Goal: Task Accomplishment & Management: Use online tool/utility

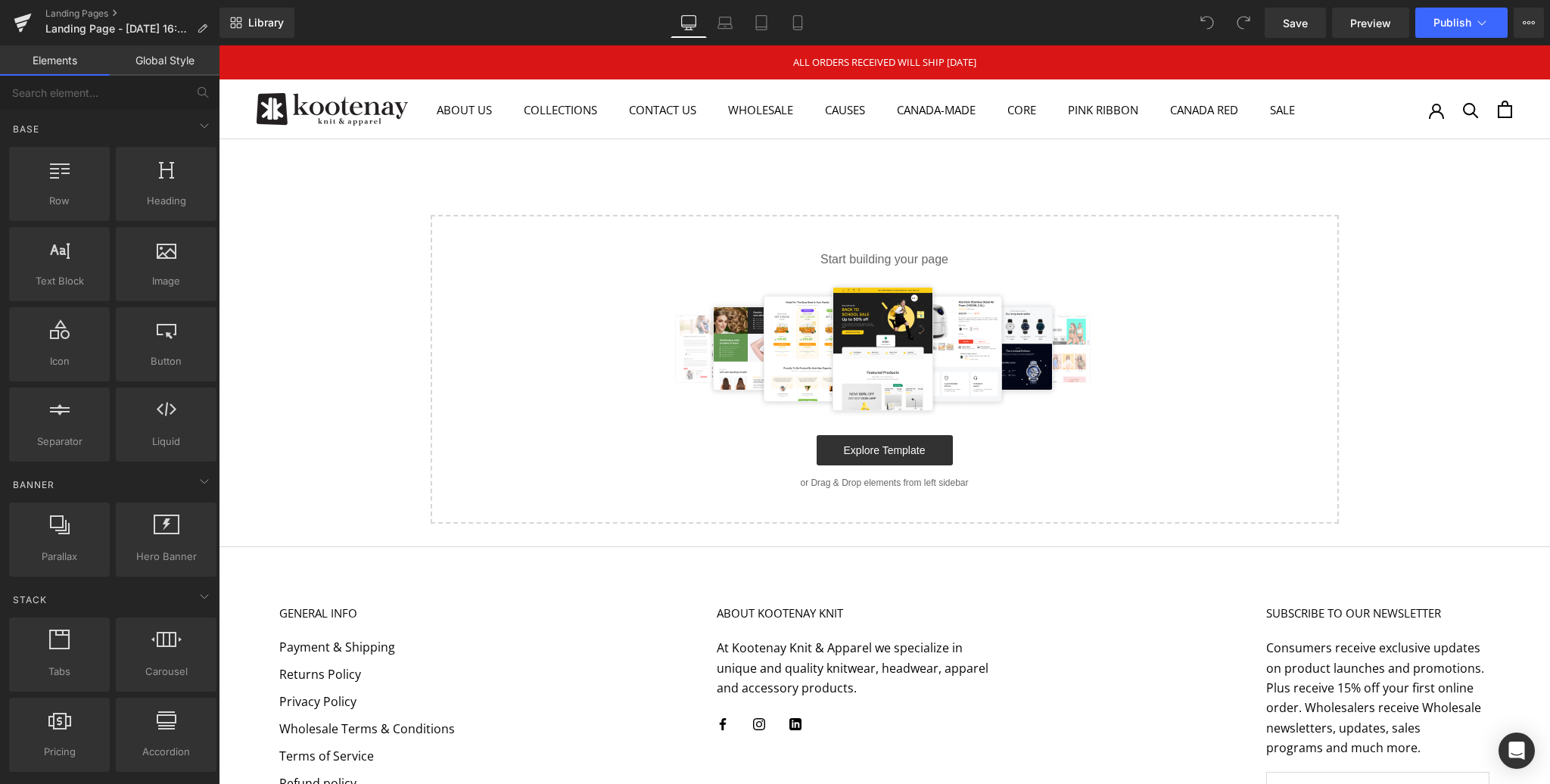
click at [244, 19] on link "Library" at bounding box center [257, 23] width 75 height 30
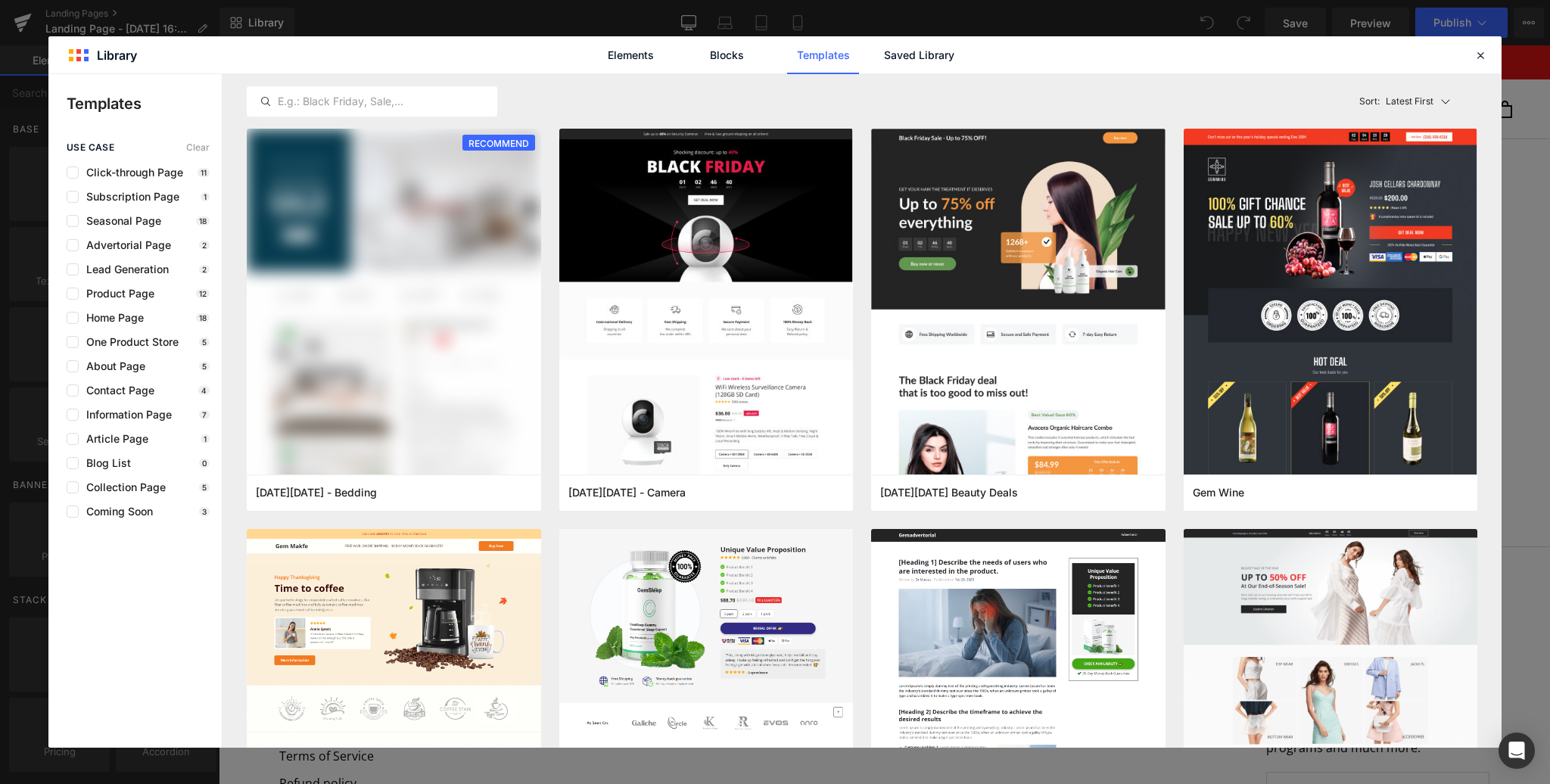
click at [331, 101] on input "text" at bounding box center [372, 101] width 249 height 18
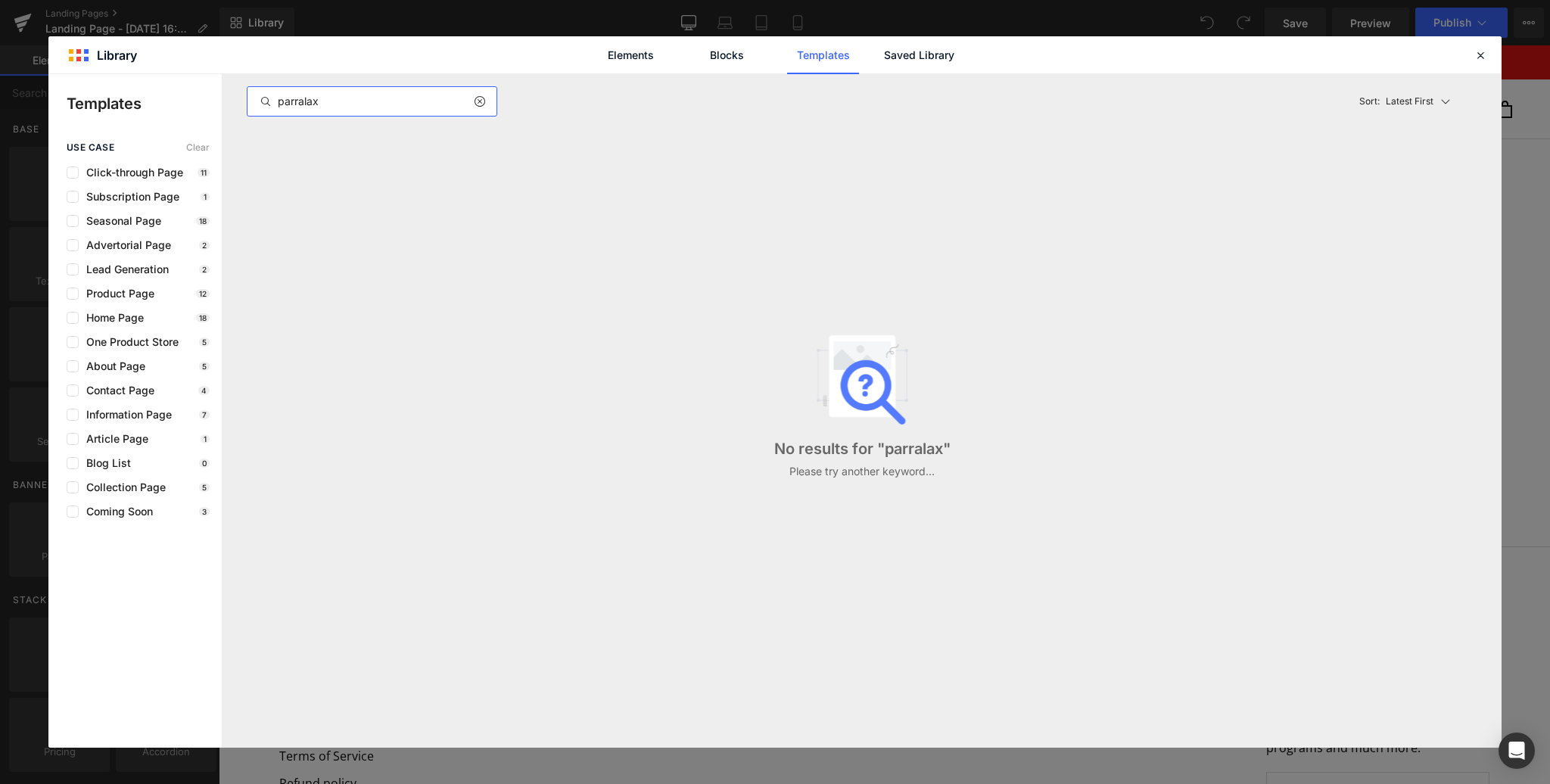
drag, startPoint x: 0, startPoint y: 0, endPoint x: 271, endPoint y: 103, distance: 289.9
click at [271, 103] on div "parralax" at bounding box center [372, 101] width 249 height 18
type input "parallax"
drag, startPoint x: 271, startPoint y: 103, endPoint x: 332, endPoint y: 101, distance: 61.0
click at [332, 101] on input "parallax" at bounding box center [372, 101] width 249 height 18
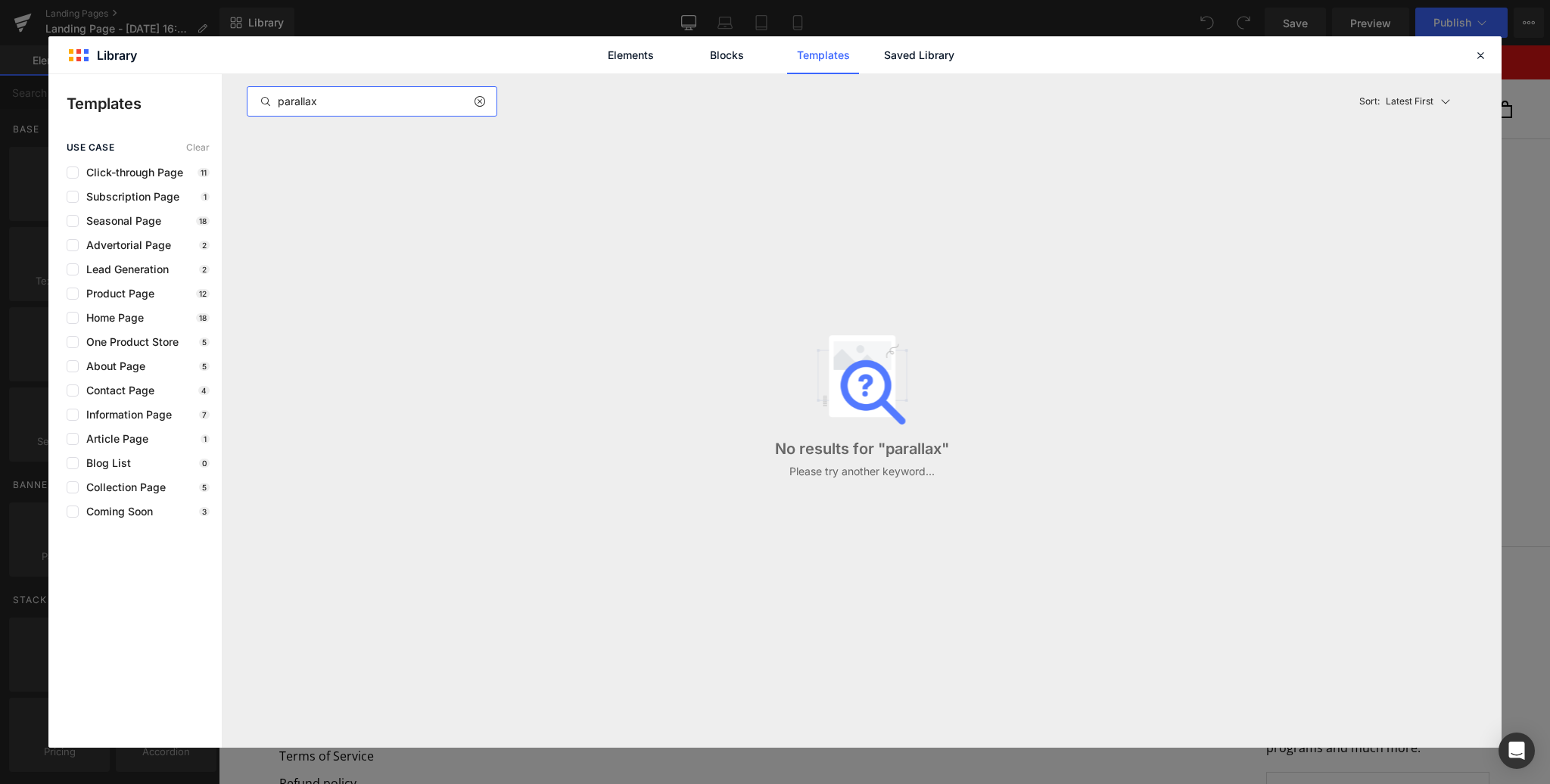
drag, startPoint x: 332, startPoint y: 101, endPoint x: 274, endPoint y: 101, distance: 58.0
click at [274, 101] on input "parallax" at bounding box center [372, 101] width 249 height 18
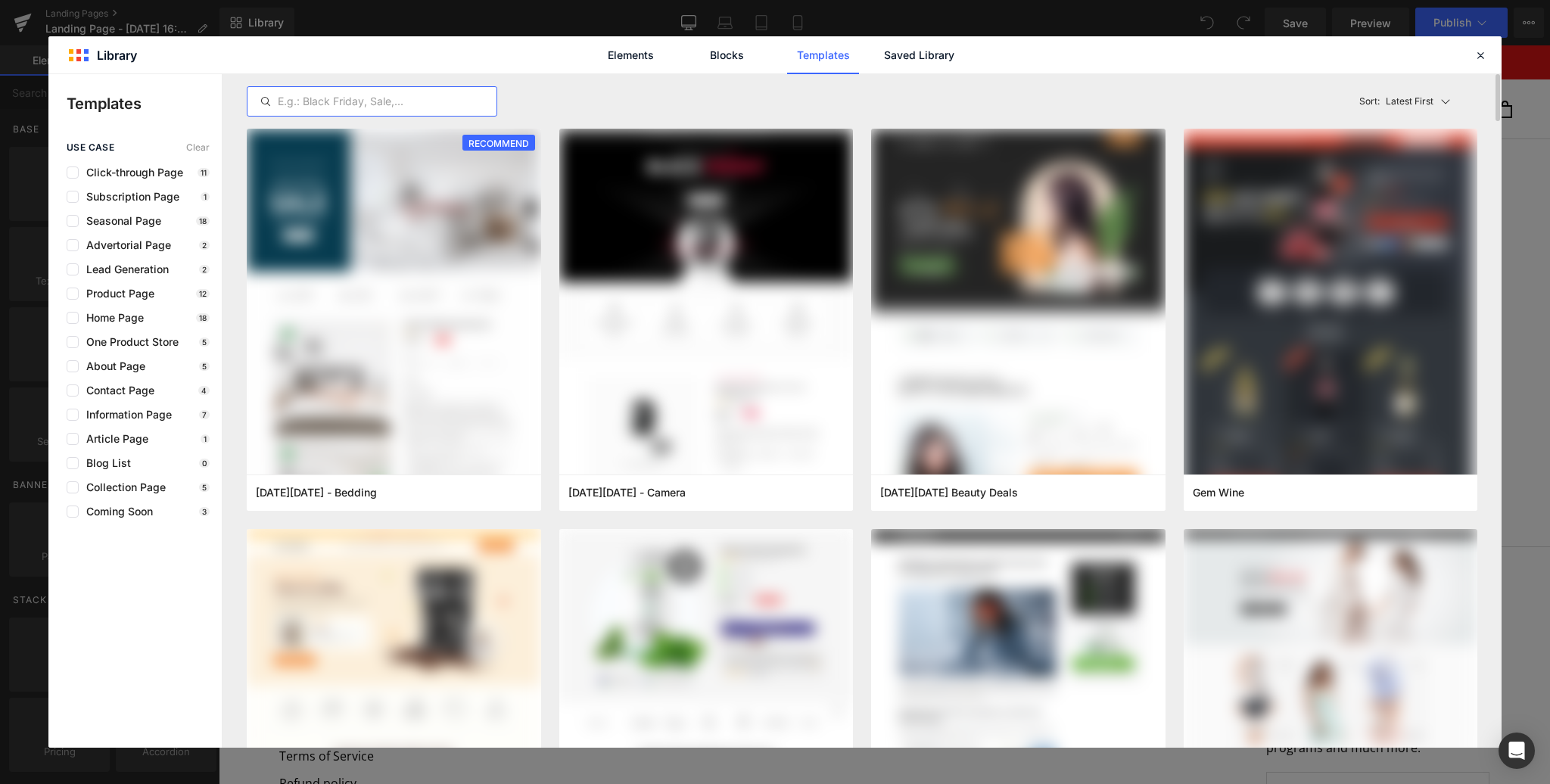
click at [883, 54] on link "Blocks" at bounding box center [919, 55] width 72 height 38
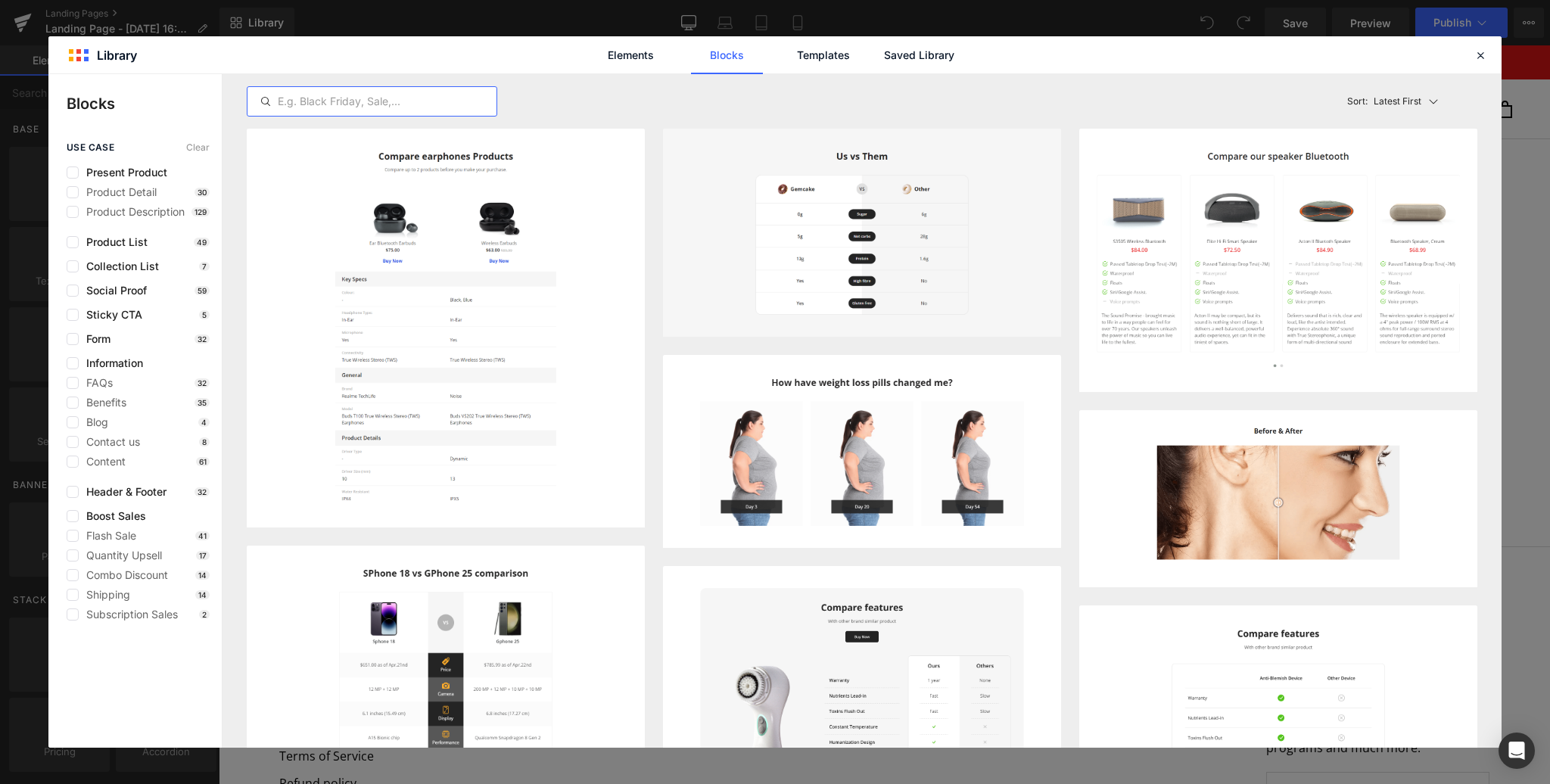
click at [328, 100] on input "text" at bounding box center [372, 101] width 249 height 18
paste input "parallax"
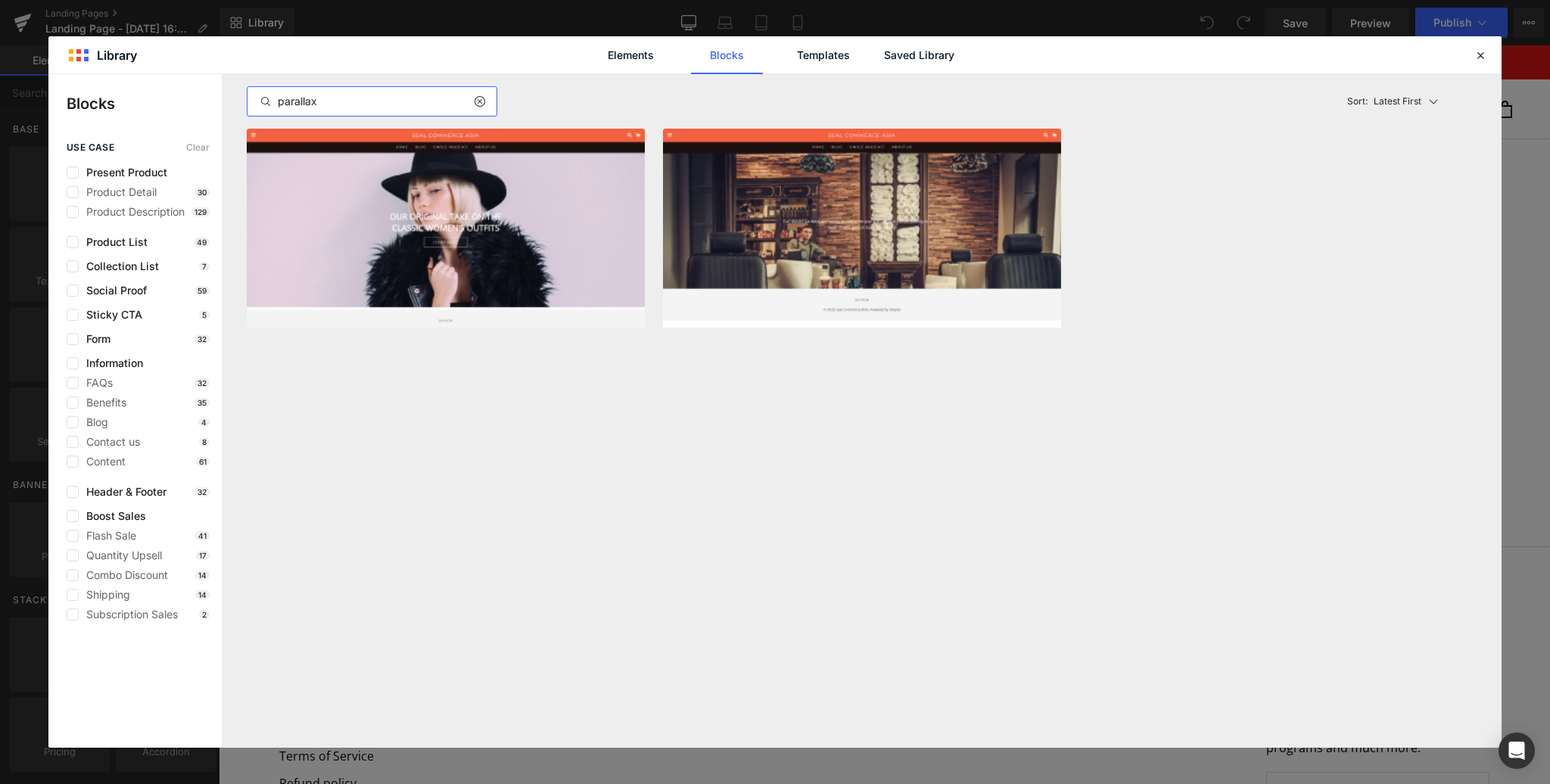
type input "parallax"
click at [490, 481] on div "parallax Latest First Most View Latest First Sort: Latest First Hero Banner - S…" at bounding box center [862, 410] width 1279 height 674
click at [439, 230] on img at bounding box center [445, 229] width 398 height 199
click at [862, 263] on img at bounding box center [862, 229] width 398 height 199
click at [534, 252] on img at bounding box center [445, 229] width 398 height 199
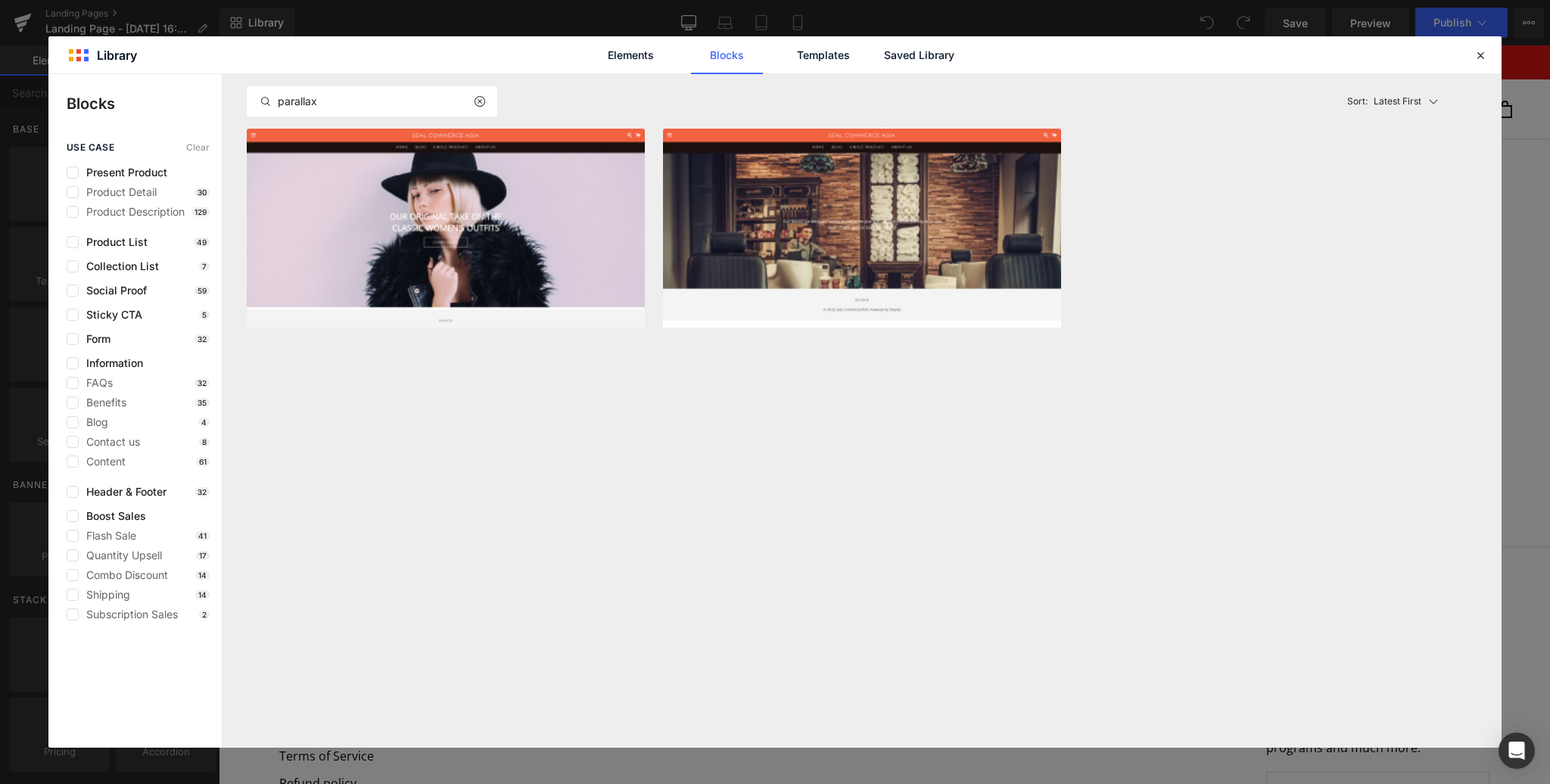
click at [554, 311] on button "Add to page" at bounding box center [564, 309] width 138 height 24
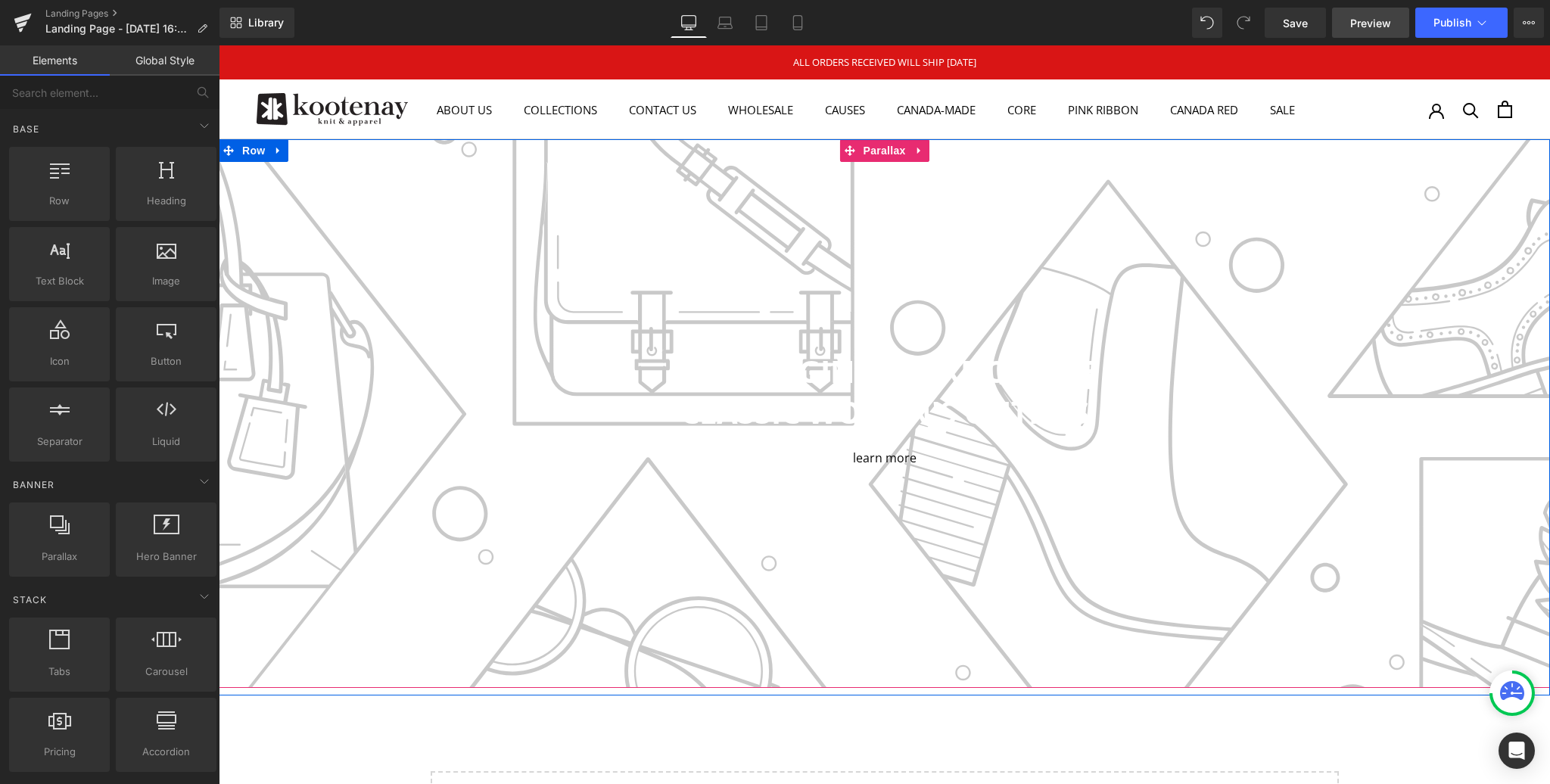
drag, startPoint x: 274, startPoint y: 101, endPoint x: 1380, endPoint y: 23, distance: 1108.7
click at [1380, 23] on span "Preview" at bounding box center [1371, 23] width 41 height 16
click at [882, 150] on span "Parallax" at bounding box center [885, 151] width 50 height 23
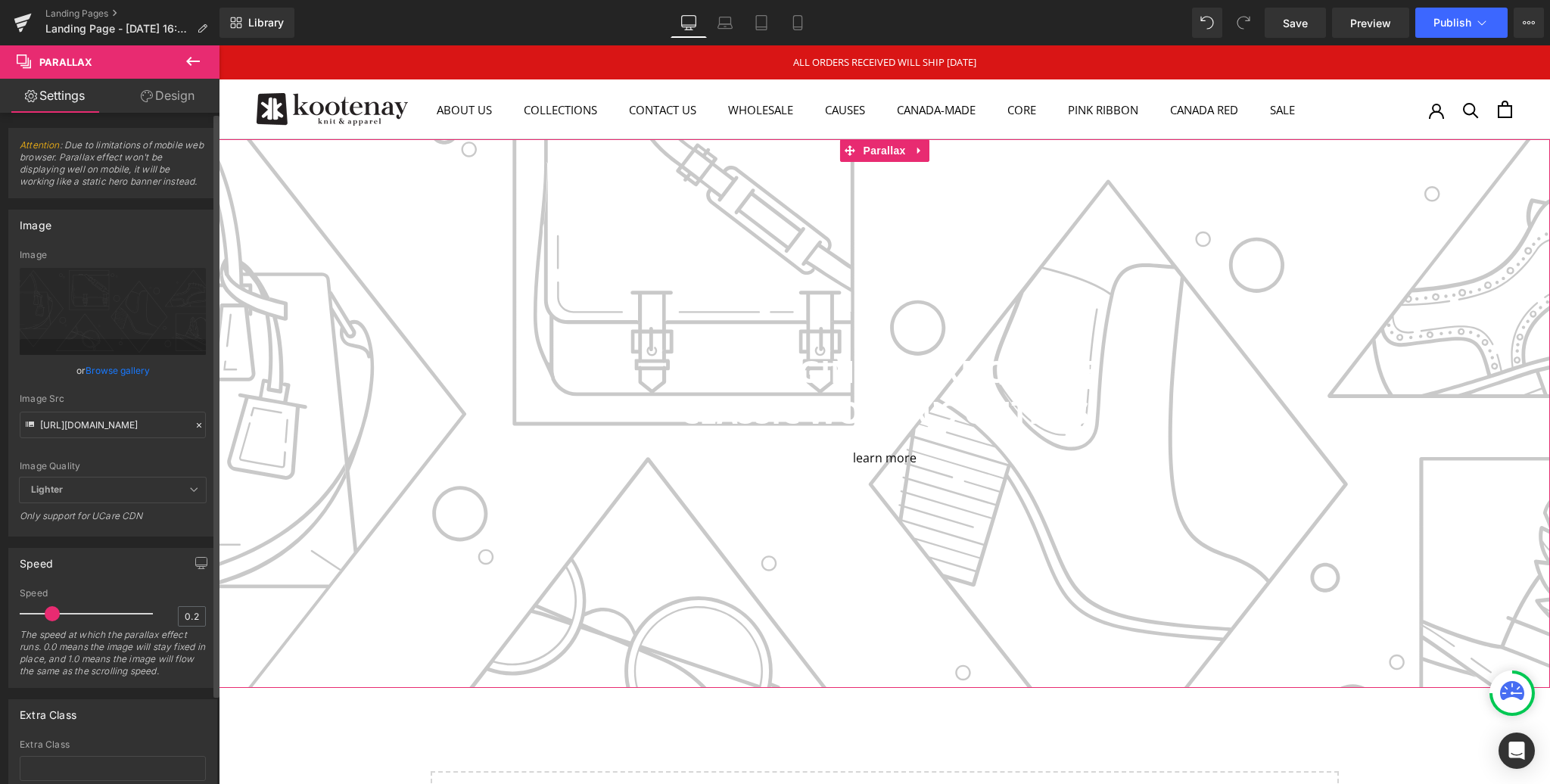
click at [118, 370] on link "Browse gallery" at bounding box center [118, 370] width 64 height 27
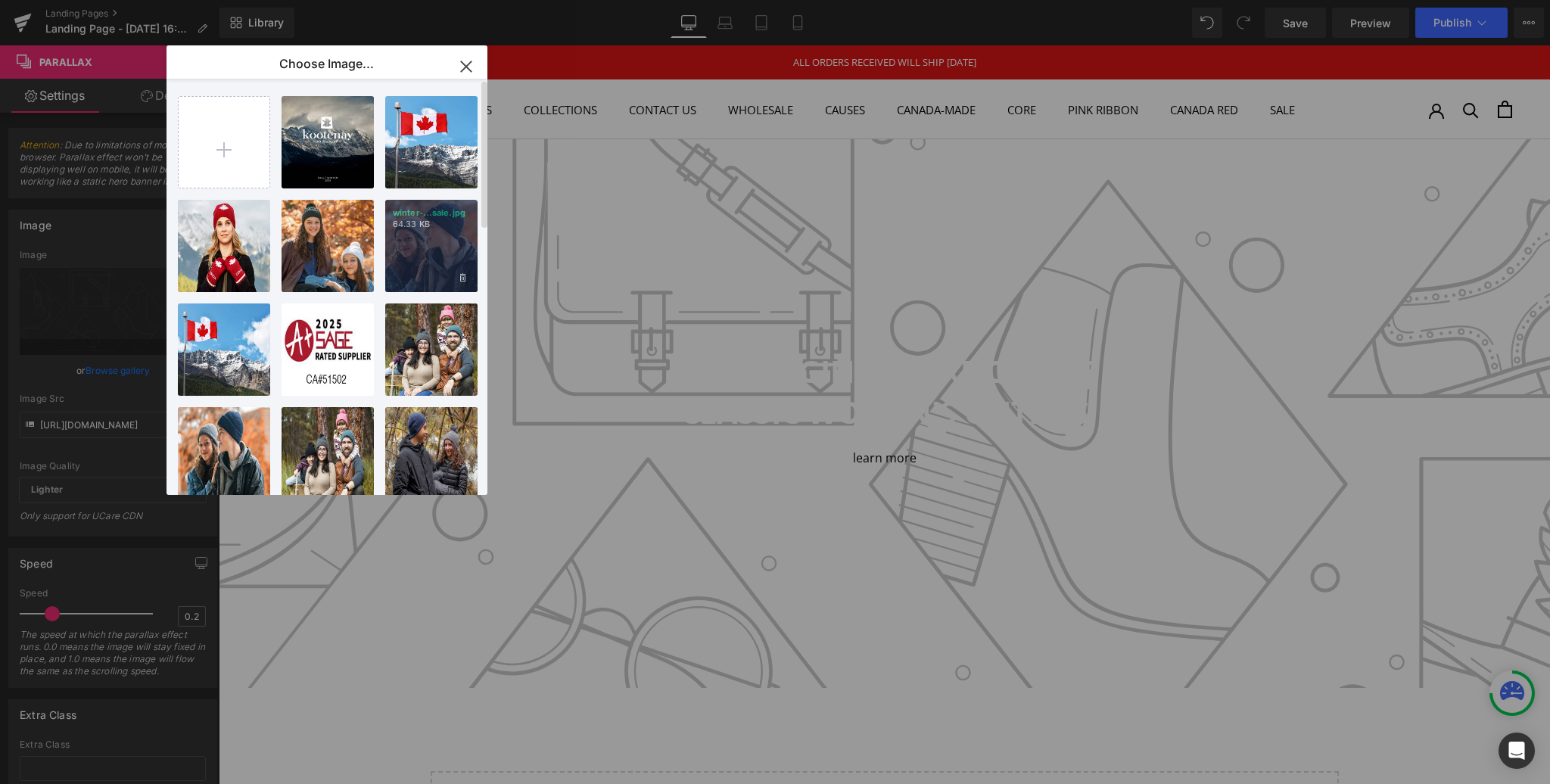
click at [452, 227] on p "64.33 KB" at bounding box center [431, 224] width 77 height 12
type input "[URL][DOMAIN_NAME]"
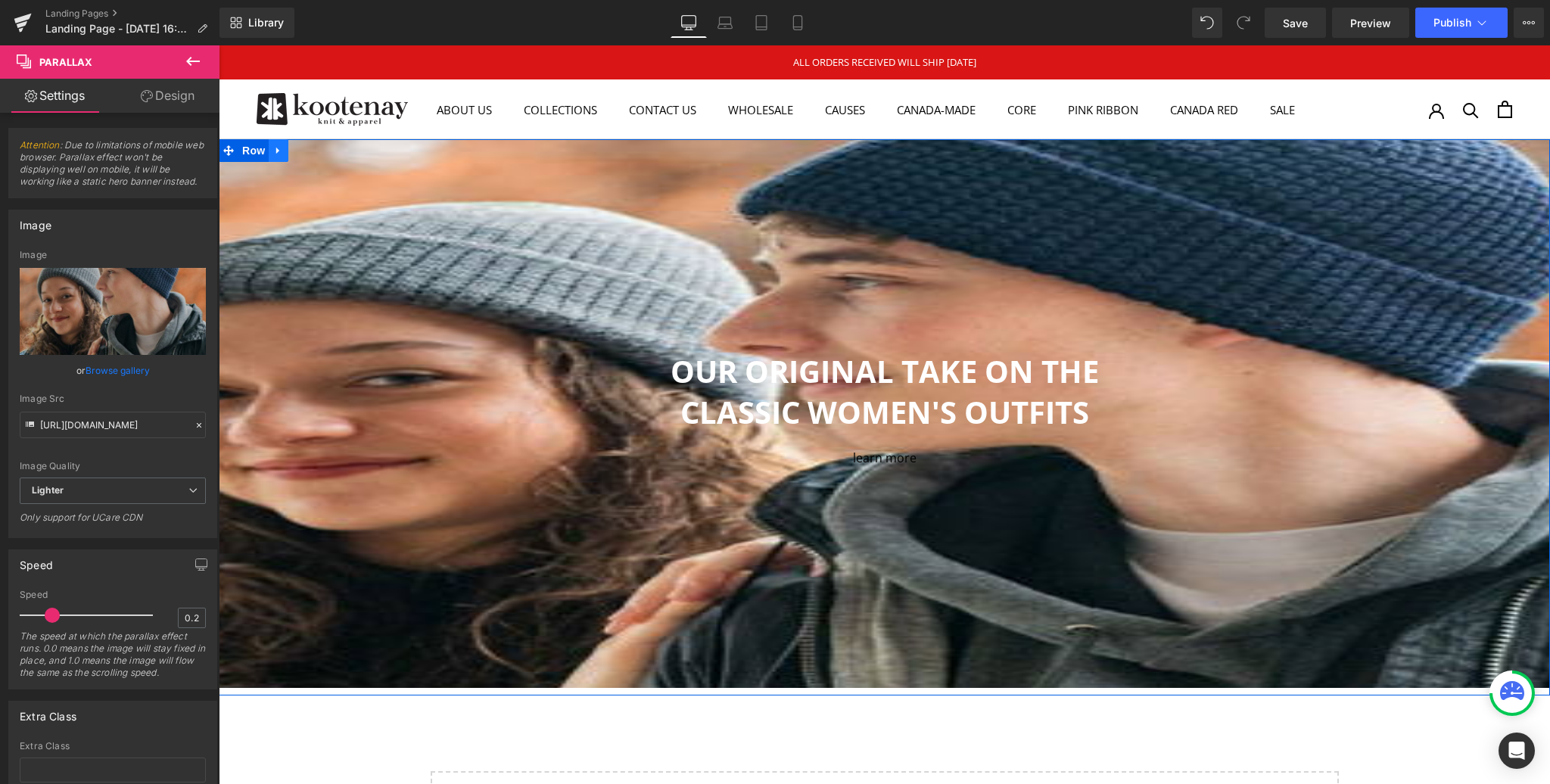
click at [278, 150] on icon at bounding box center [277, 151] width 3 height 7
click at [319, 149] on icon at bounding box center [318, 150] width 11 height 12
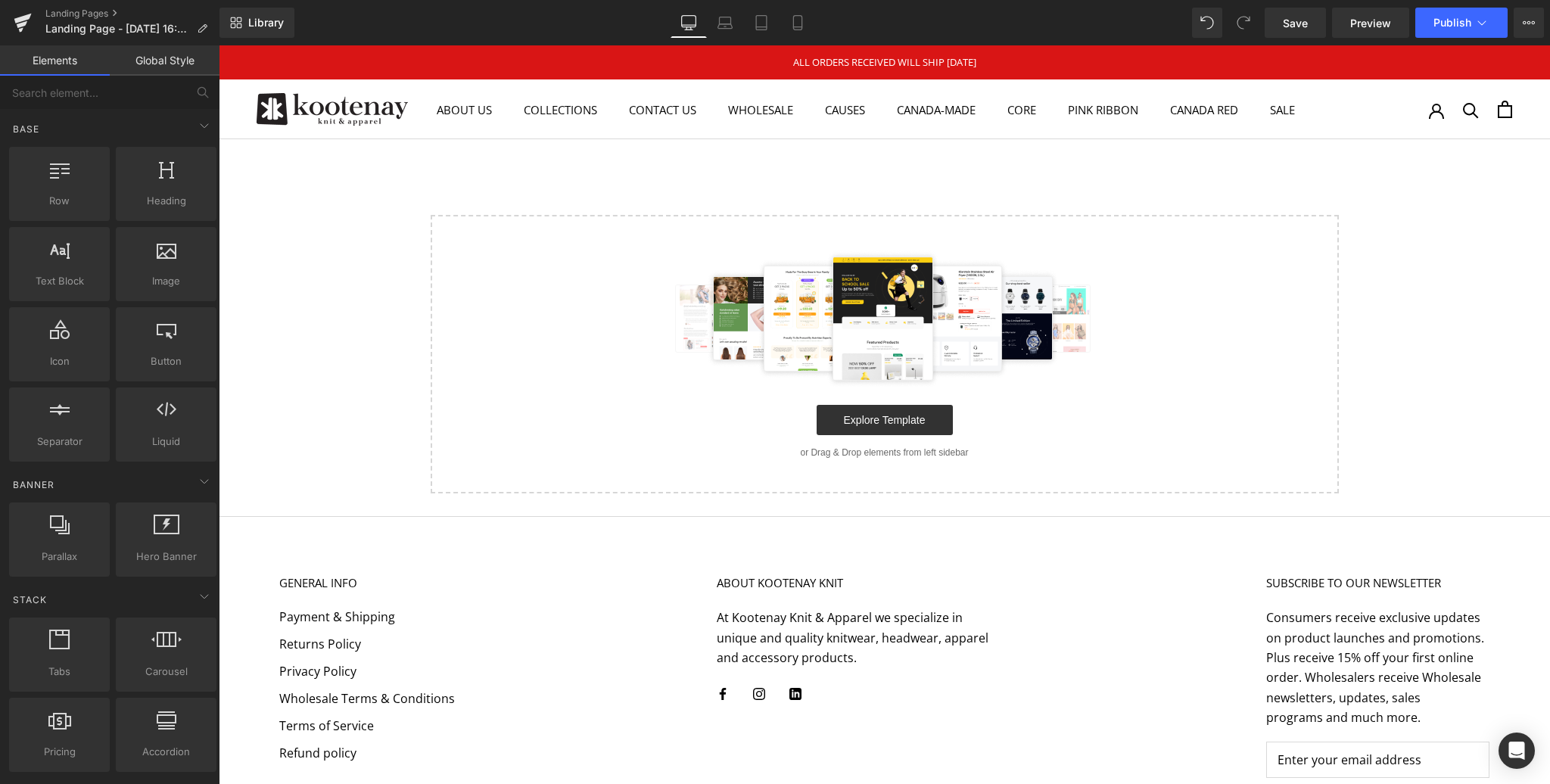
scroll to position [946, 1332]
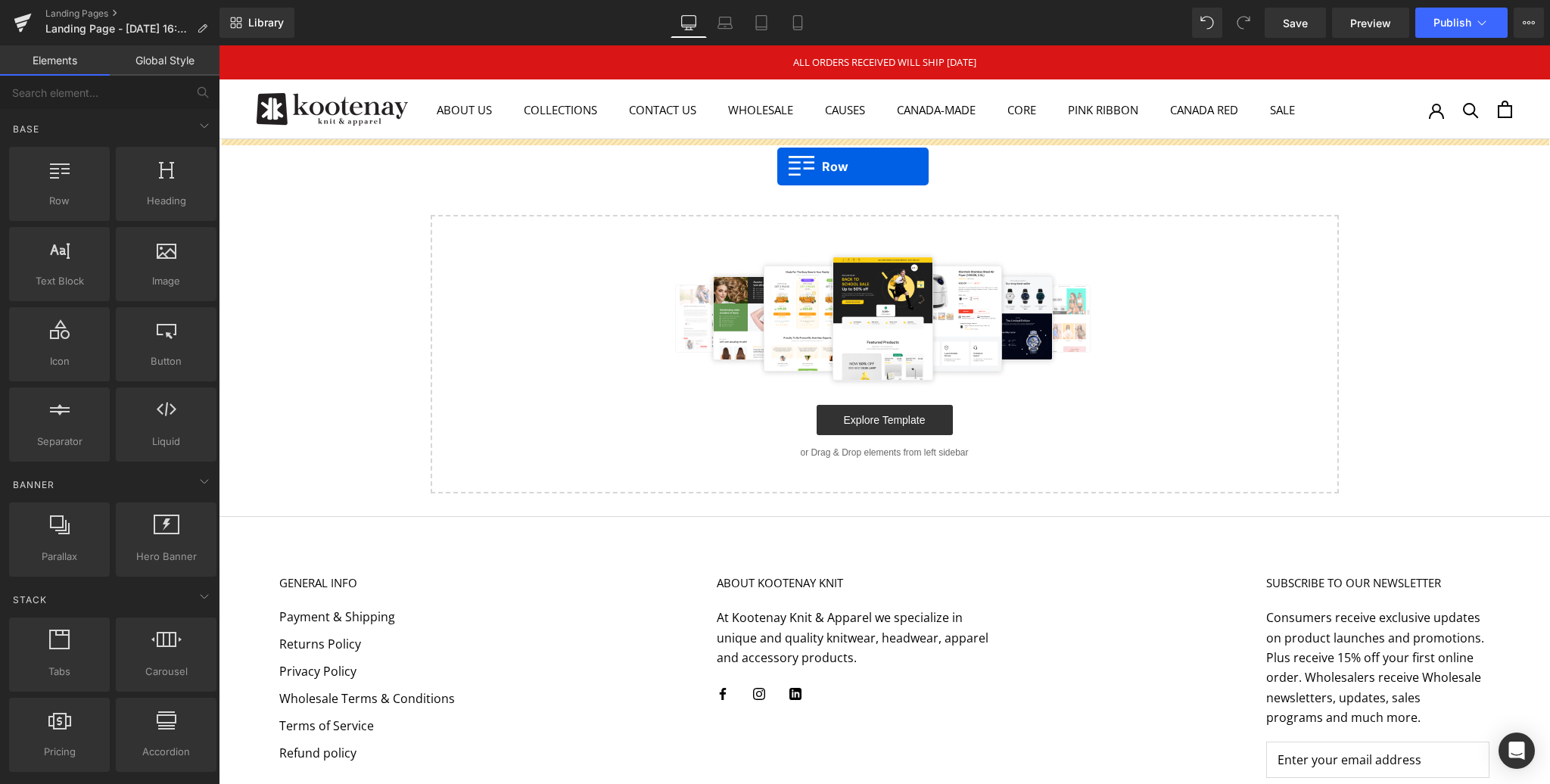
drag, startPoint x: 285, startPoint y: 220, endPoint x: 777, endPoint y: 166, distance: 495.0
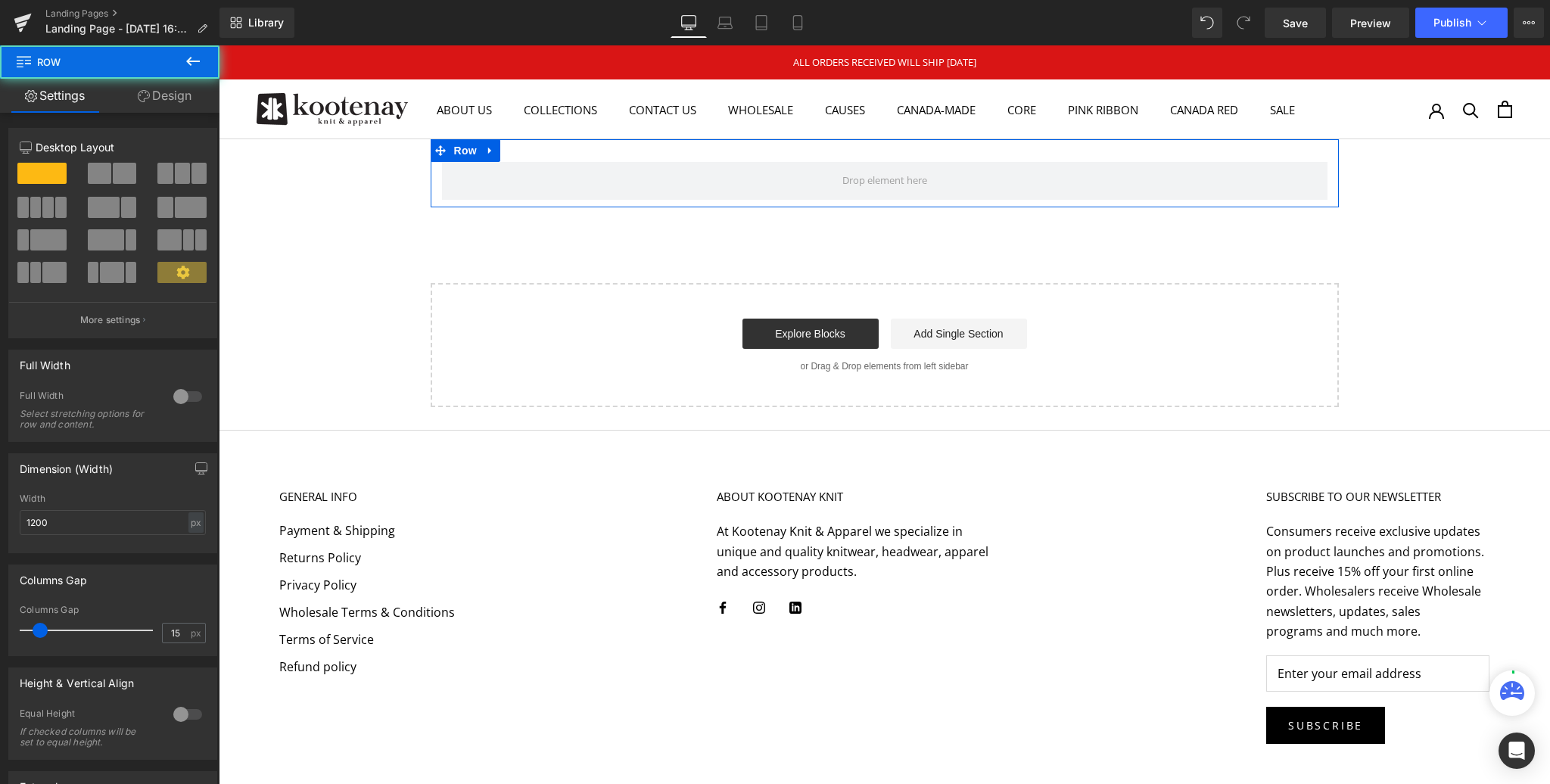
scroll to position [860, 1332]
click at [179, 93] on link "Design" at bounding box center [164, 95] width 110 height 34
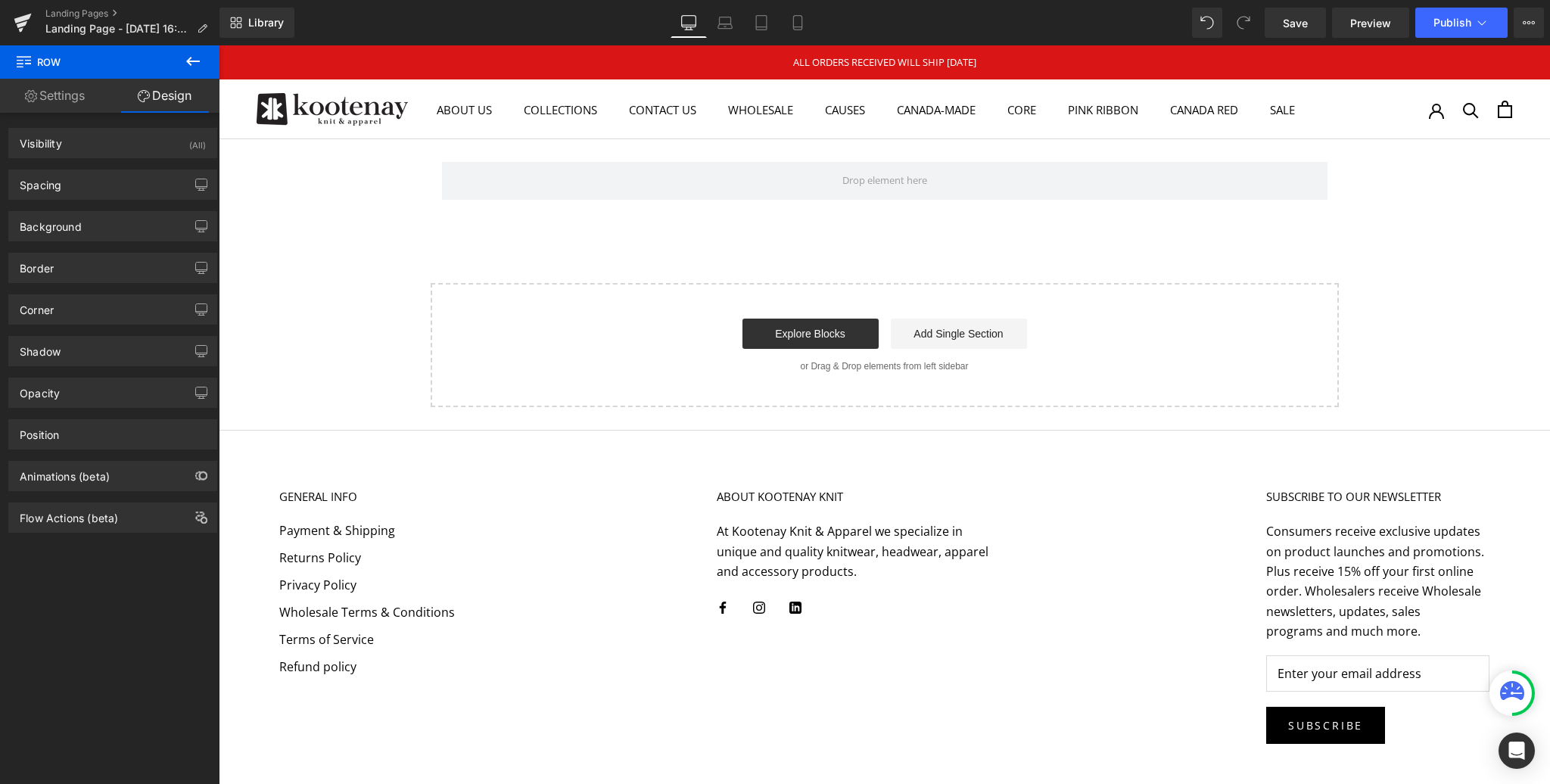
click at [190, 61] on icon at bounding box center [192, 61] width 13 height 9
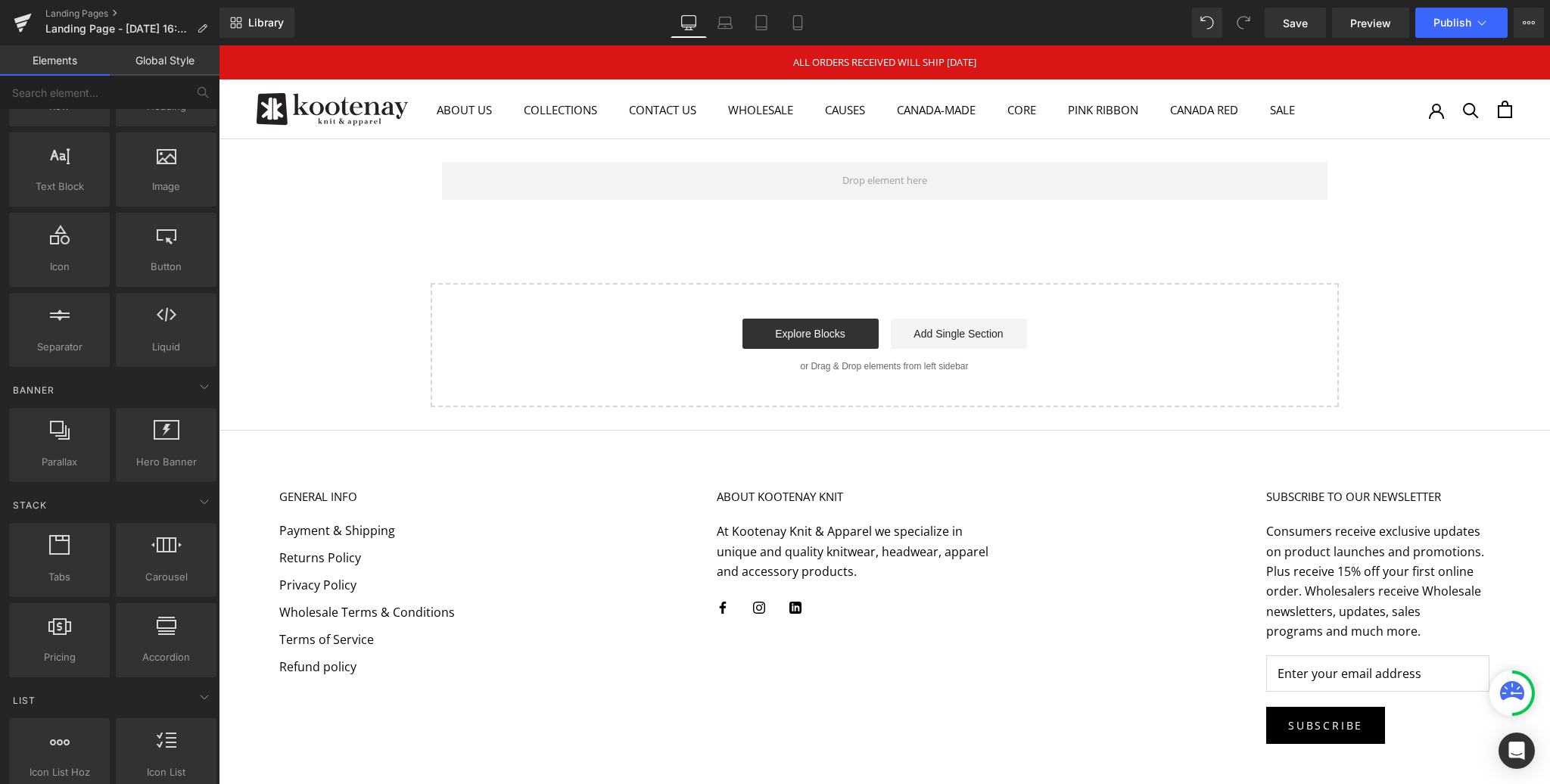
scroll to position [115, 0]
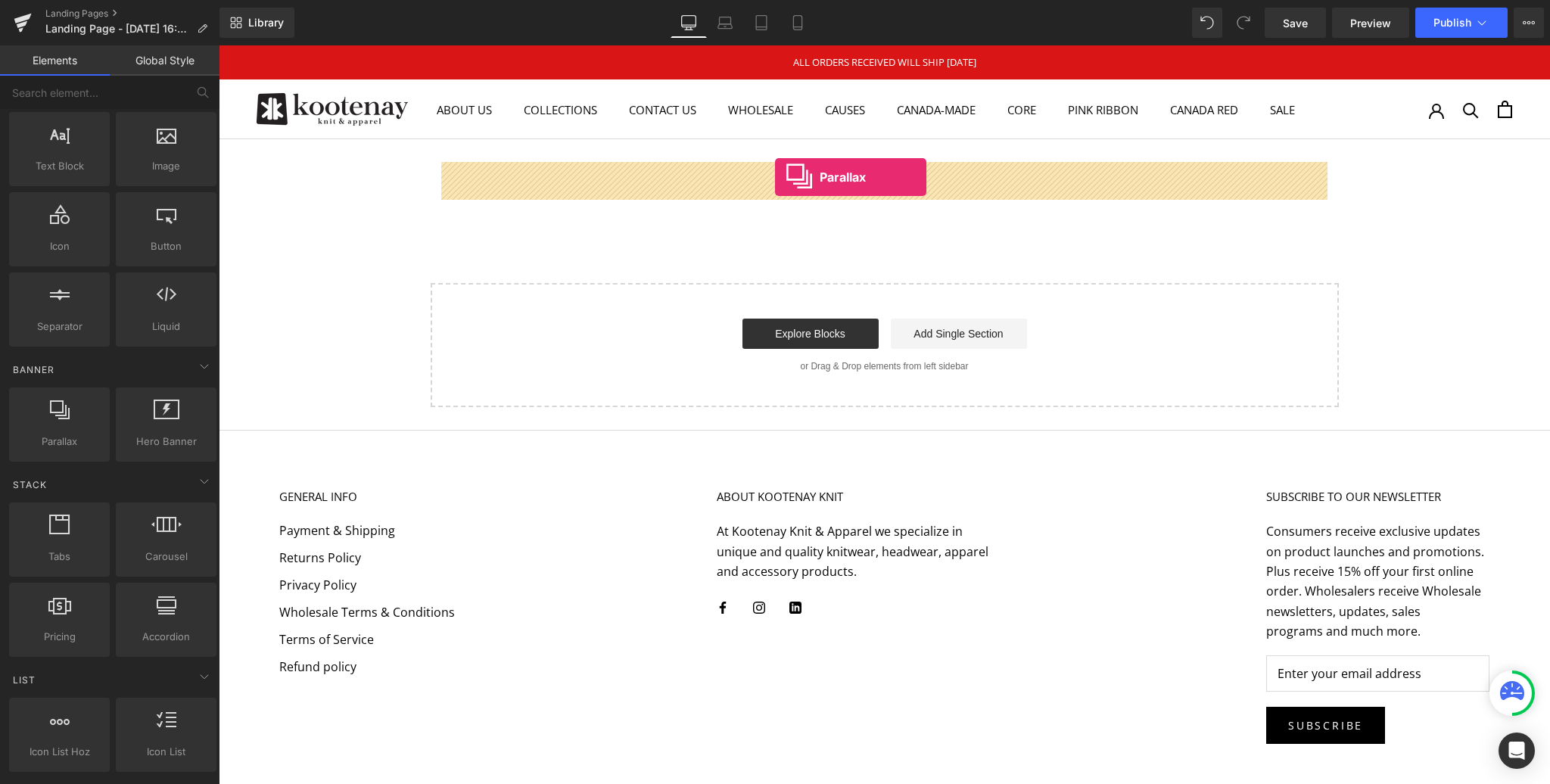
drag, startPoint x: 296, startPoint y: 458, endPoint x: 775, endPoint y: 177, distance: 555.3
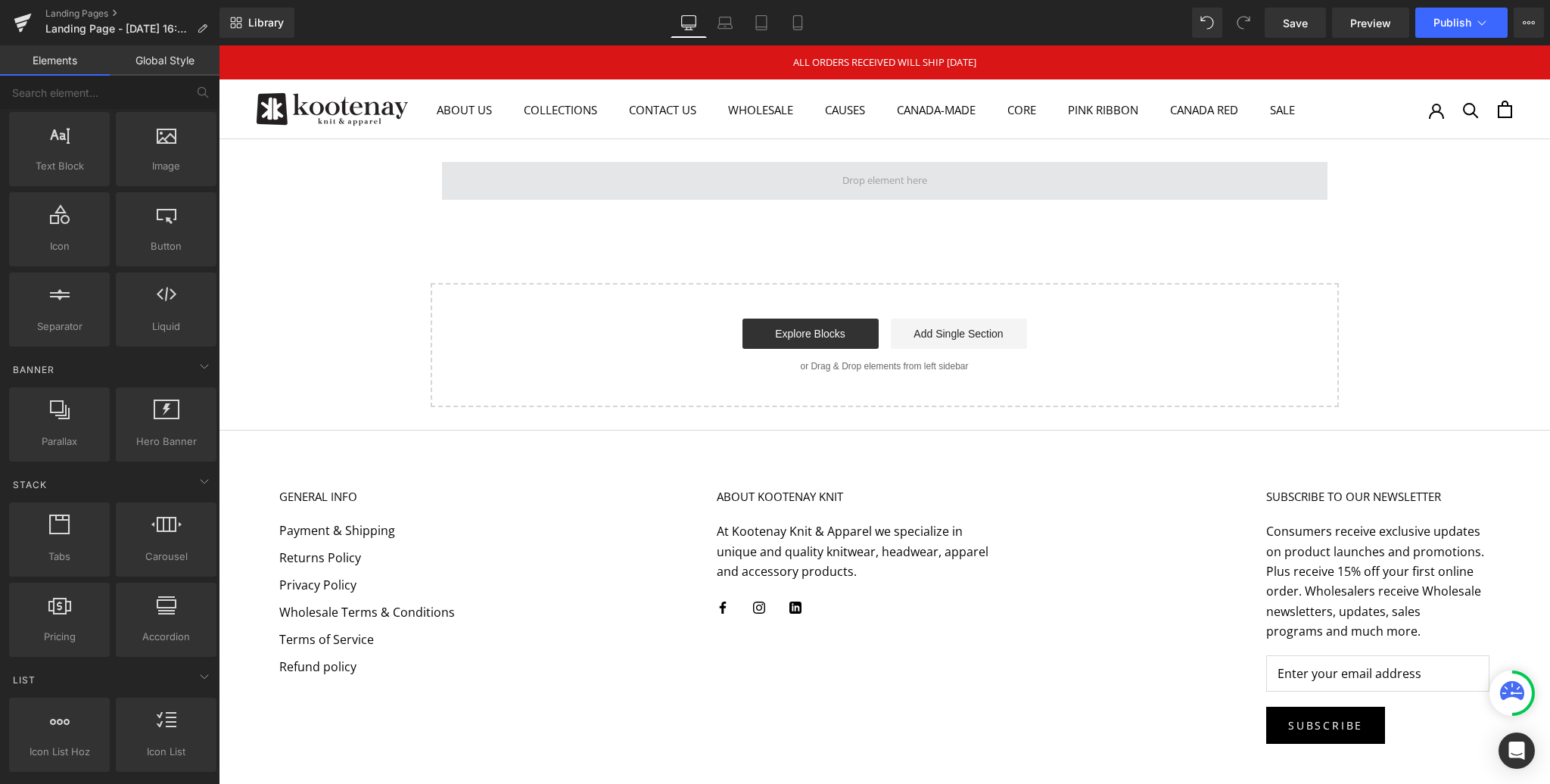
scroll to position [897, 1332]
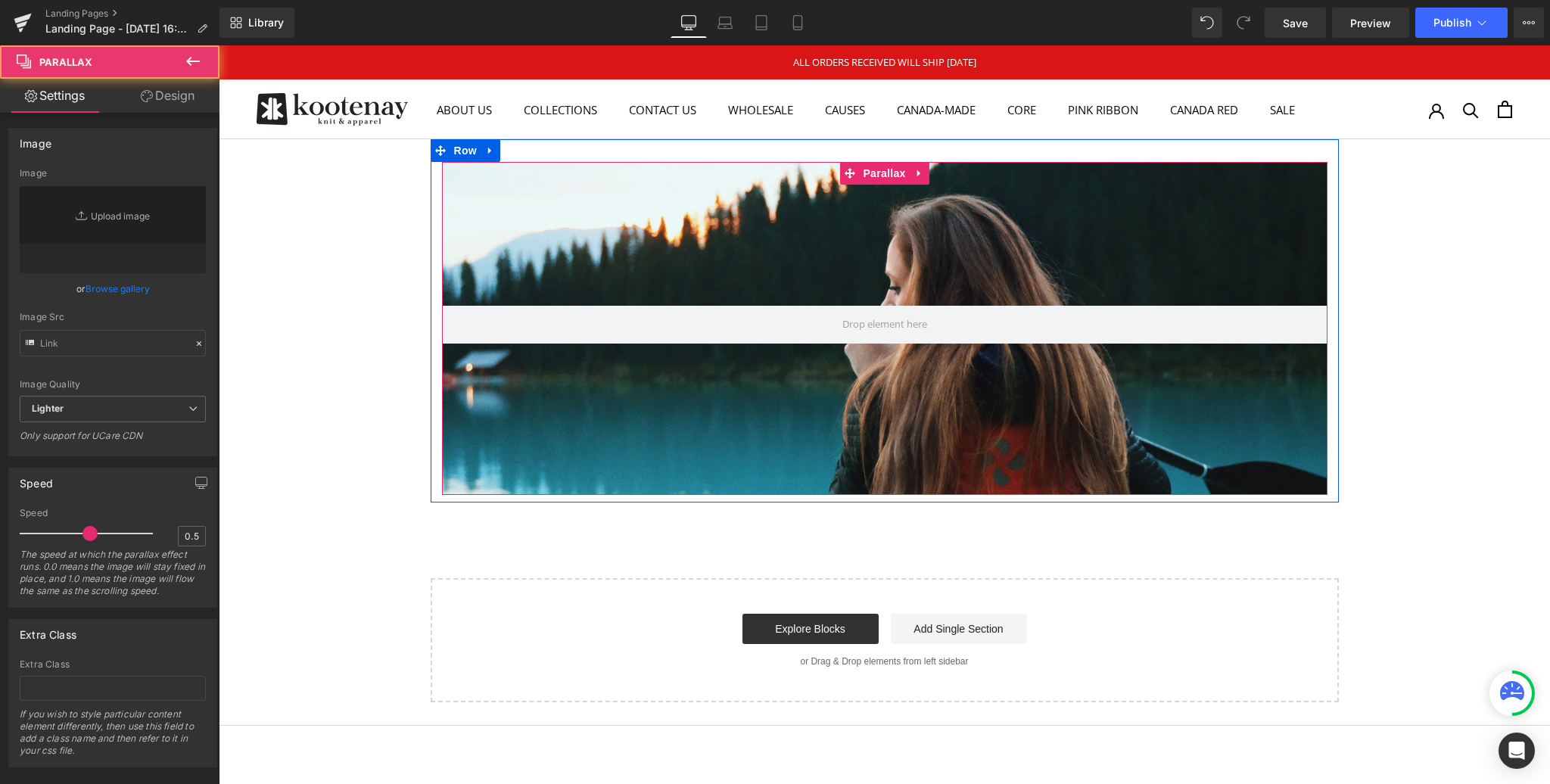
type input "[URL][DOMAIN_NAME]"
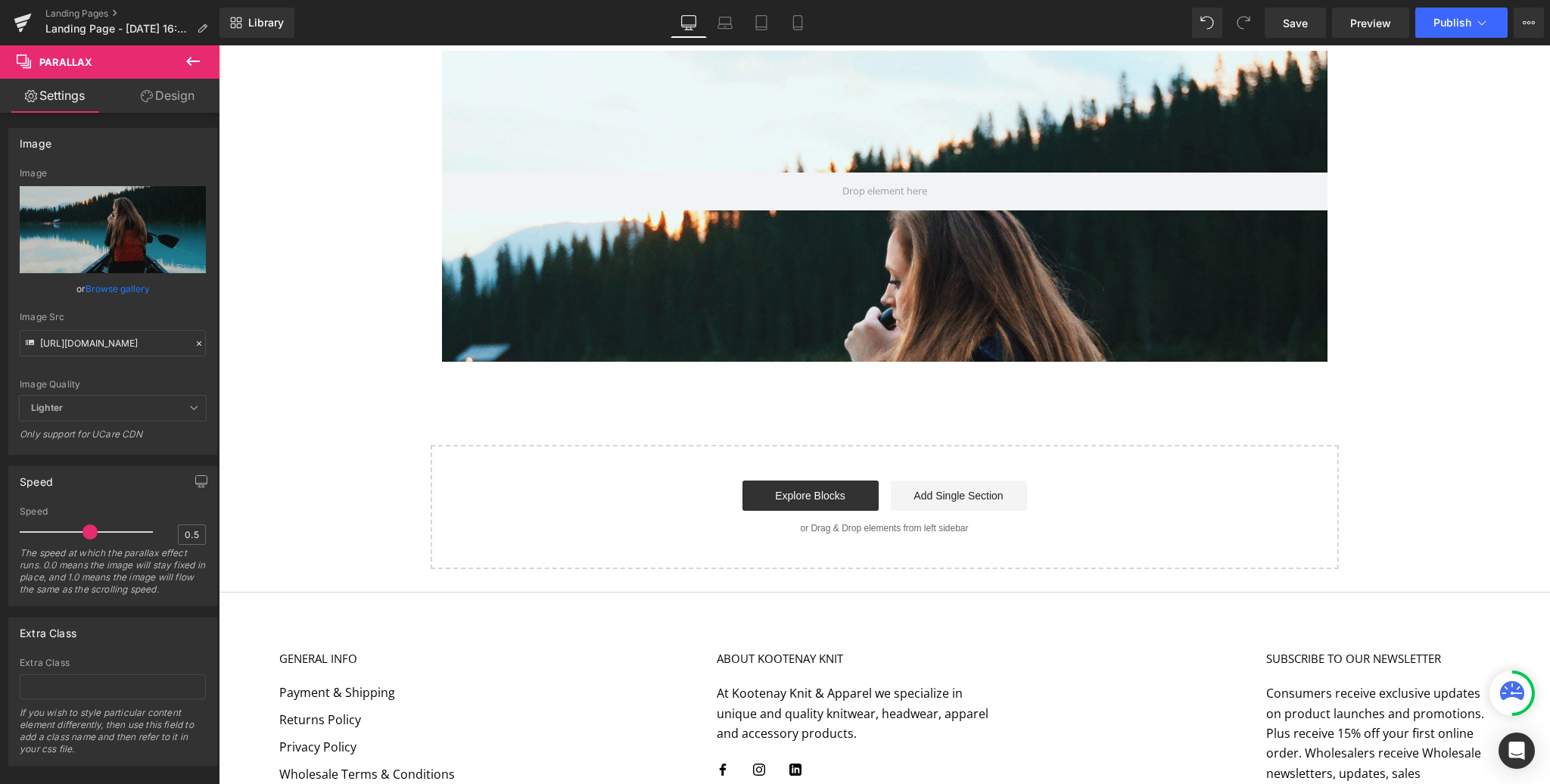
scroll to position [0, 0]
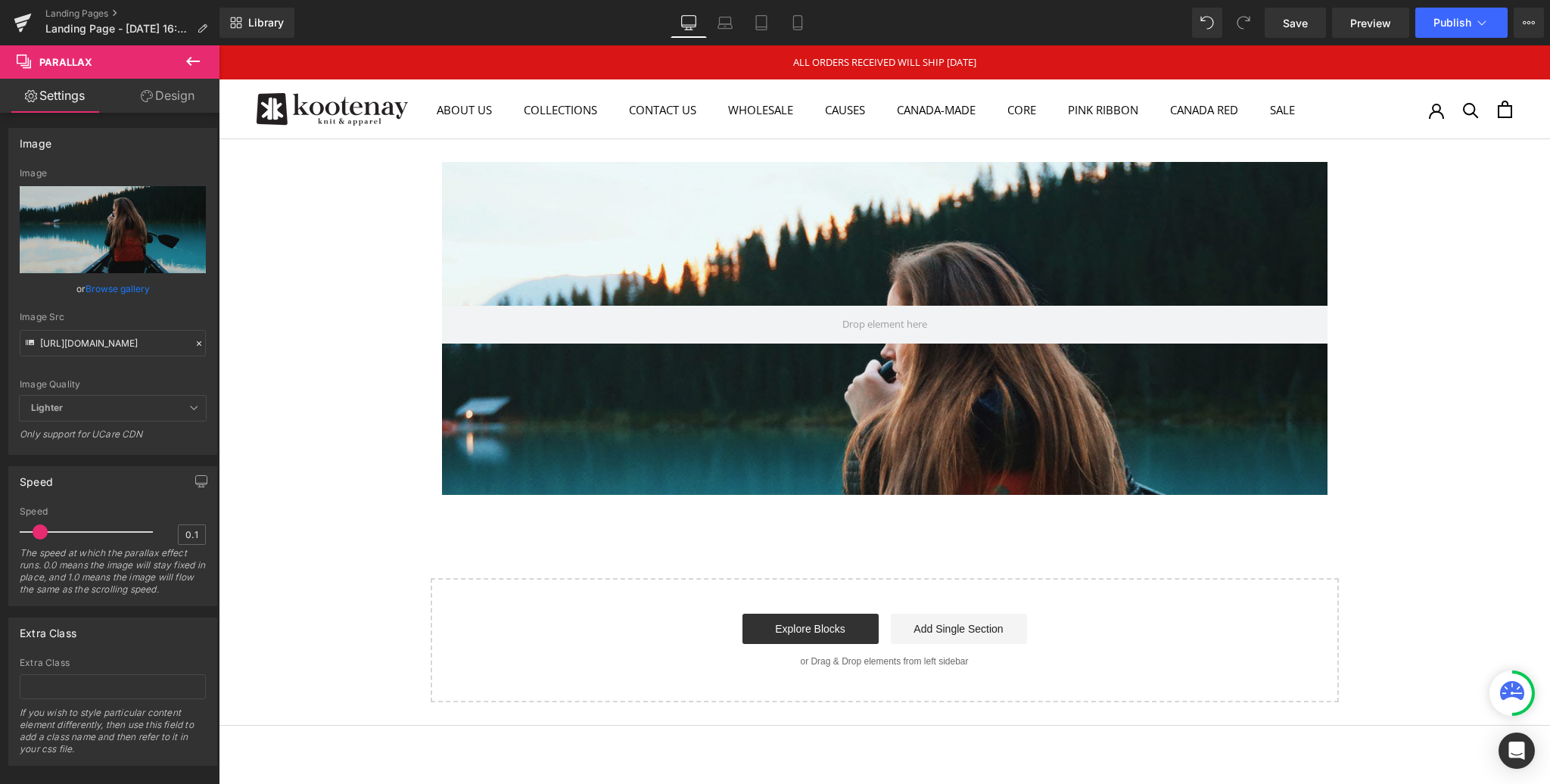
drag, startPoint x: 75, startPoint y: 531, endPoint x: 472, endPoint y: 336, distance: 442.3
click at [38, 534] on span at bounding box center [40, 531] width 15 height 15
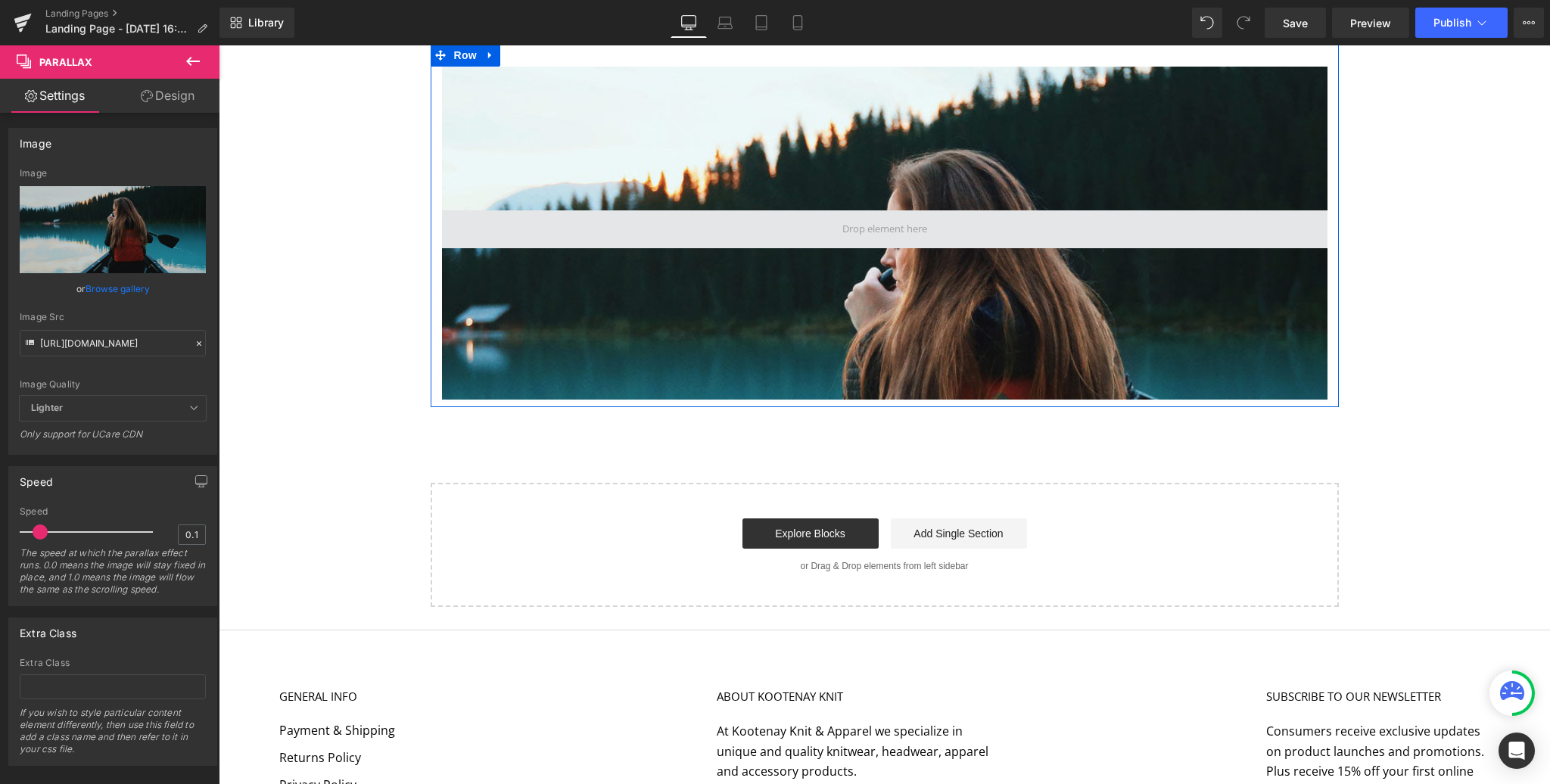
scroll to position [85, 0]
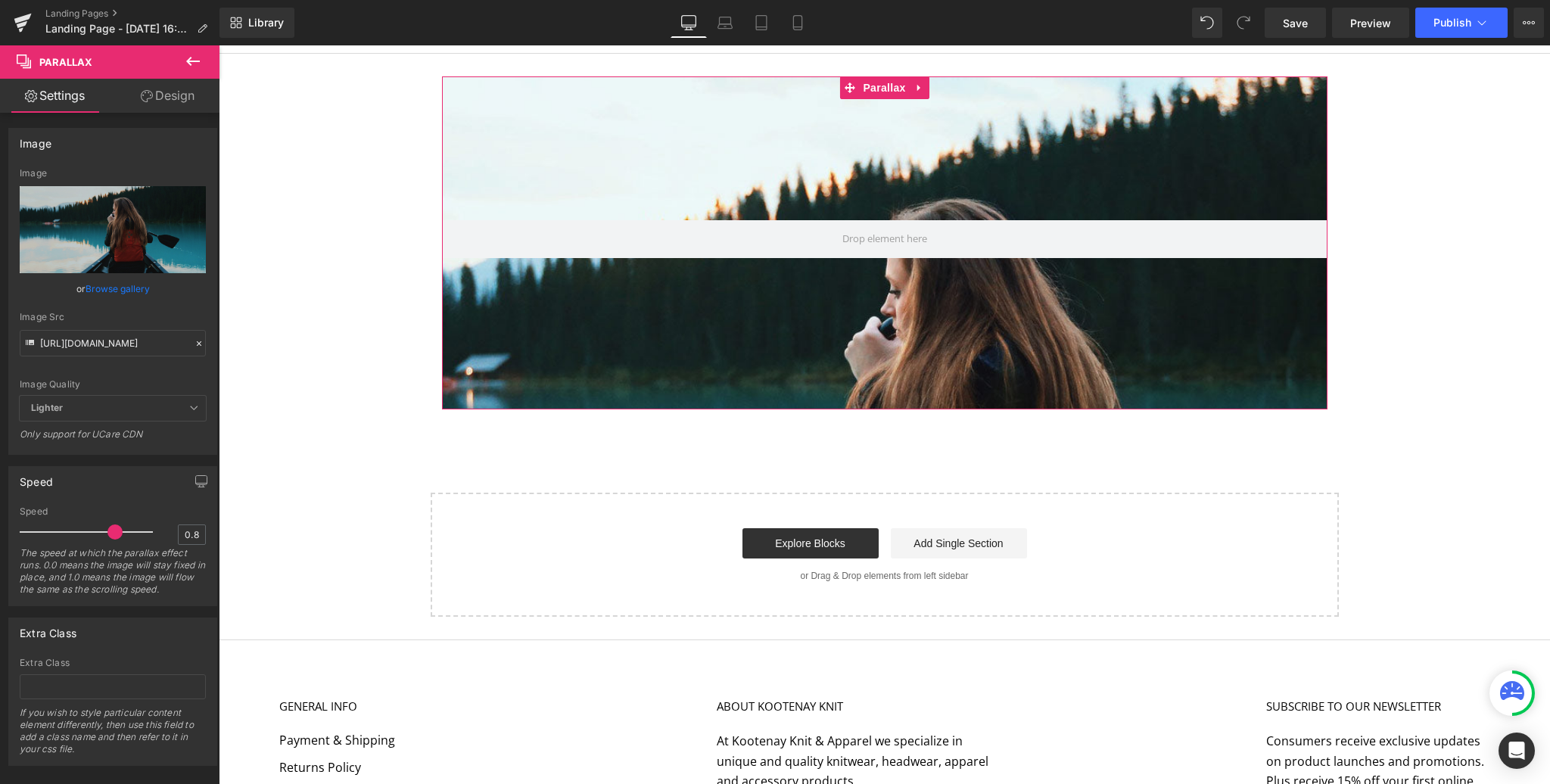
type input "1"
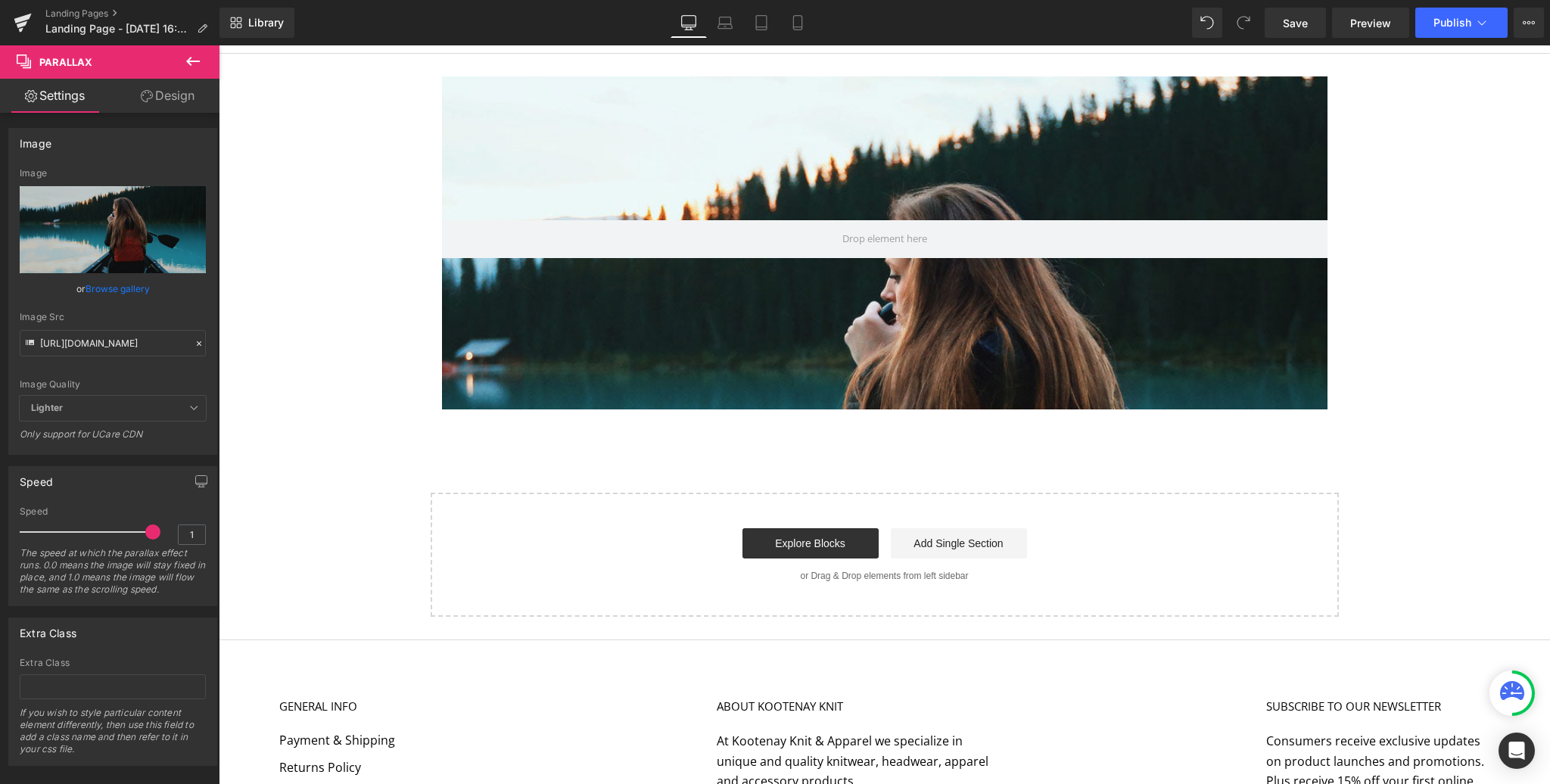
drag, startPoint x: 41, startPoint y: 533, endPoint x: 215, endPoint y: 506, distance: 176.1
click at [163, 532] on div "Speed 1 The speed at which the parallax effect runs. 0.0 means the image will s…" at bounding box center [112, 555] width 186 height 99
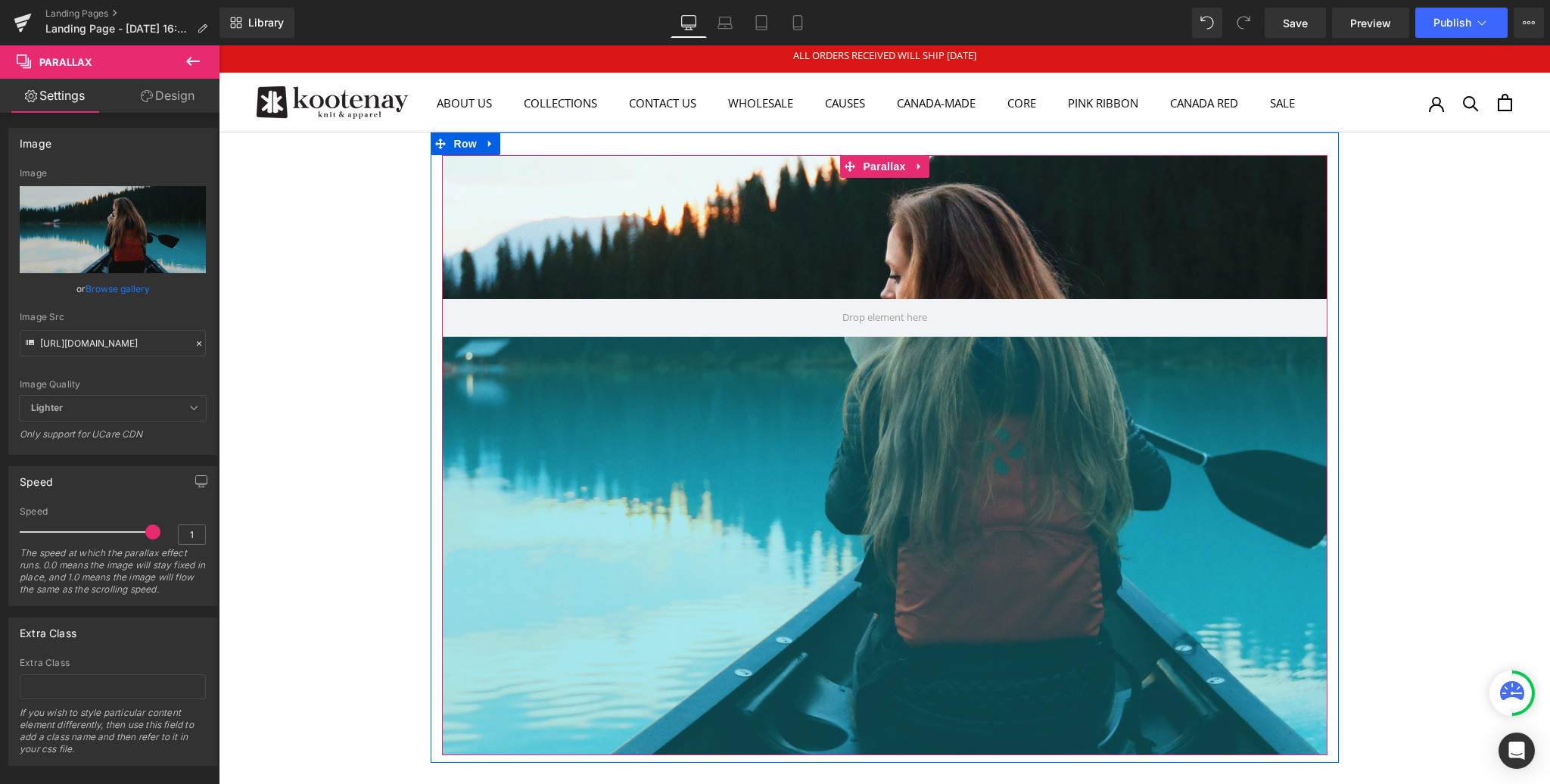
scroll to position [0, 0]
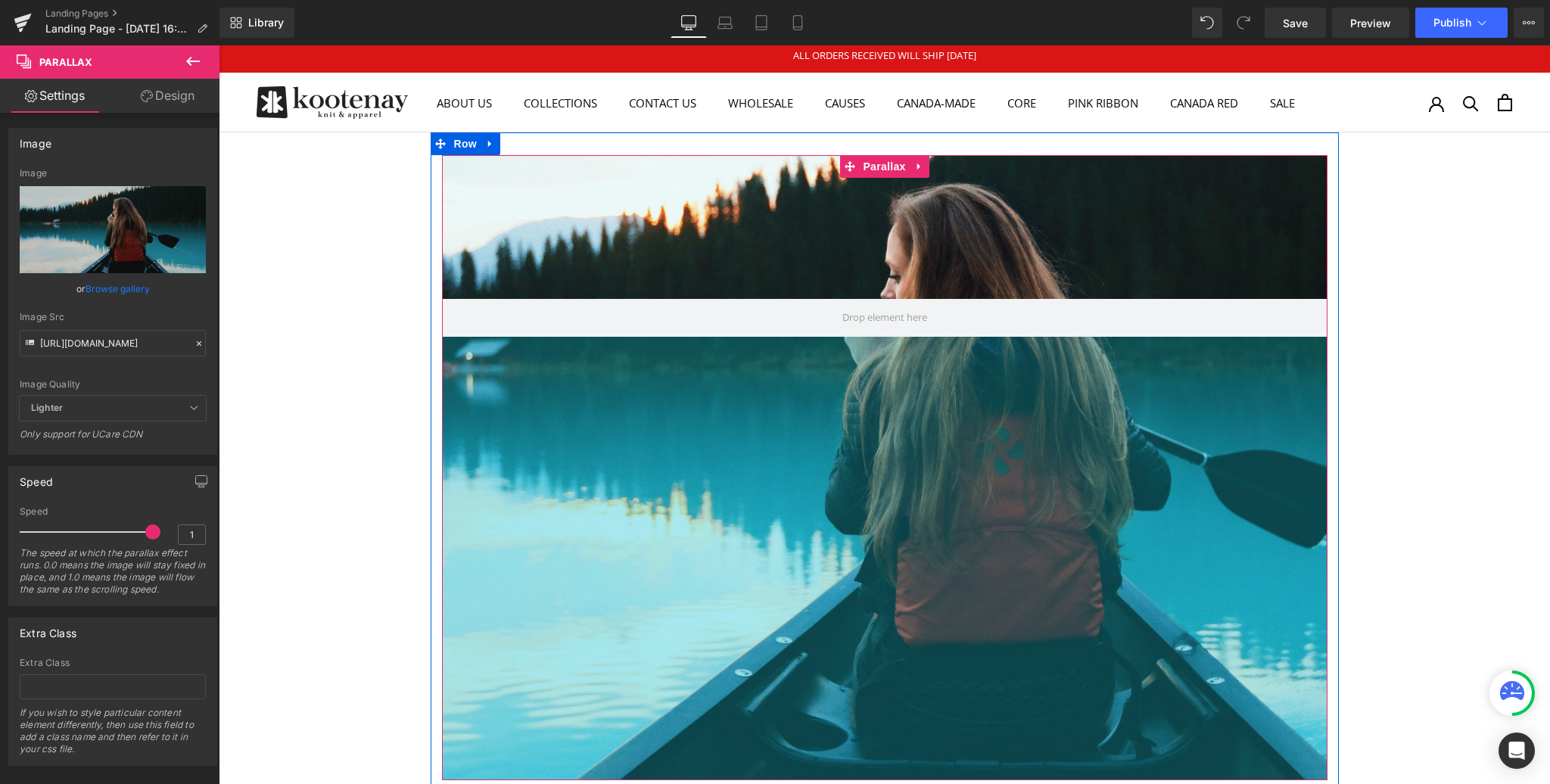
drag, startPoint x: 636, startPoint y: 440, endPoint x: 848, endPoint y: 786, distance: 405.8
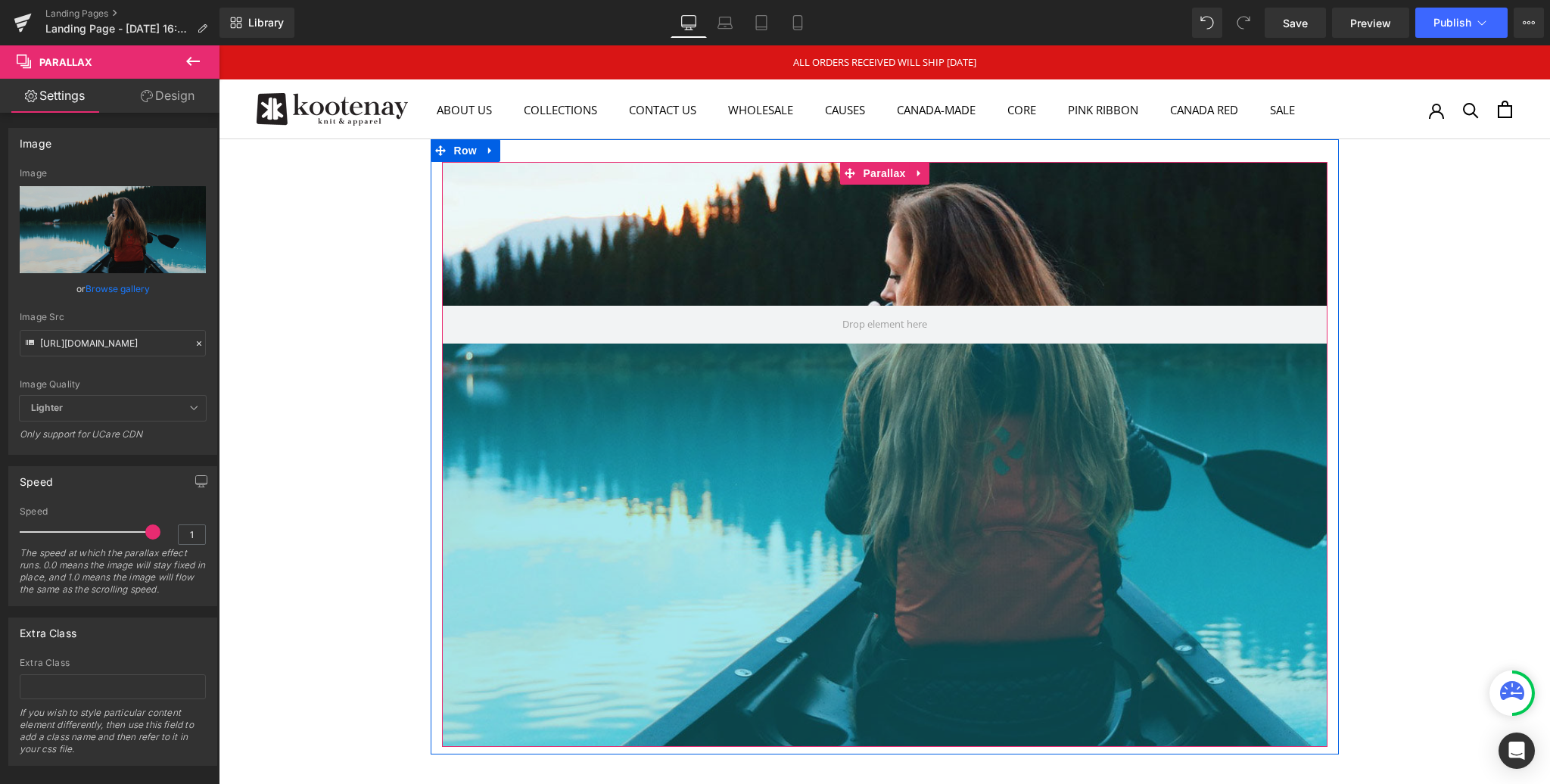
drag, startPoint x: 887, startPoint y: 342, endPoint x: 916, endPoint y: 745, distance: 404.0
click at [916, 745] on div "533px" at bounding box center [885, 545] width 886 height 403
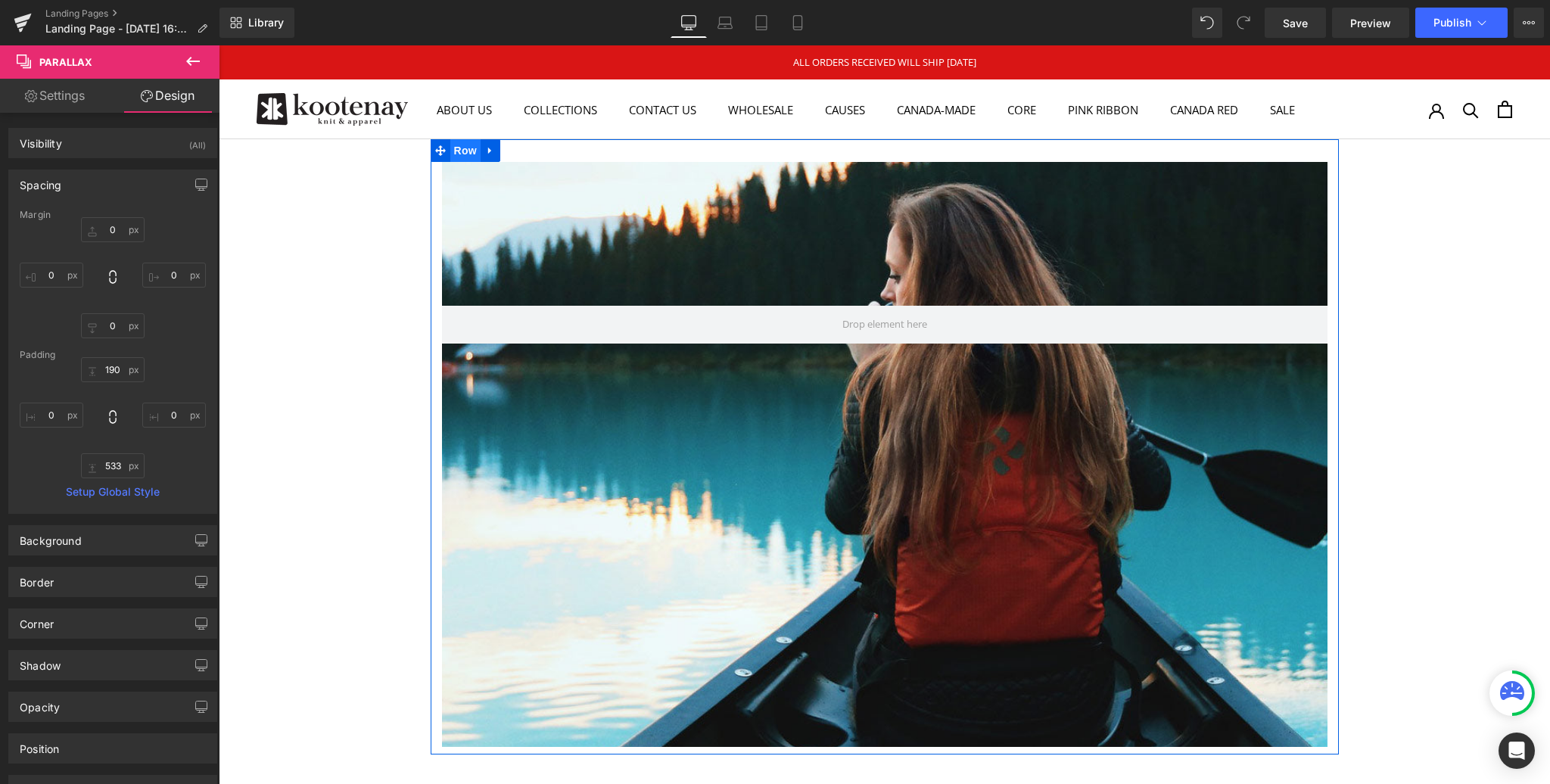
click at [460, 148] on span "Row" at bounding box center [466, 150] width 30 height 23
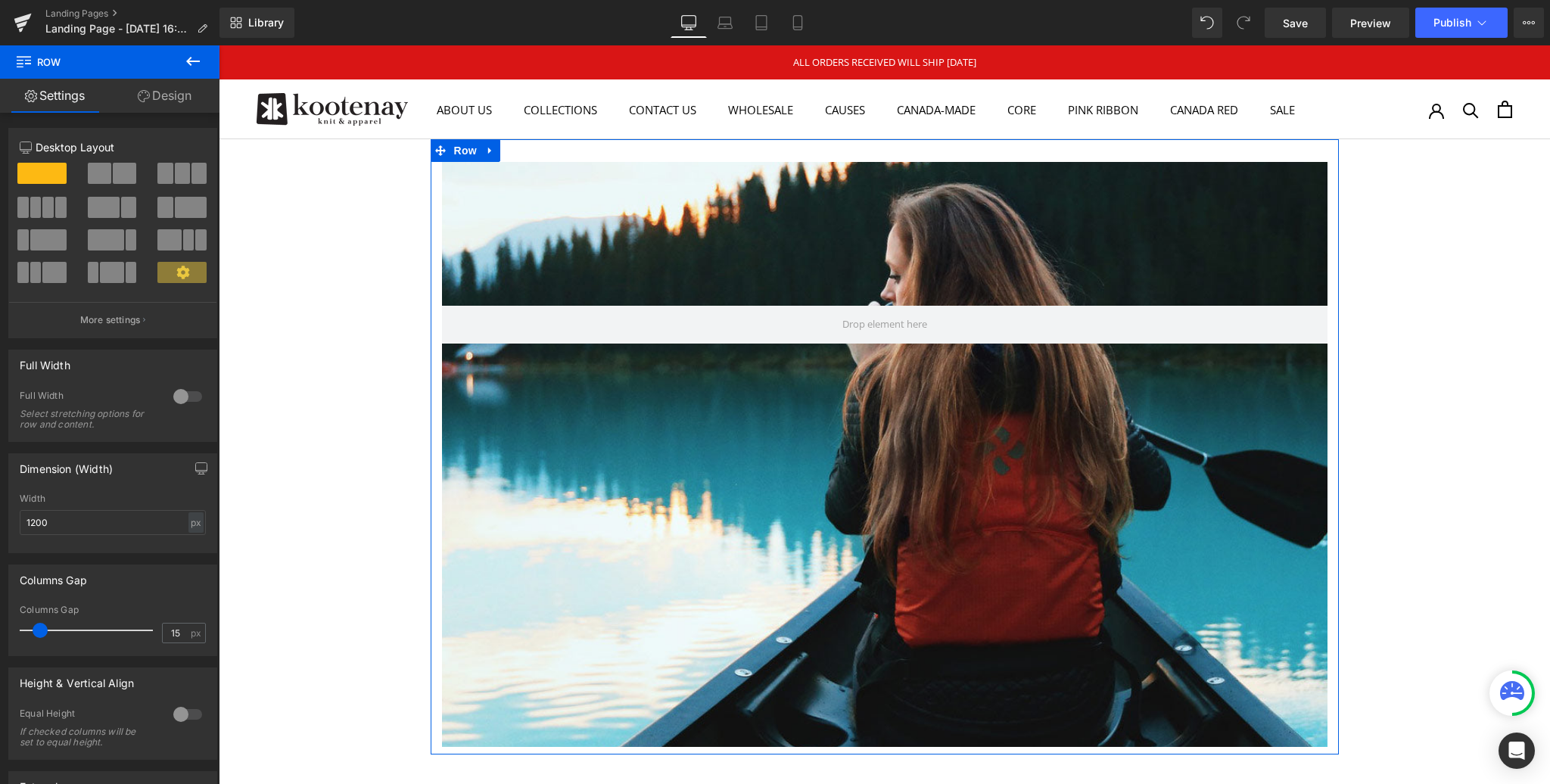
click at [180, 396] on div at bounding box center [187, 396] width 37 height 24
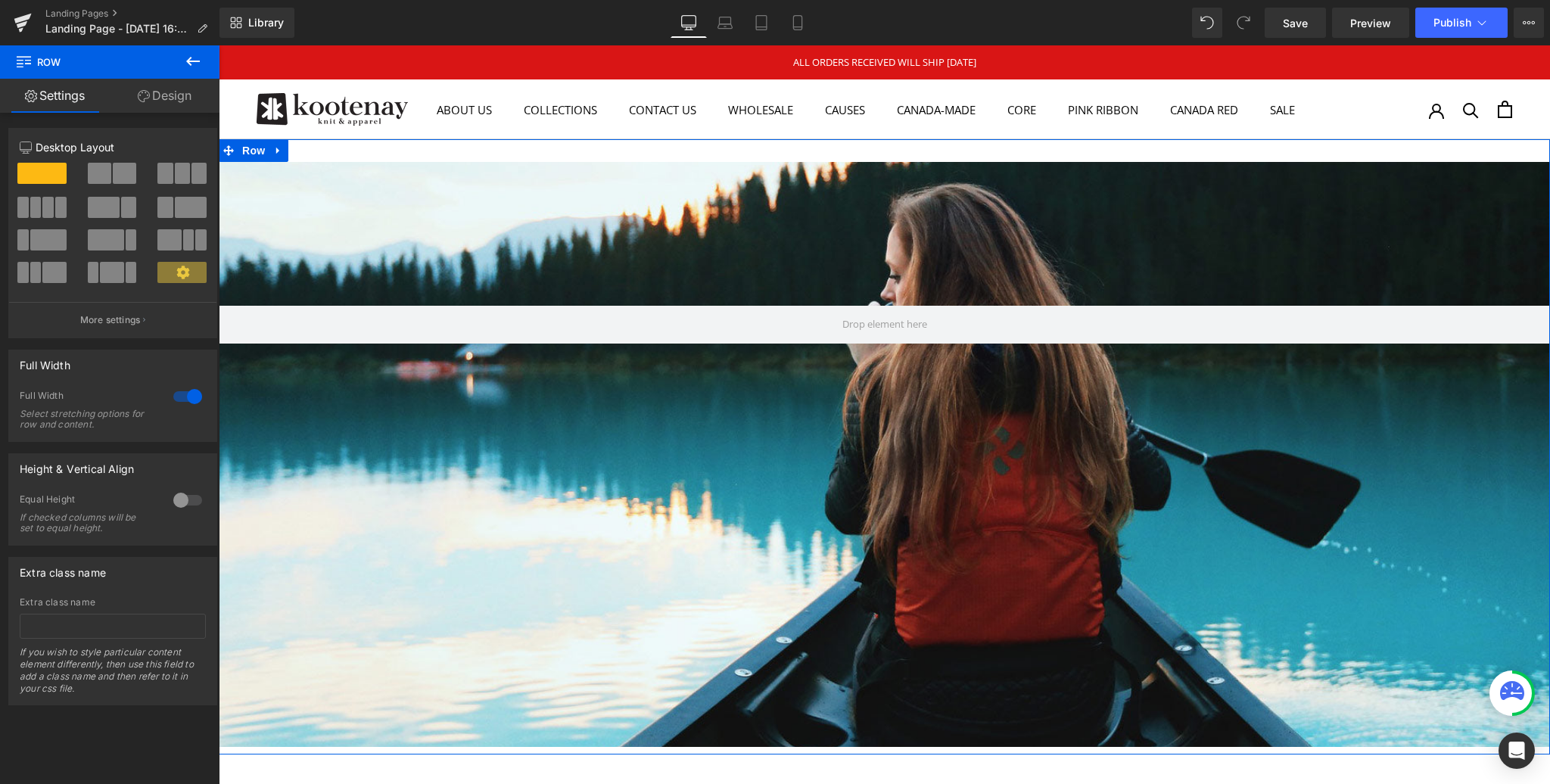
click at [181, 497] on div at bounding box center [187, 499] width 37 height 24
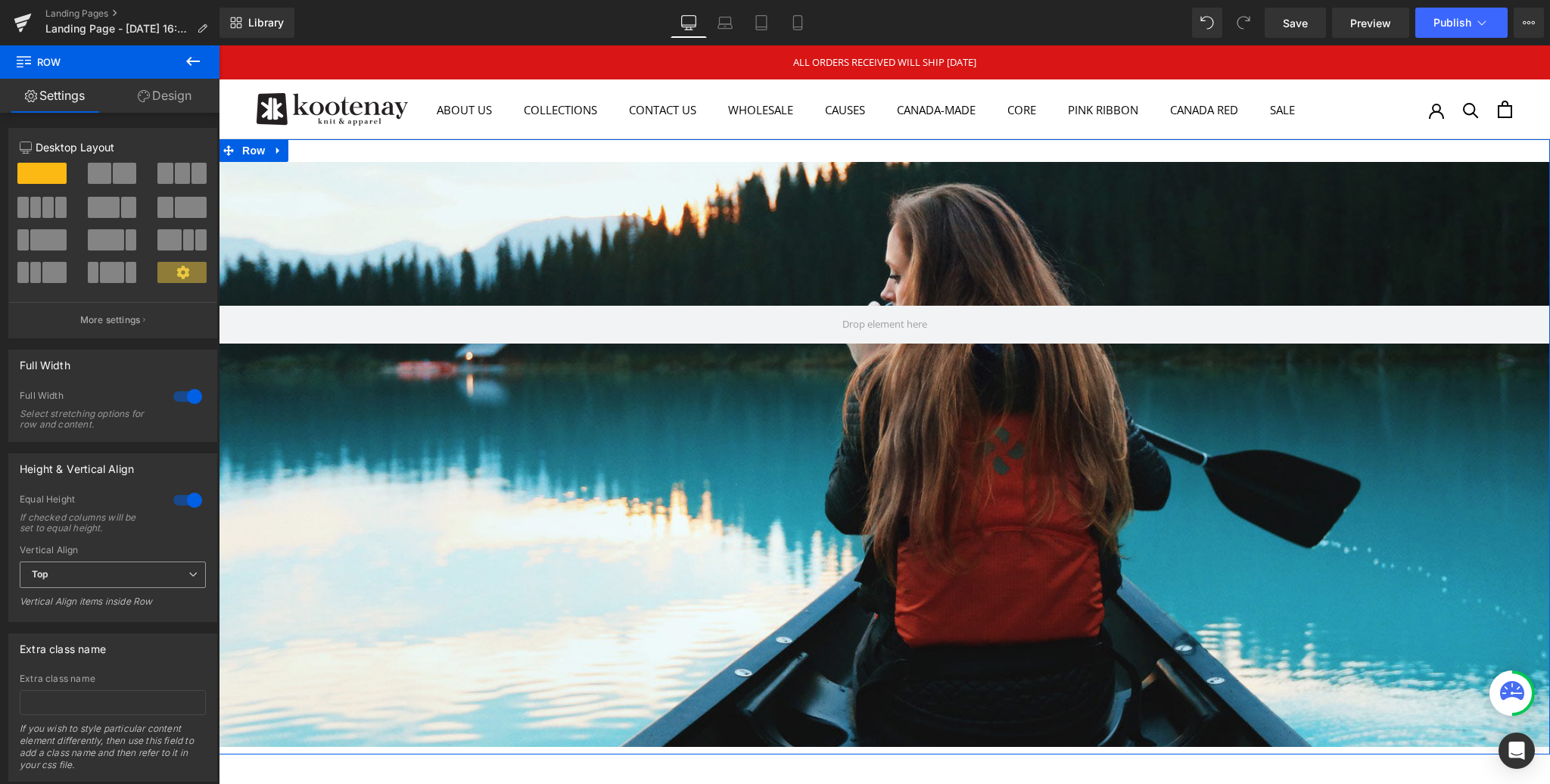
click at [63, 575] on span "Top" at bounding box center [112, 575] width 186 height 27
click at [65, 630] on li "Middle" at bounding box center [110, 625] width 180 height 23
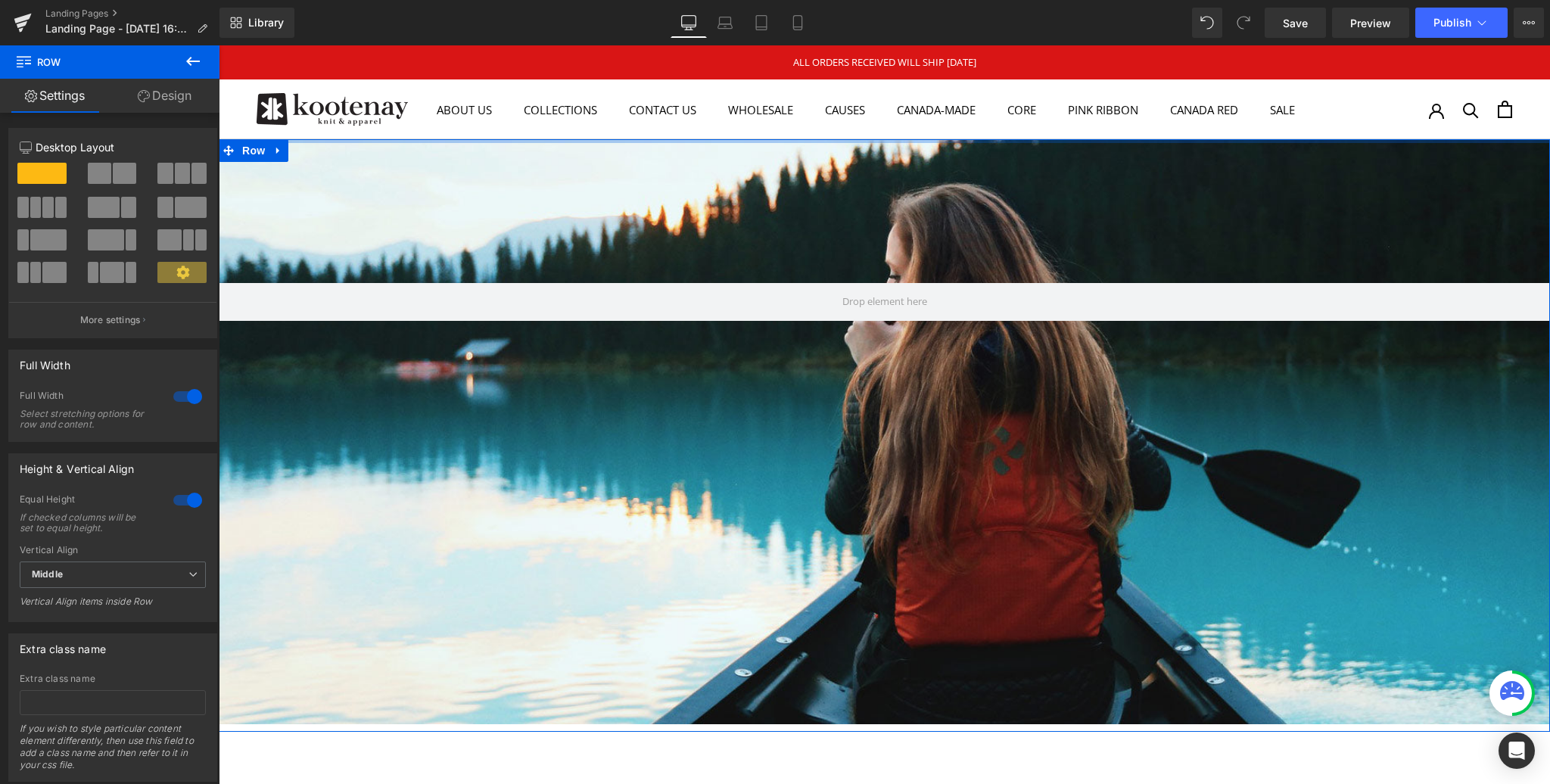
drag, startPoint x: 564, startPoint y: 155, endPoint x: 564, endPoint y: 128, distance: 27.0
click at [564, 128] on div "ALL ORDERS RECEIVED WILL SHIP [DATE] ABOUT US ABOUT US COLLECTIONS COLLECTIONS …" at bounding box center [885, 738] width 1332 height 1386
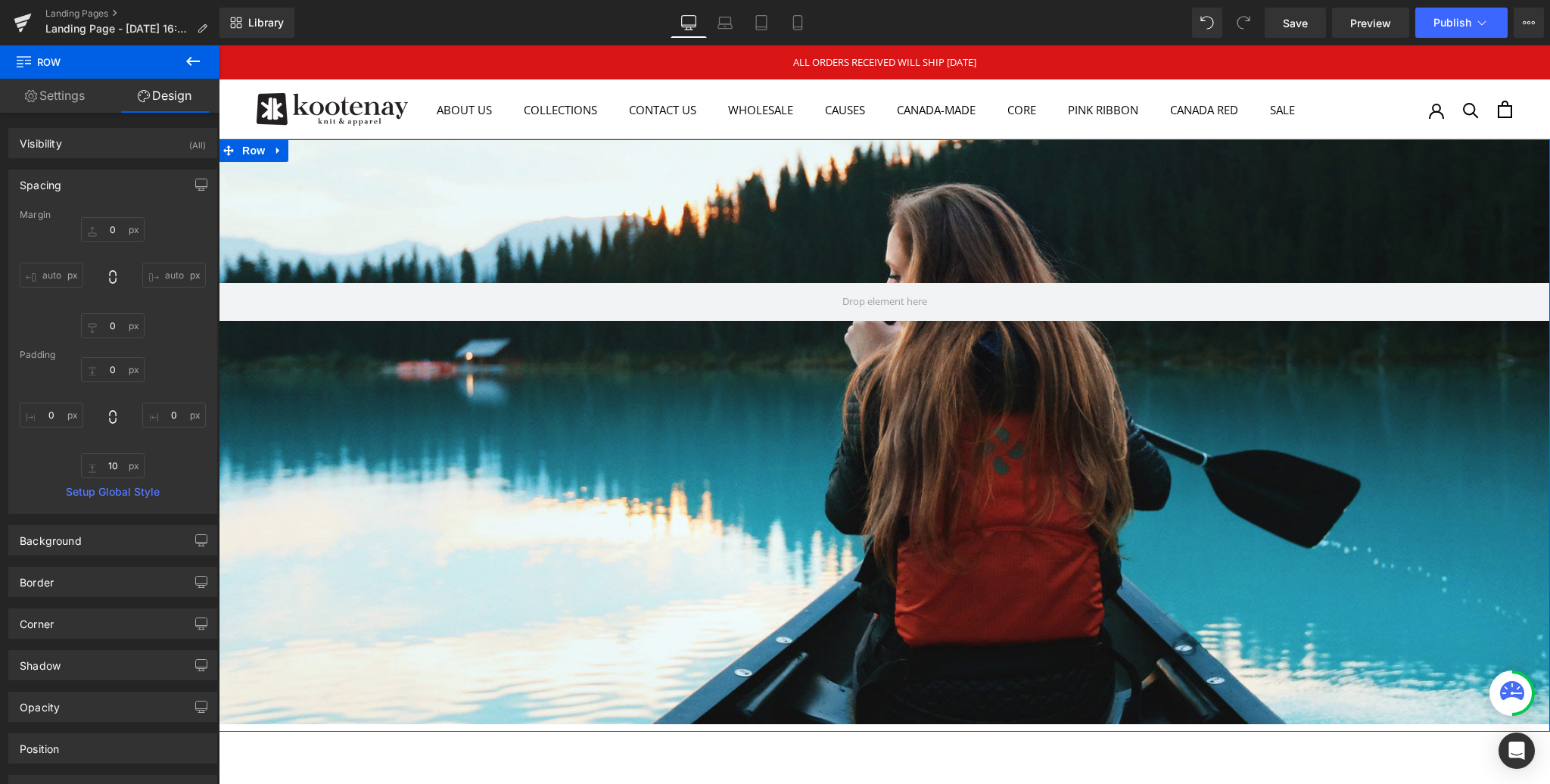
click at [158, 94] on link "Design" at bounding box center [164, 95] width 110 height 34
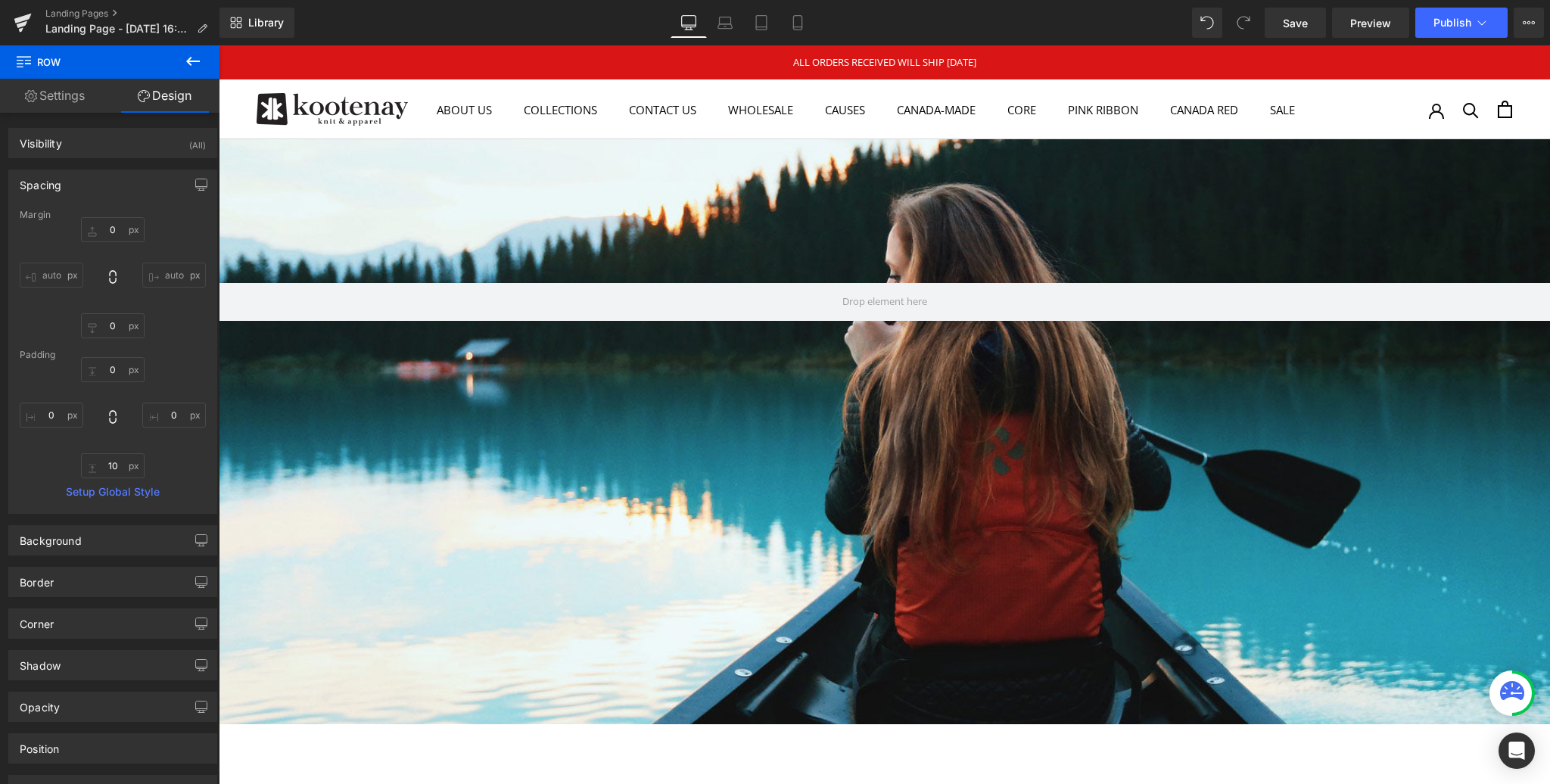
click at [191, 59] on icon at bounding box center [193, 61] width 18 height 18
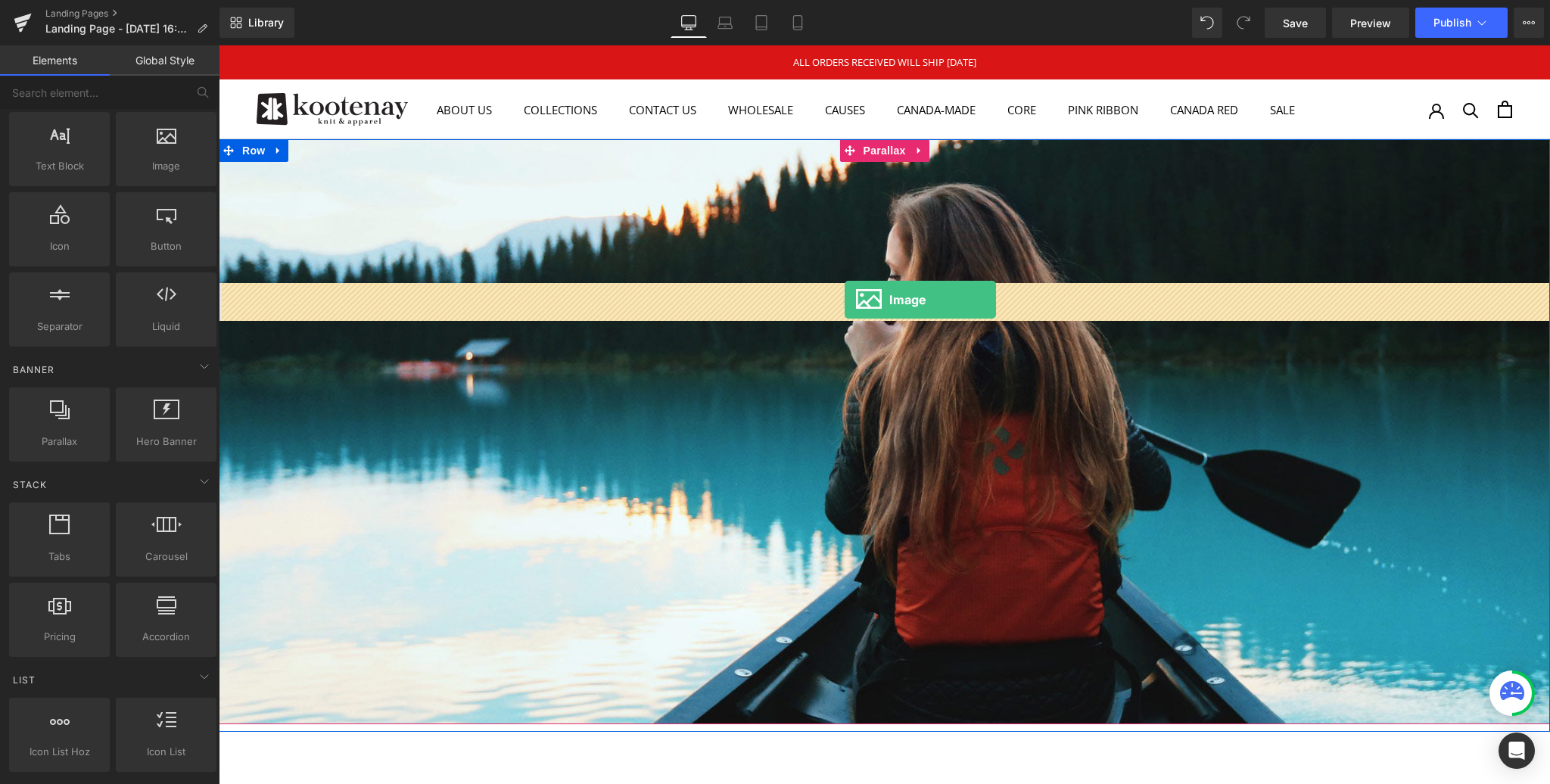
drag, startPoint x: 290, startPoint y: 170, endPoint x: 845, endPoint y: 300, distance: 570.0
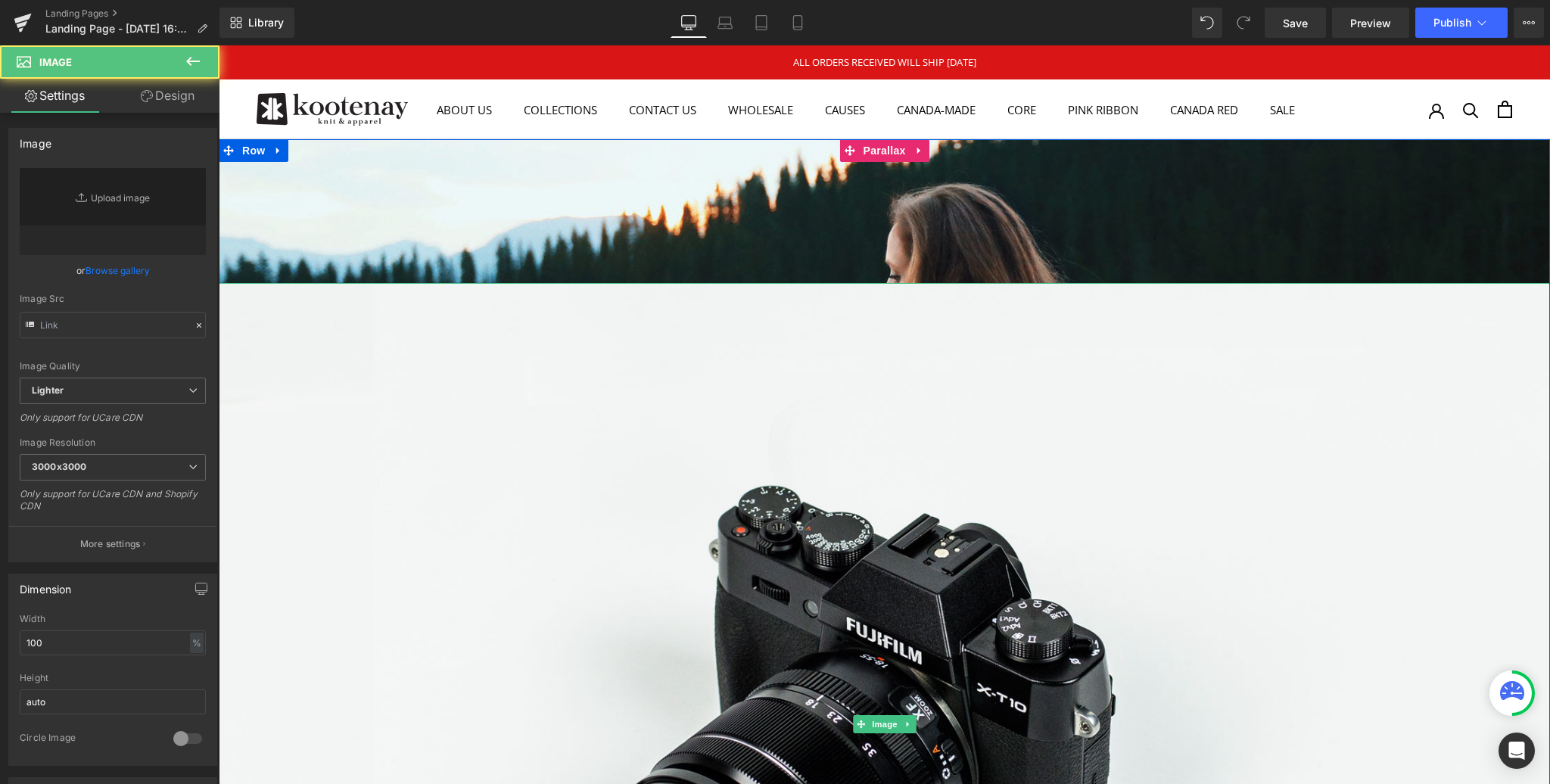
type input "//[DOMAIN_NAME][URL]"
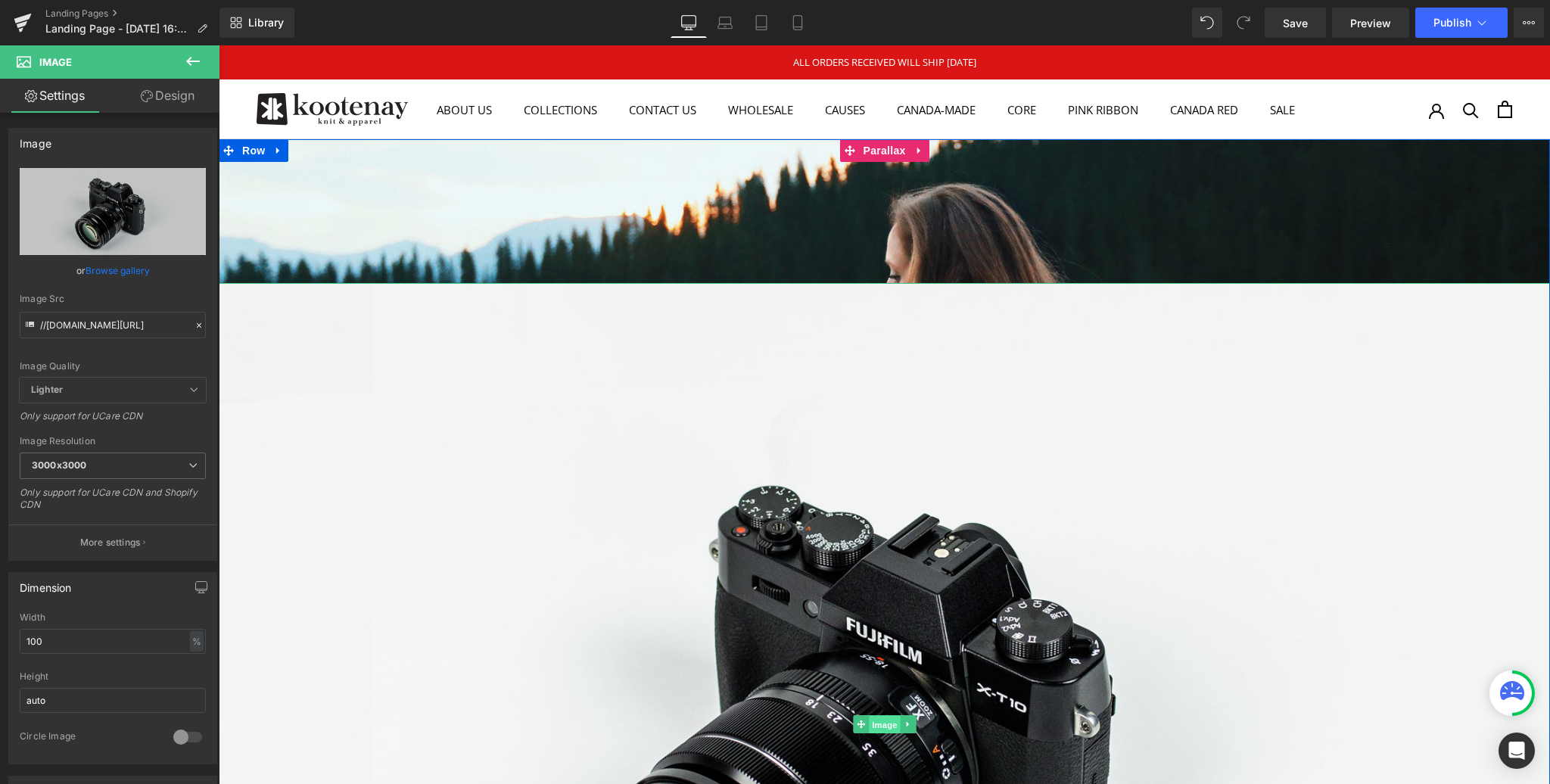
click at [887, 725] on span "Image" at bounding box center [885, 724] width 32 height 18
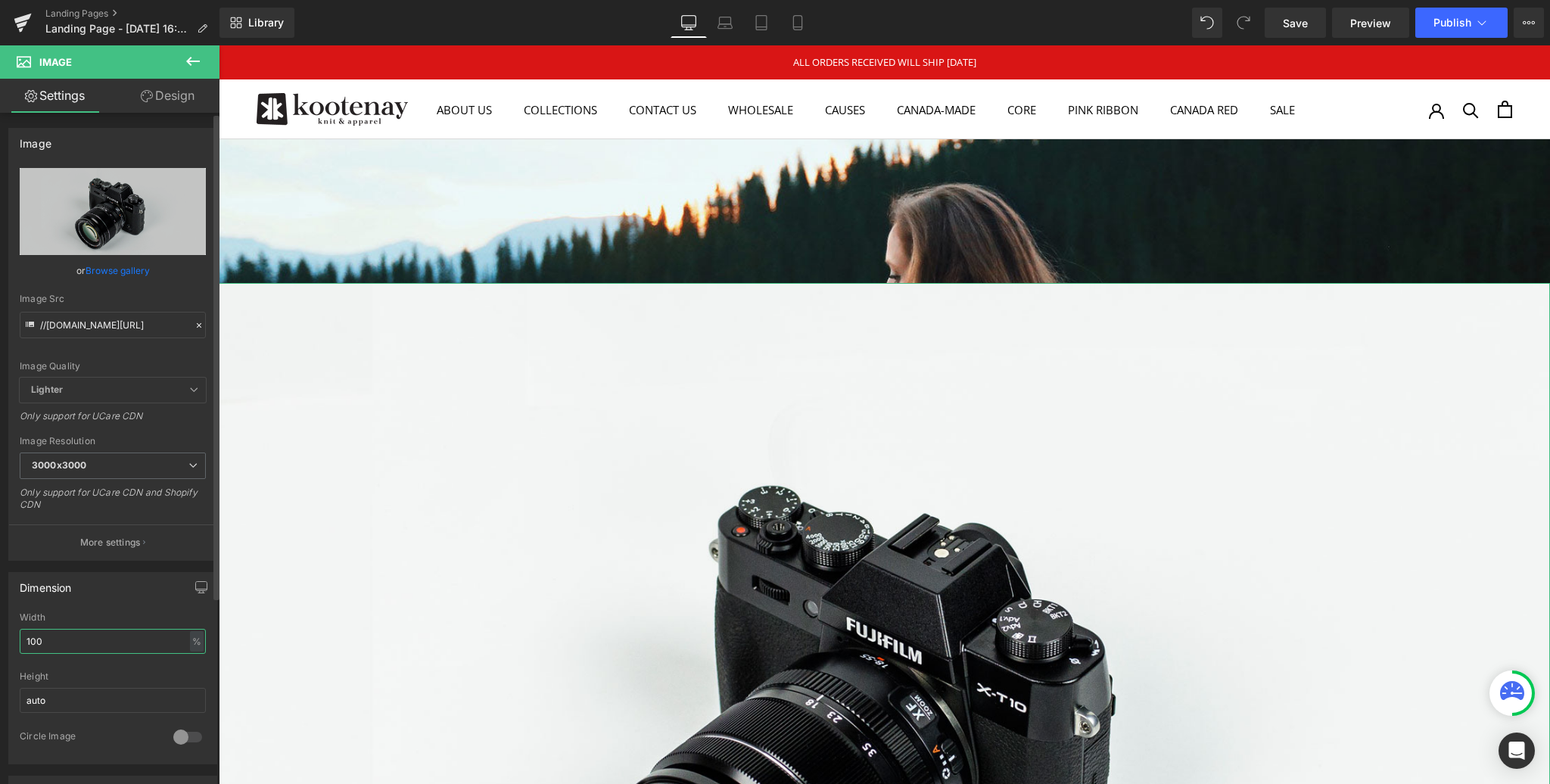
drag, startPoint x: 55, startPoint y: 637, endPoint x: 15, endPoint y: 636, distance: 40.0
click at [15, 636] on div "100% Width 100 % % px auto Height auto 0 Circle Image" at bounding box center [112, 688] width 207 height 151
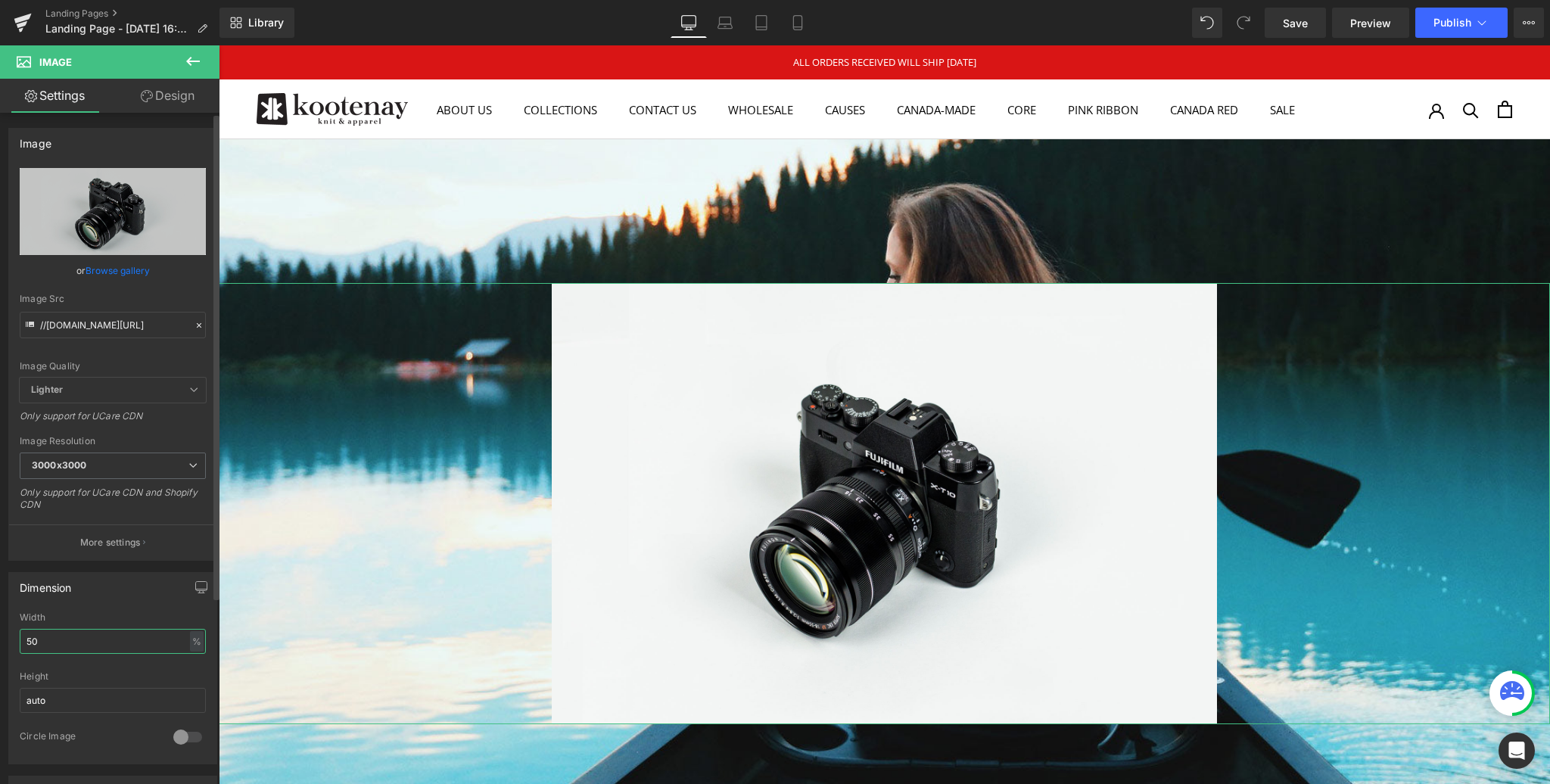
type input "50"
click at [117, 271] on link "Browse gallery" at bounding box center [118, 271] width 64 height 27
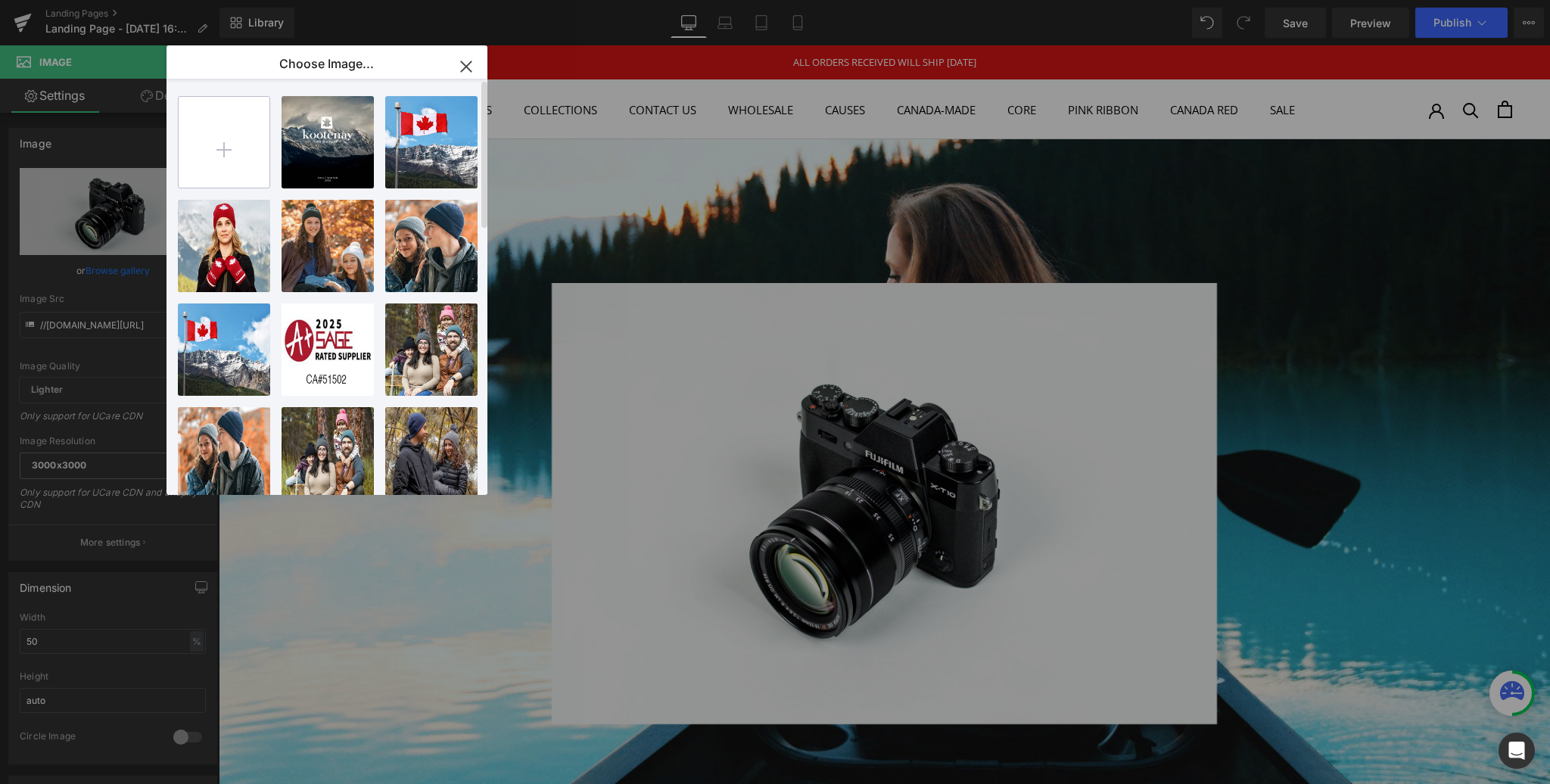
click at [224, 150] on input "file" at bounding box center [224, 142] width 91 height 91
type input "C:\fakepath\You-Water-White.png"
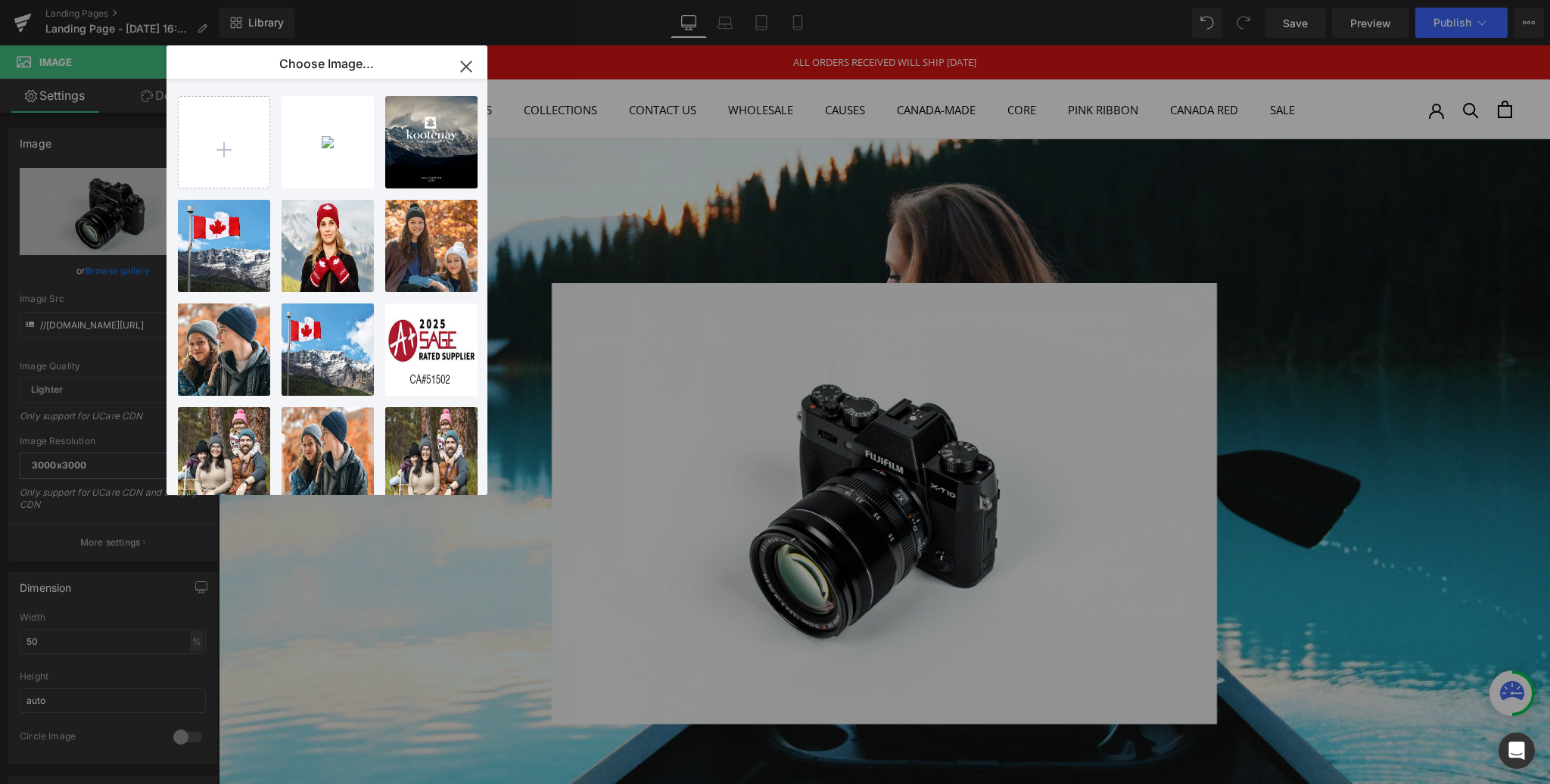
click at [470, 67] on icon "button" at bounding box center [466, 66] width 24 height 24
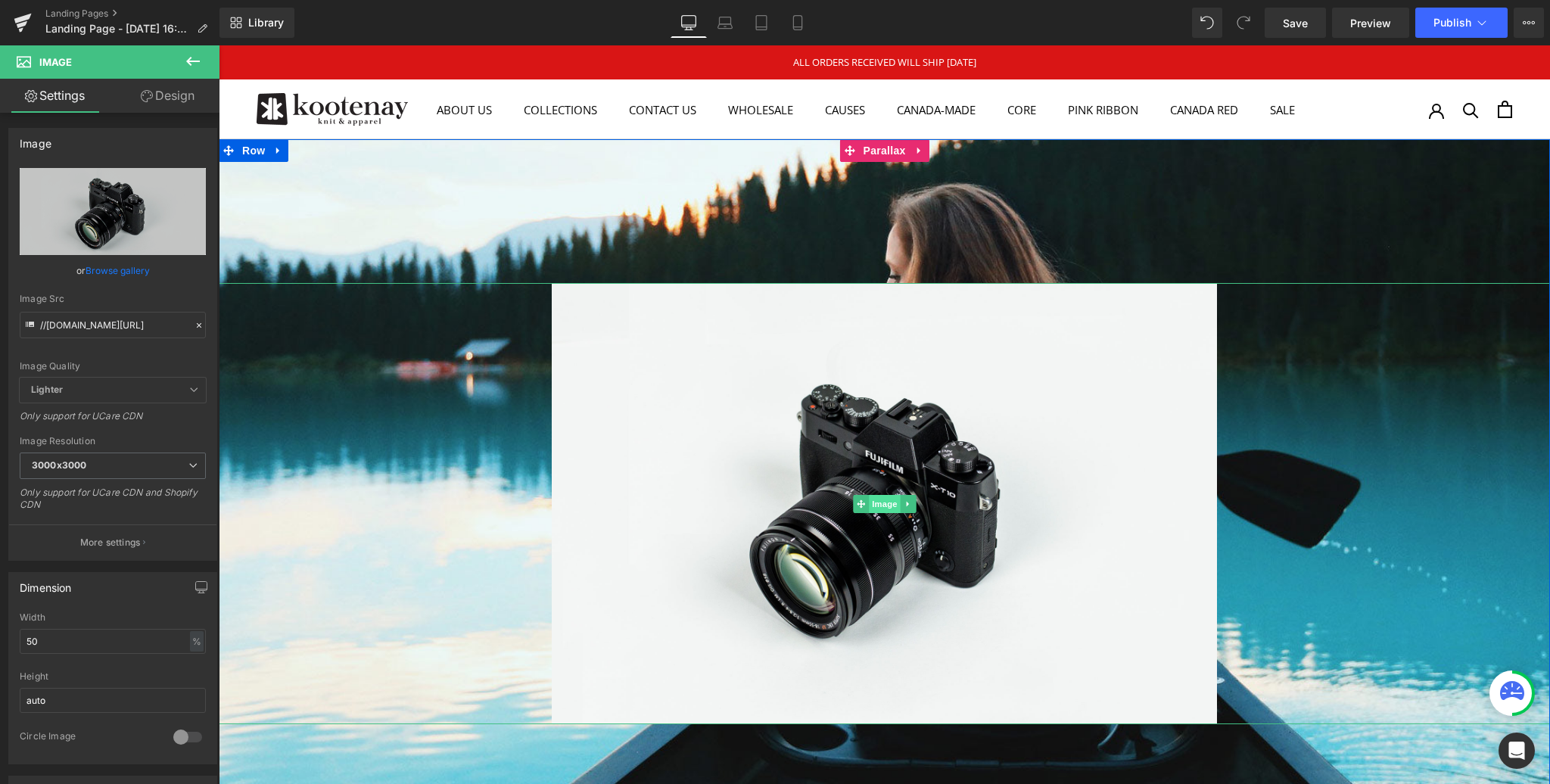
click at [881, 503] on span "Image" at bounding box center [885, 504] width 32 height 18
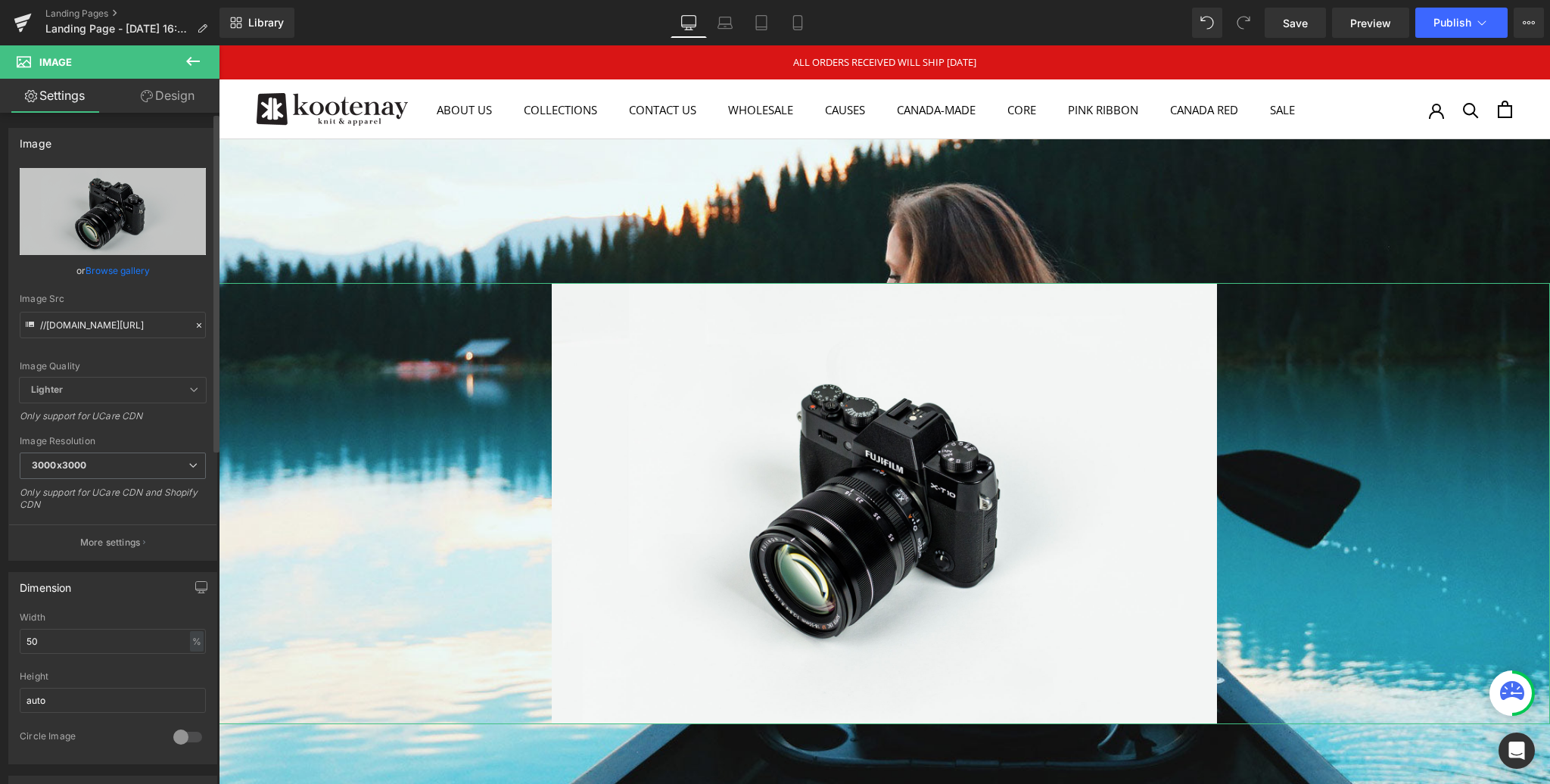
click at [109, 271] on link "Browse gallery" at bounding box center [118, 271] width 64 height 27
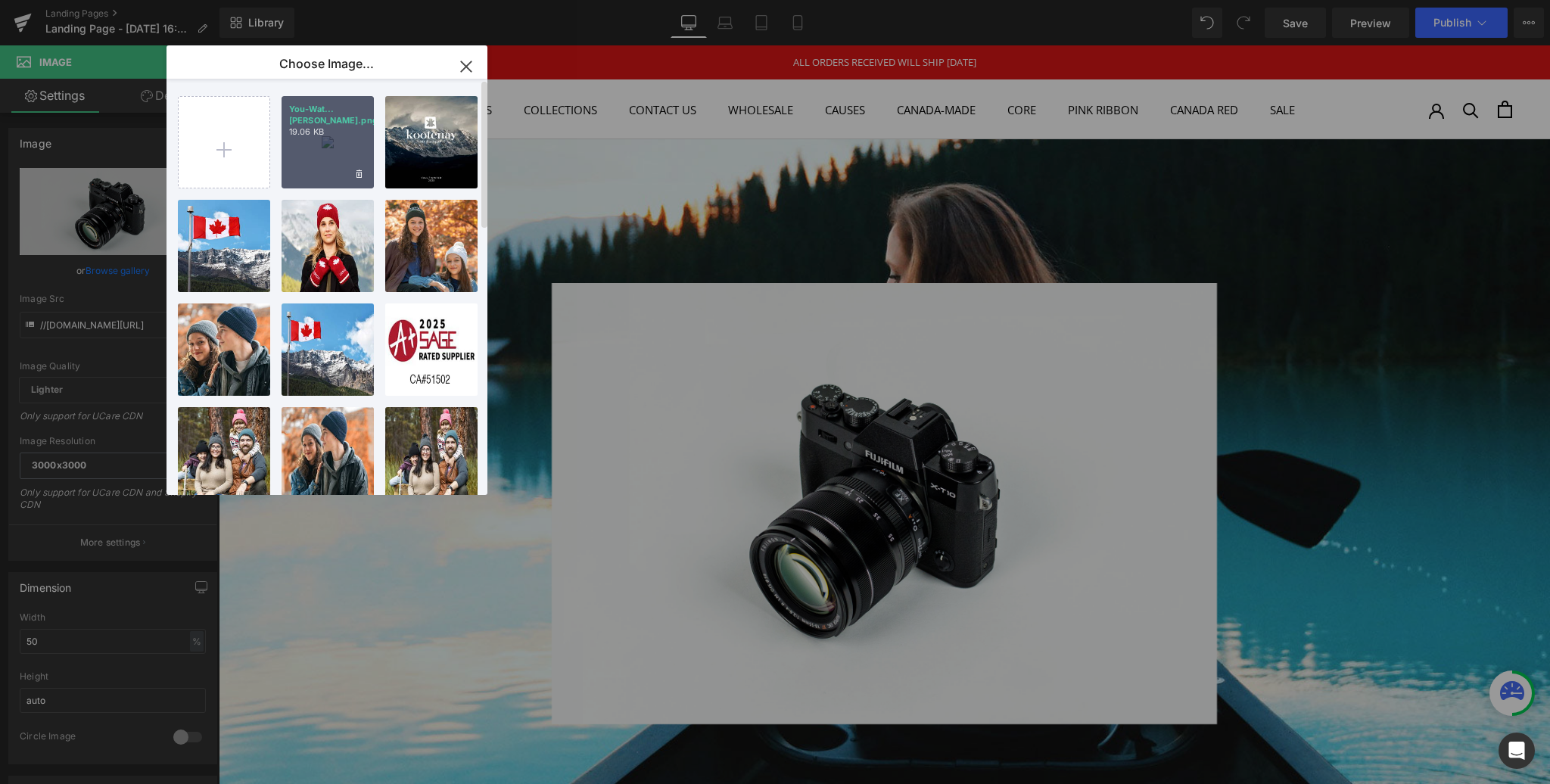
click at [322, 144] on div "You-Wat...[PERSON_NAME].png 19.06 KB" at bounding box center [328, 142] width 93 height 93
type input "[URL][DOMAIN_NAME]"
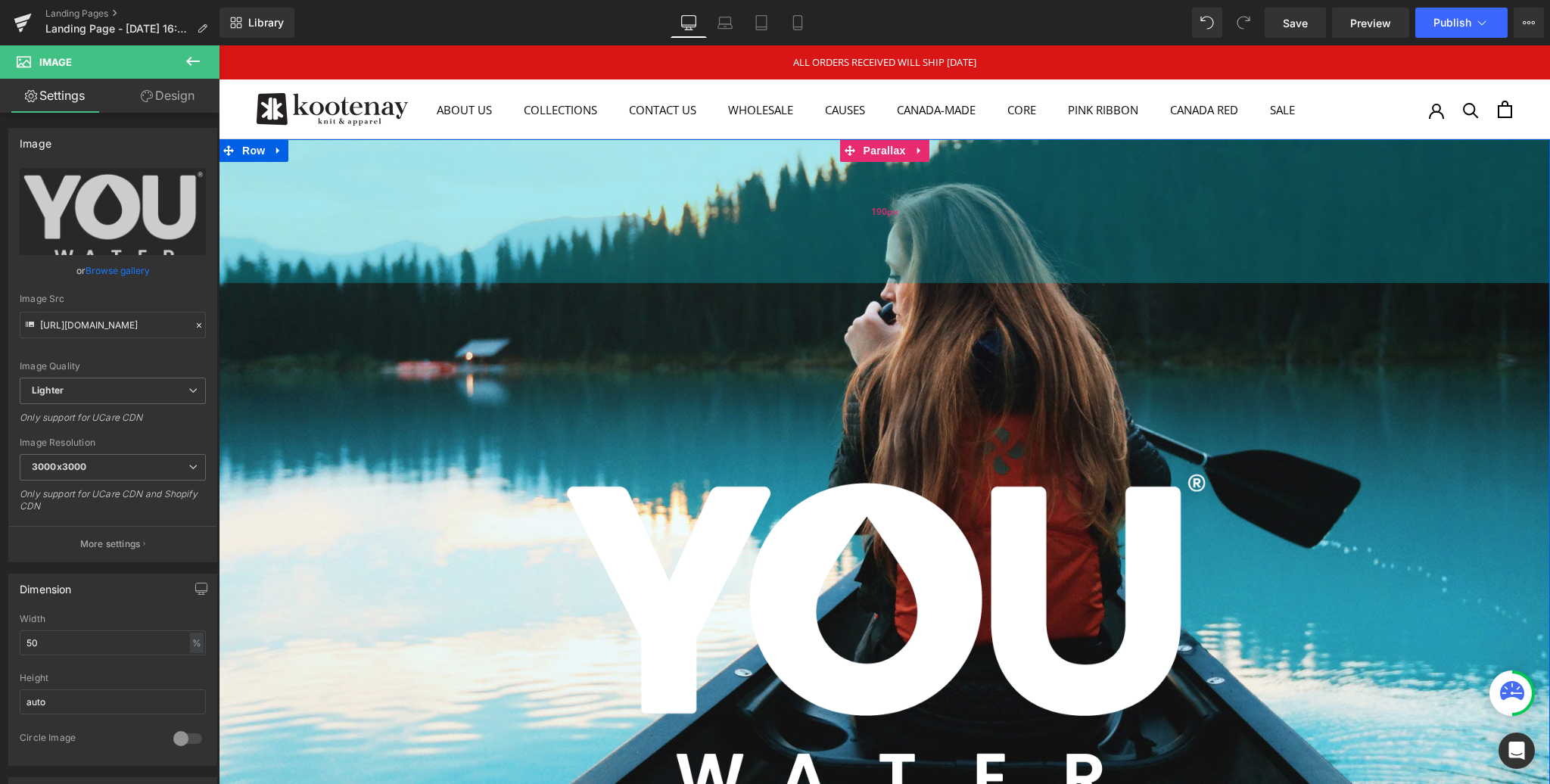
scroll to position [2011, 1332]
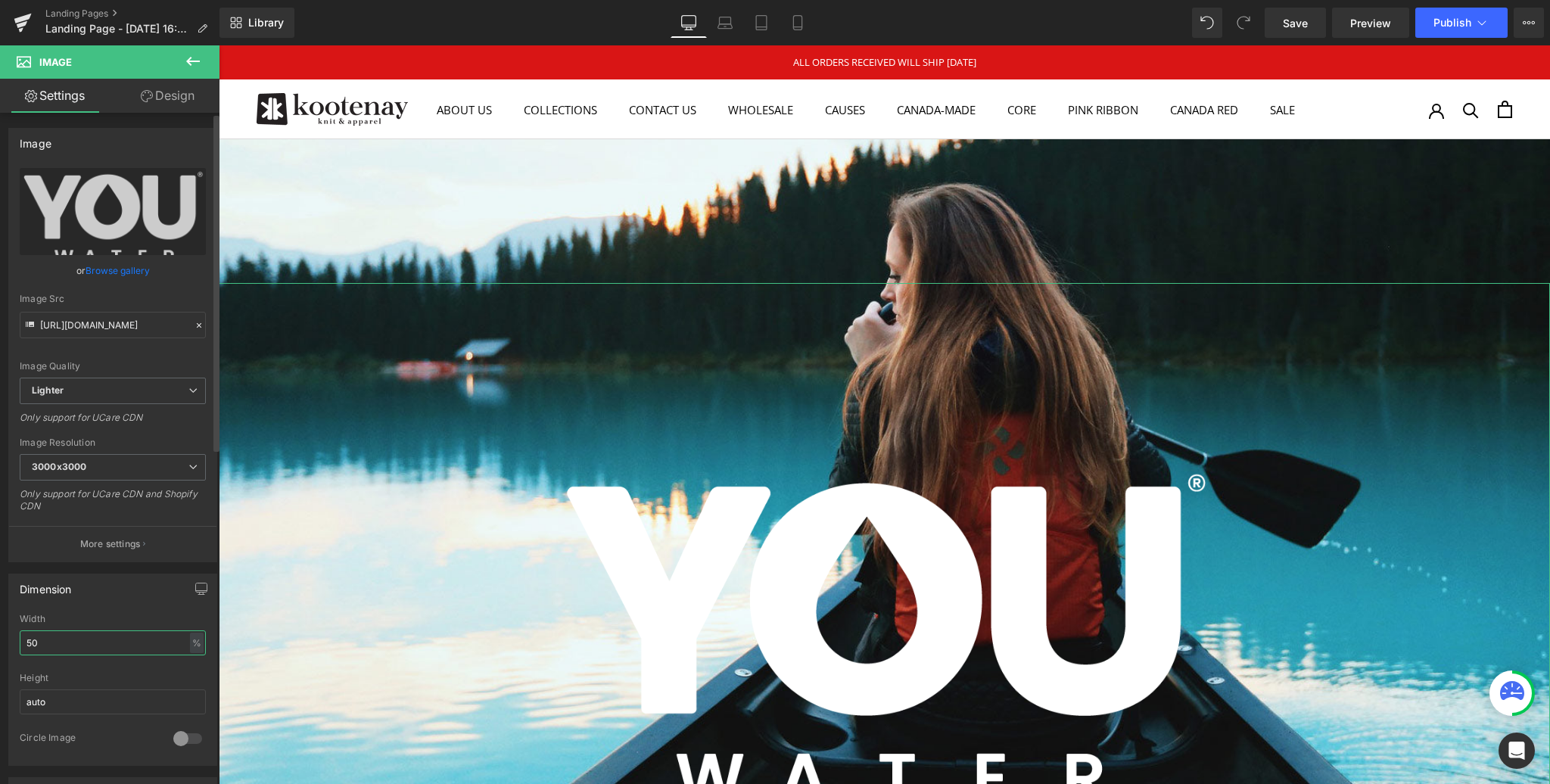
drag, startPoint x: 46, startPoint y: 639, endPoint x: 26, endPoint y: 639, distance: 20.0
click at [26, 639] on input "50" at bounding box center [112, 643] width 186 height 25
type input "25"
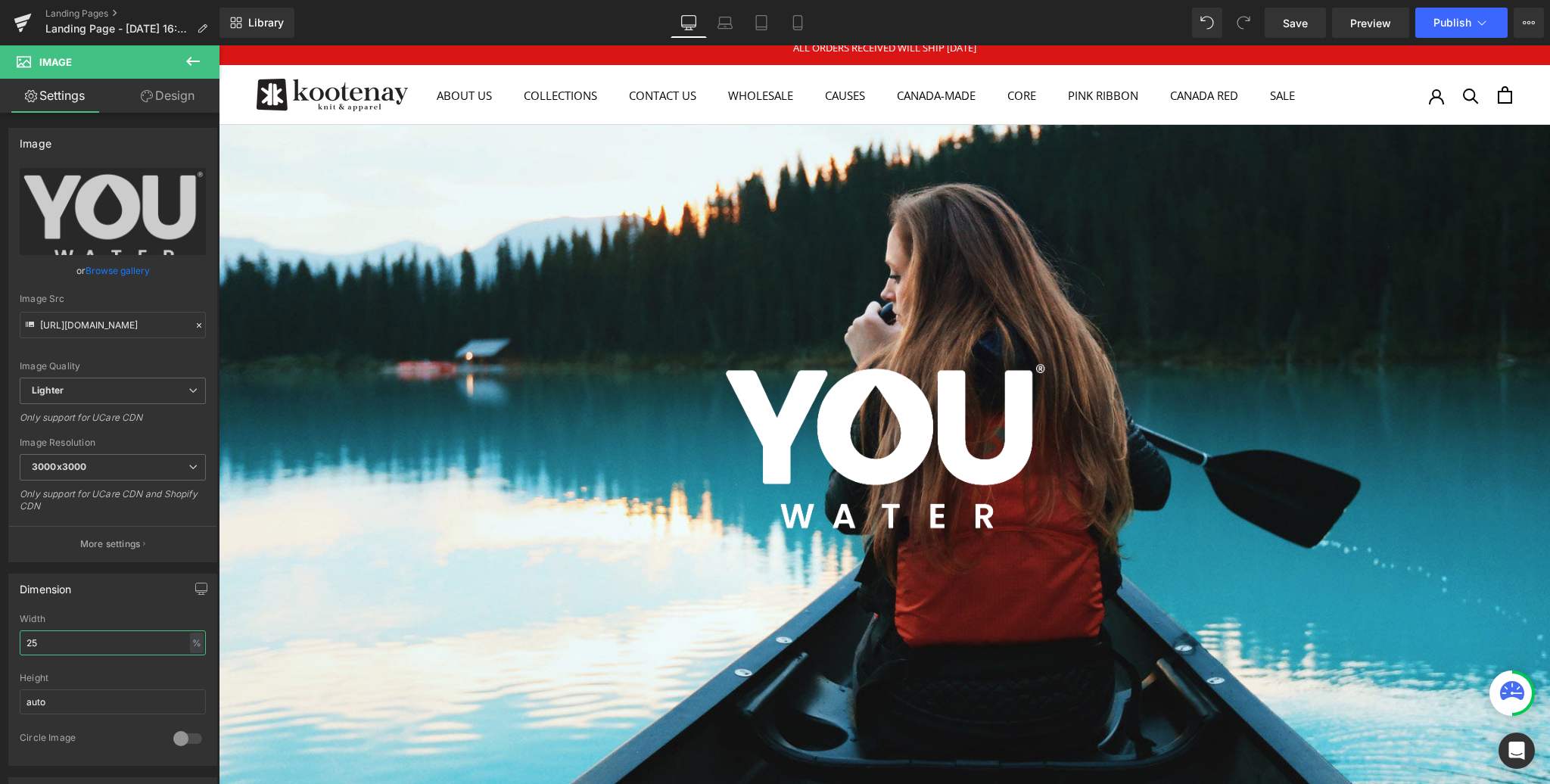
scroll to position [0, 0]
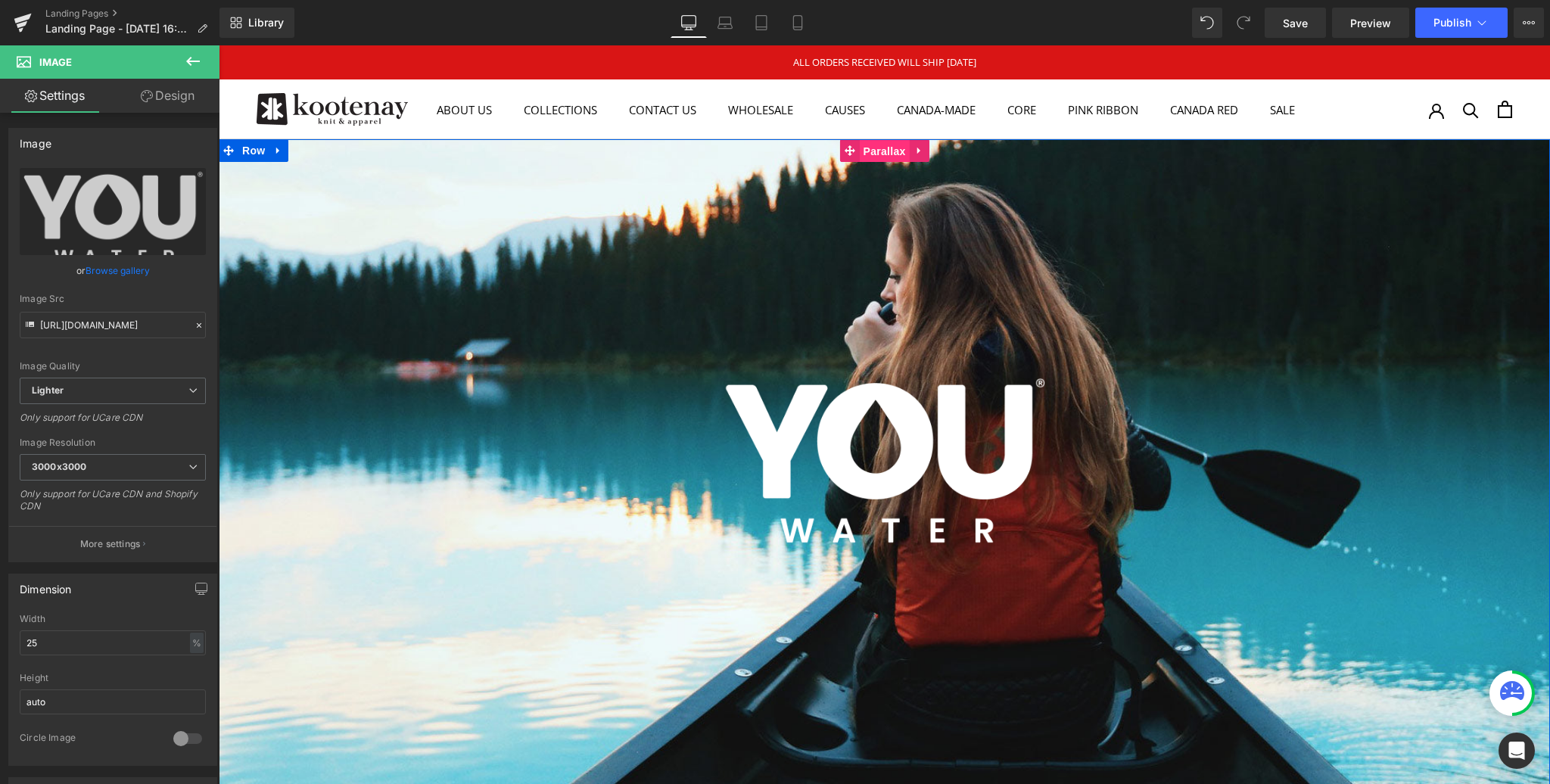
click at [884, 154] on span "Parallax" at bounding box center [885, 151] width 50 height 23
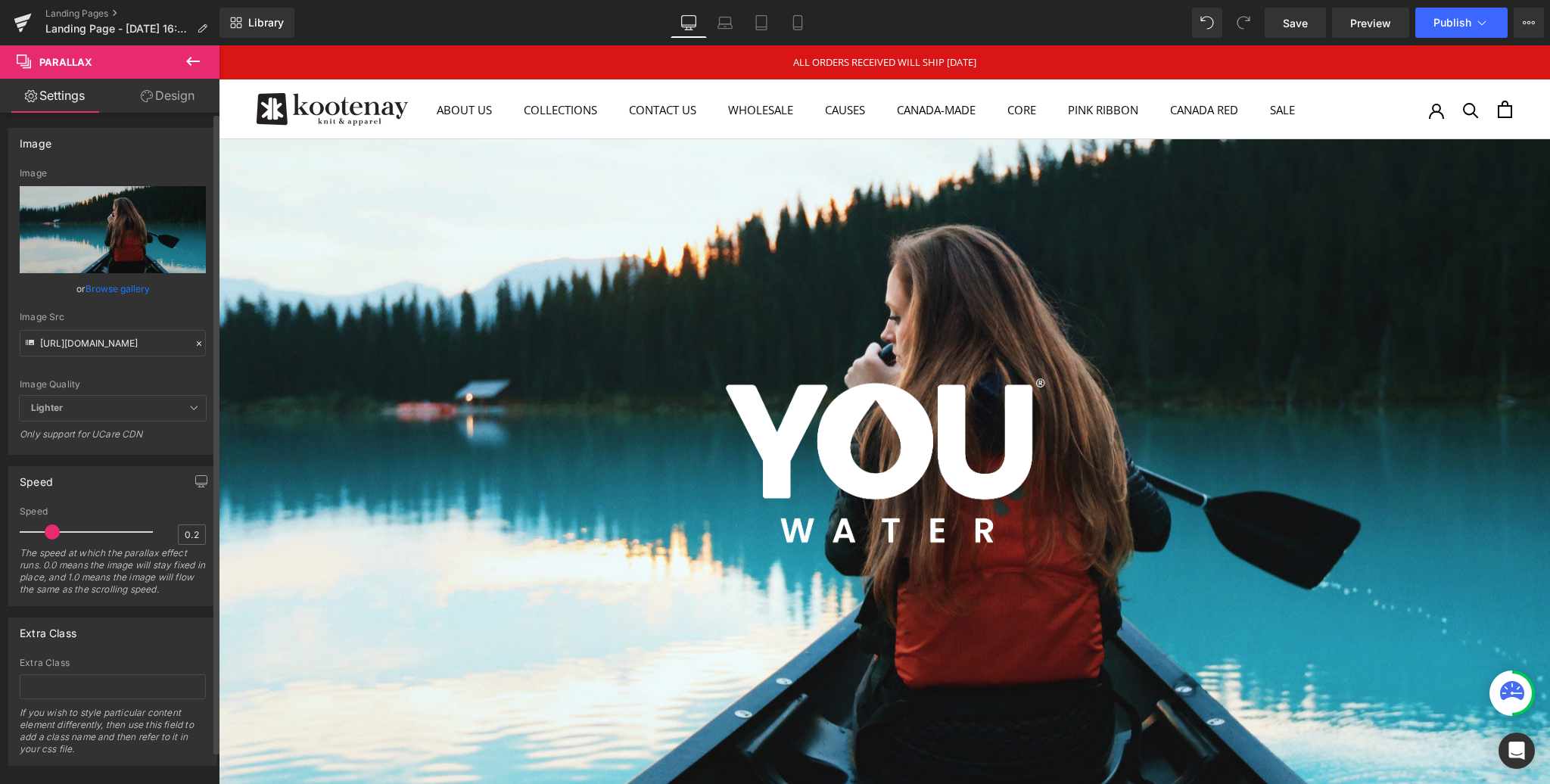
drag, startPoint x: 129, startPoint y: 532, endPoint x: 48, endPoint y: 537, distance: 81.2
click at [48, 537] on span at bounding box center [52, 531] width 15 height 15
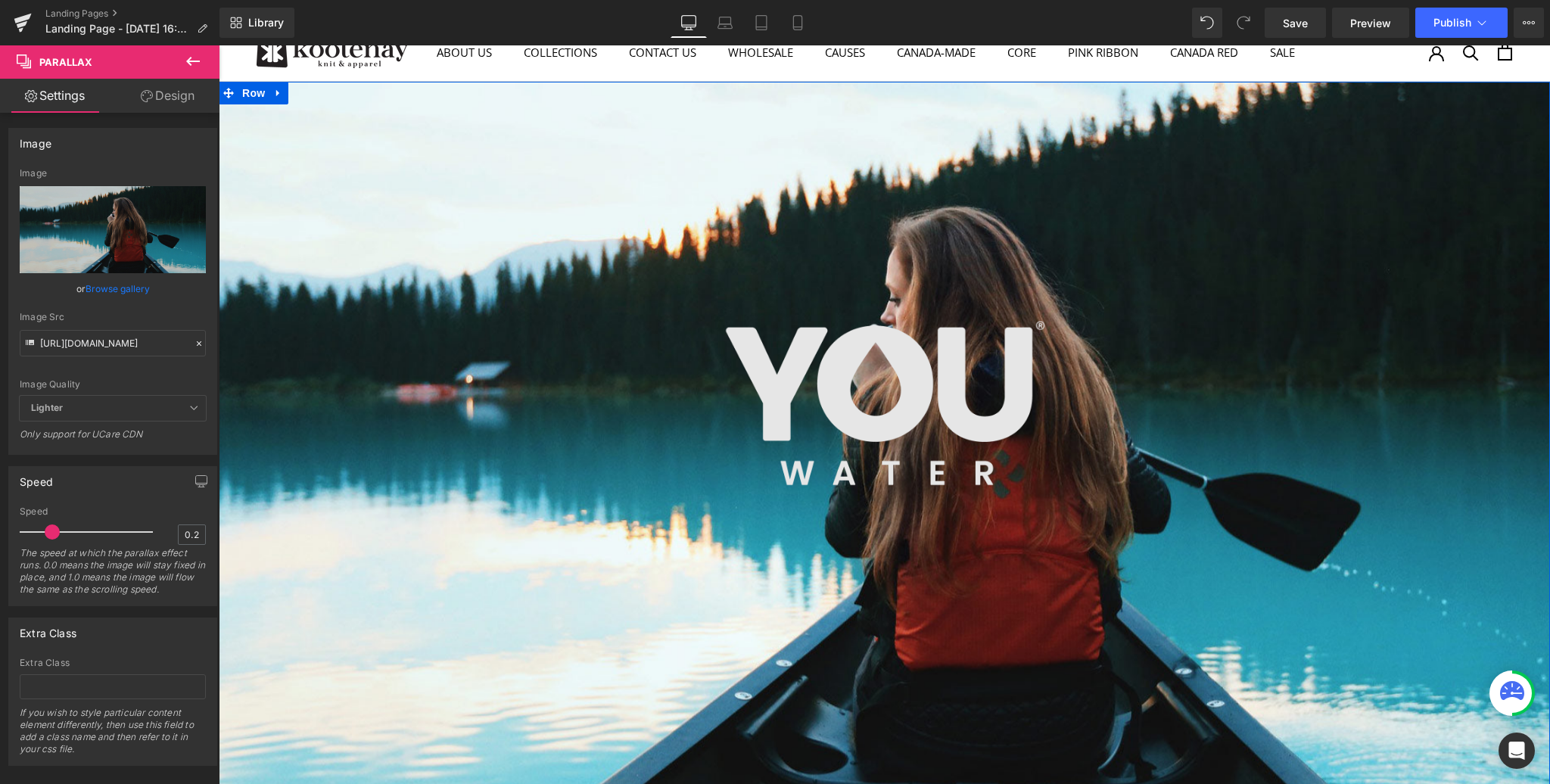
scroll to position [75, 0]
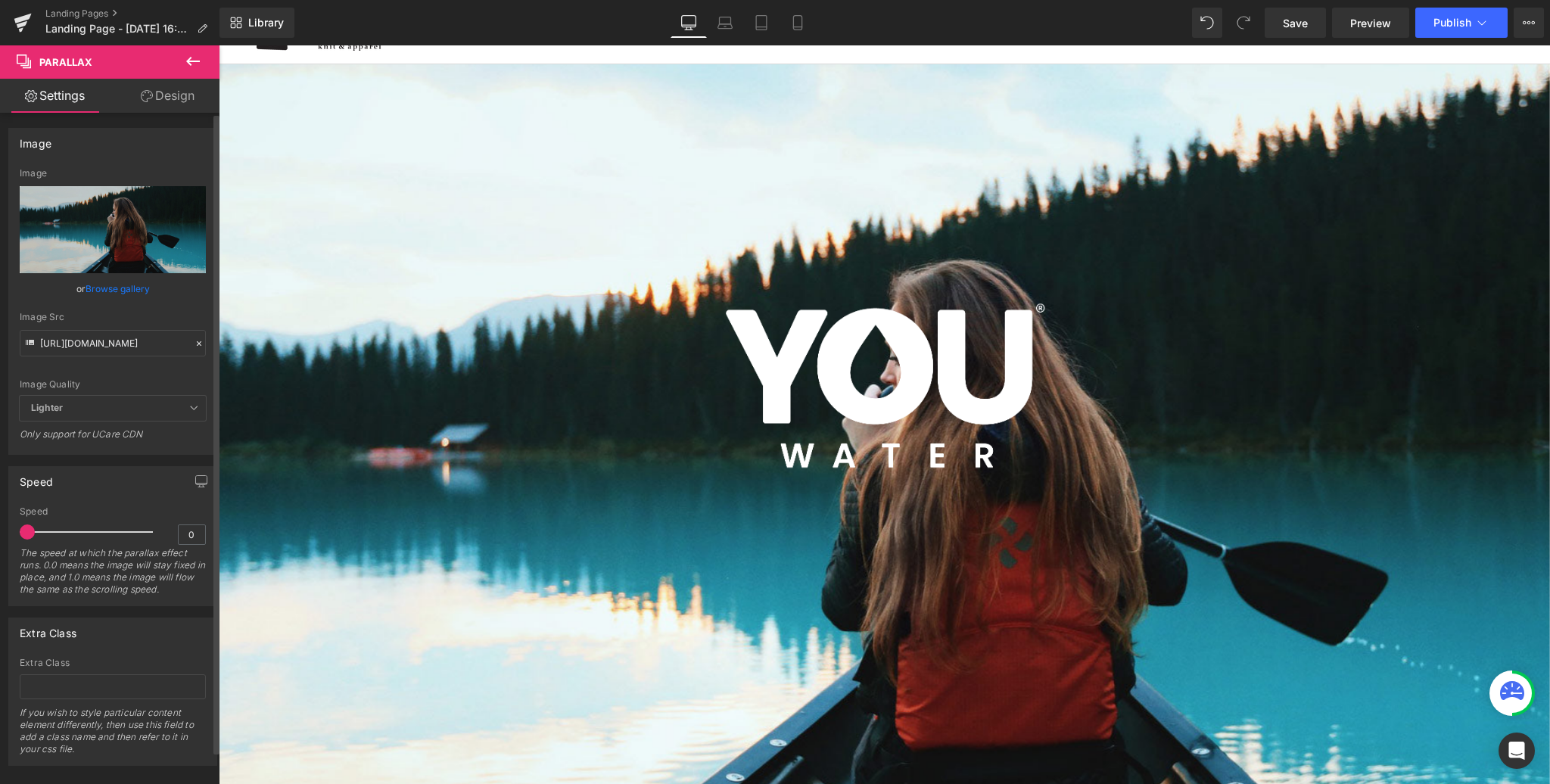
drag, startPoint x: 46, startPoint y: 529, endPoint x: 0, endPoint y: 531, distance: 46.0
click at [0, 531] on div "Speed 0 Speed 0 The speed at which the parallax effect runs. 0.0 means the imag…" at bounding box center [113, 530] width 226 height 151
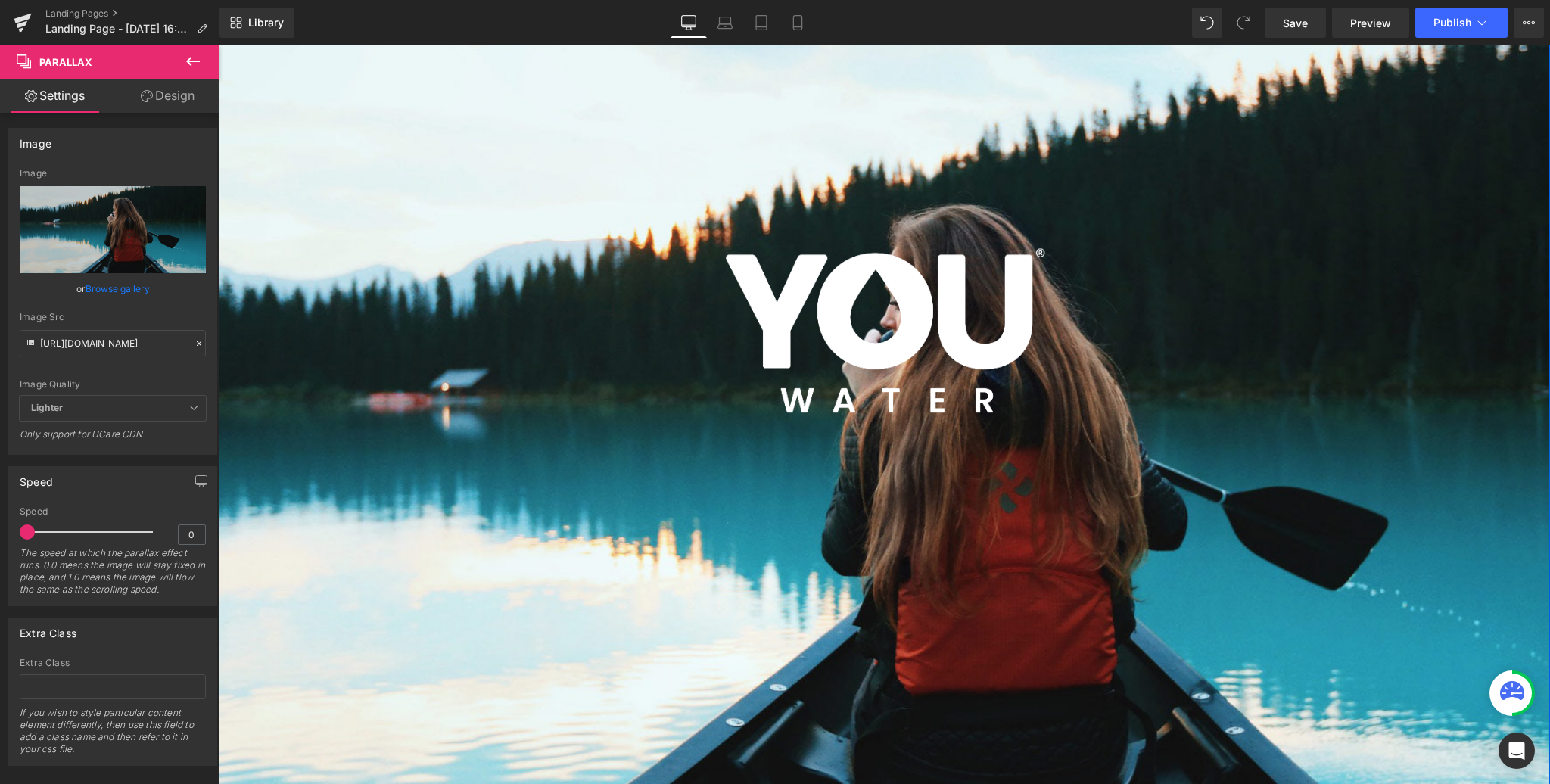
scroll to position [131, 0]
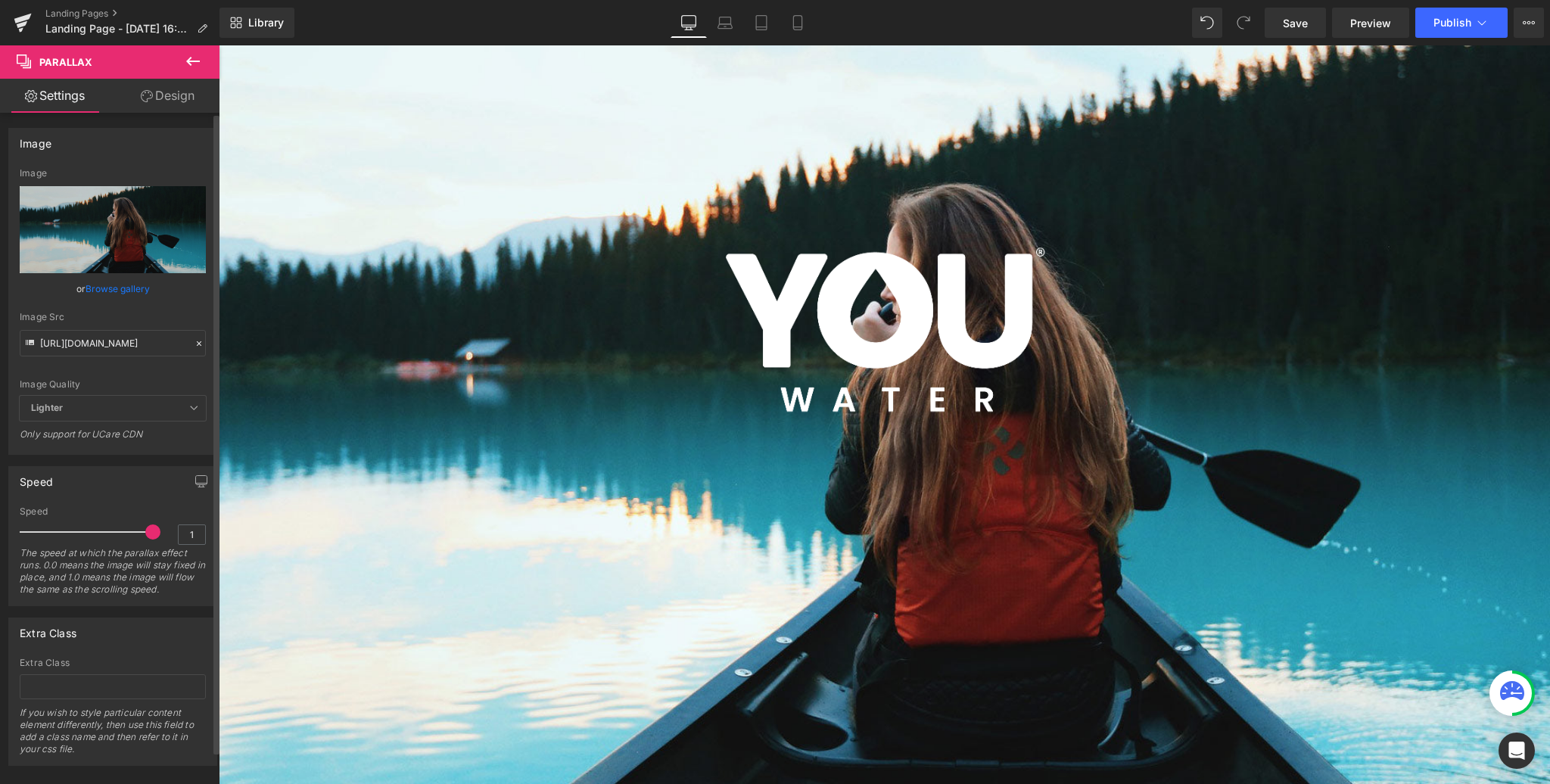
drag, startPoint x: 26, startPoint y: 528, endPoint x: 149, endPoint y: 527, distance: 123.0
click at [149, 527] on span at bounding box center [152, 531] width 15 height 15
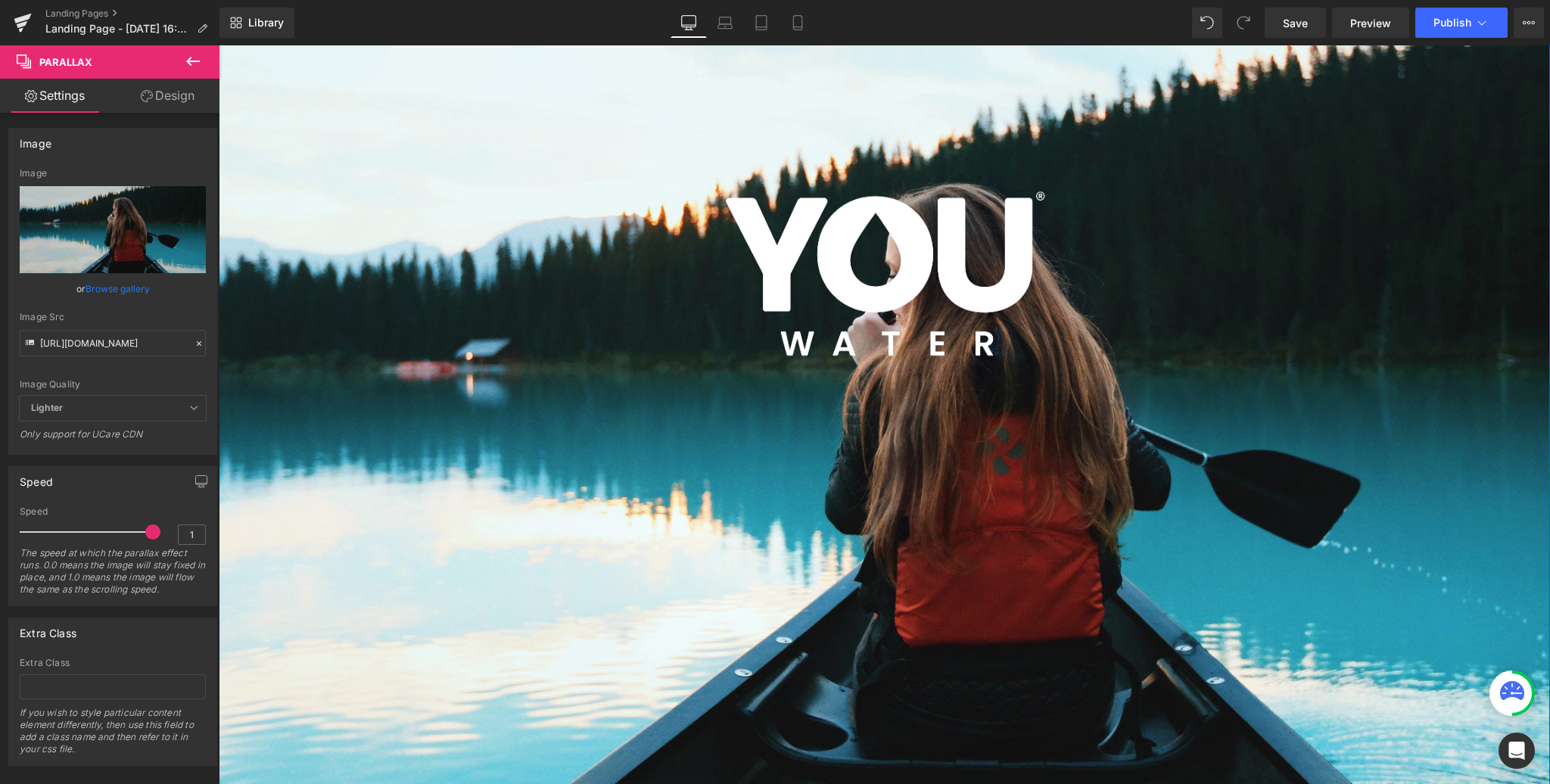
scroll to position [190, 0]
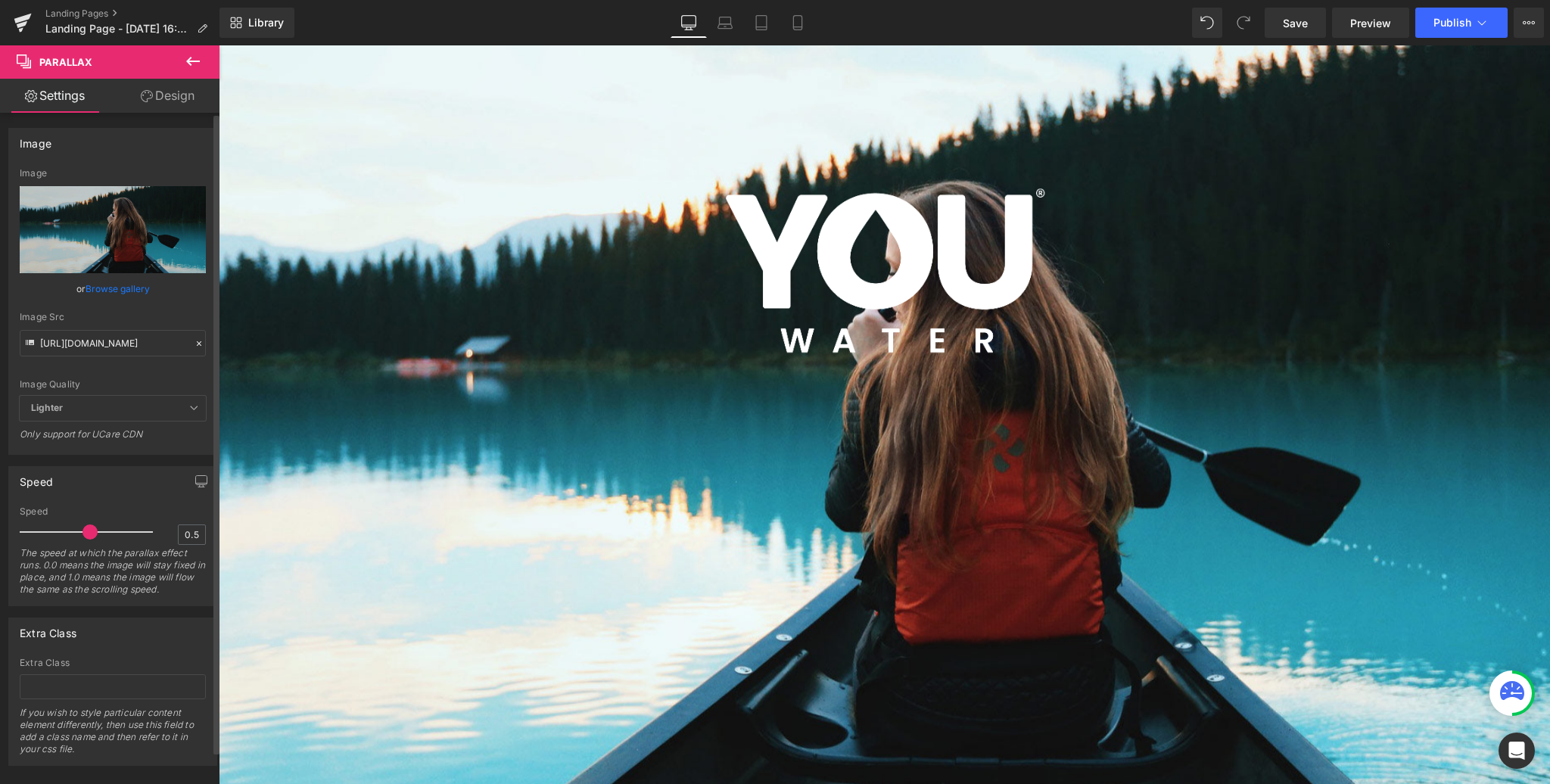
drag, startPoint x: 144, startPoint y: 532, endPoint x: 80, endPoint y: 531, distance: 64.0
click at [83, 531] on span at bounding box center [90, 531] width 15 height 15
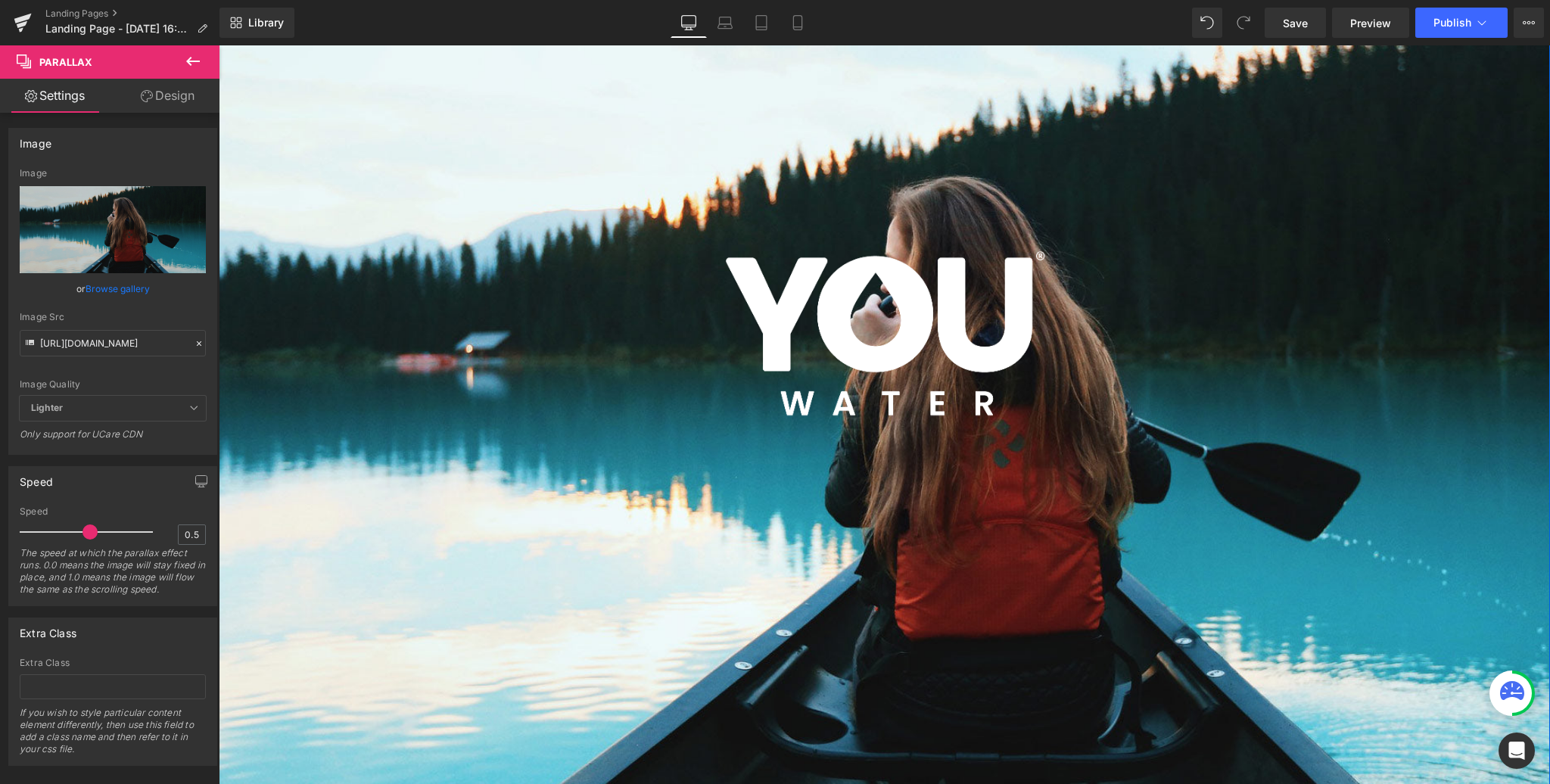
scroll to position [0, 0]
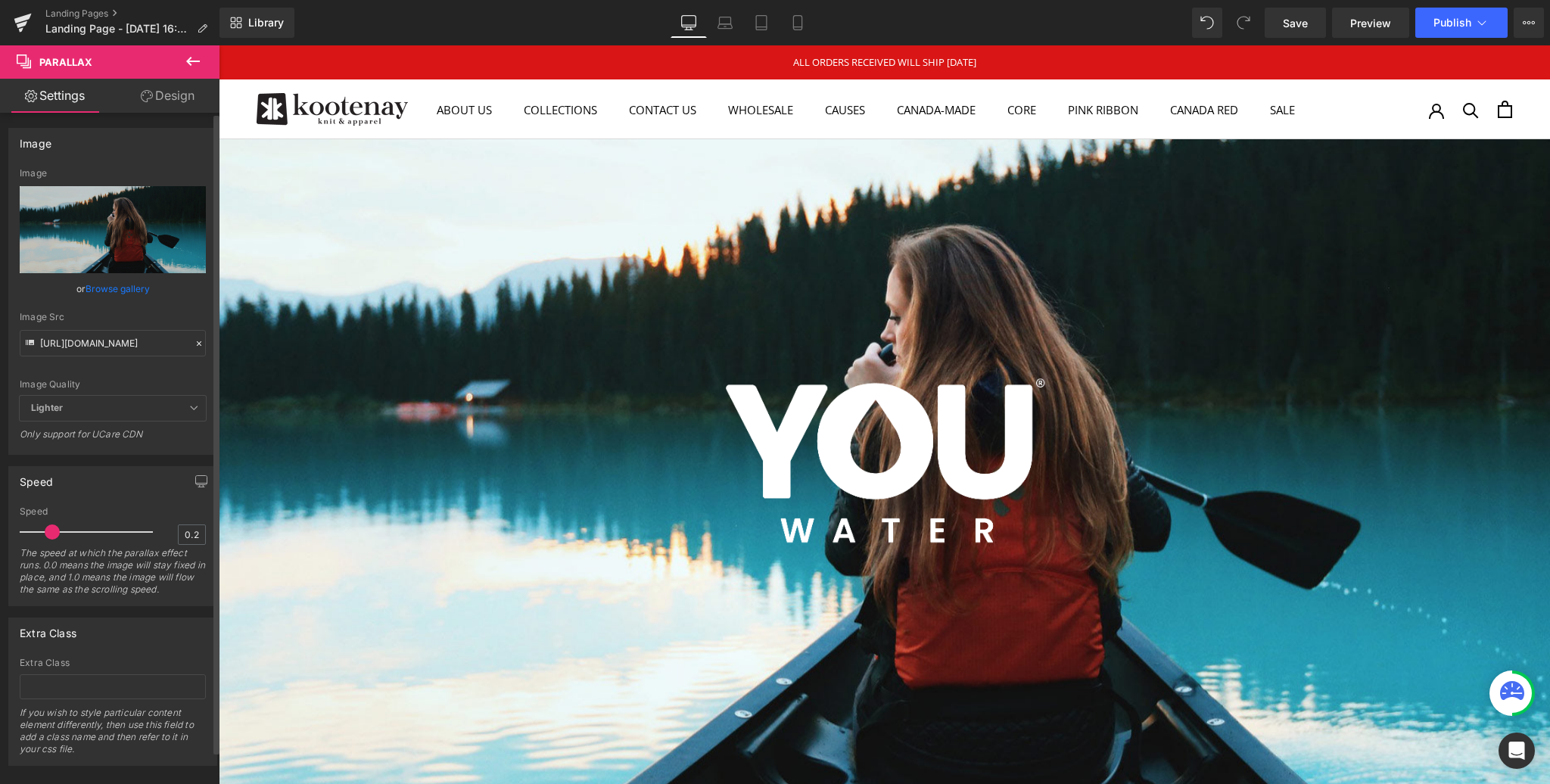
type input "0.3"
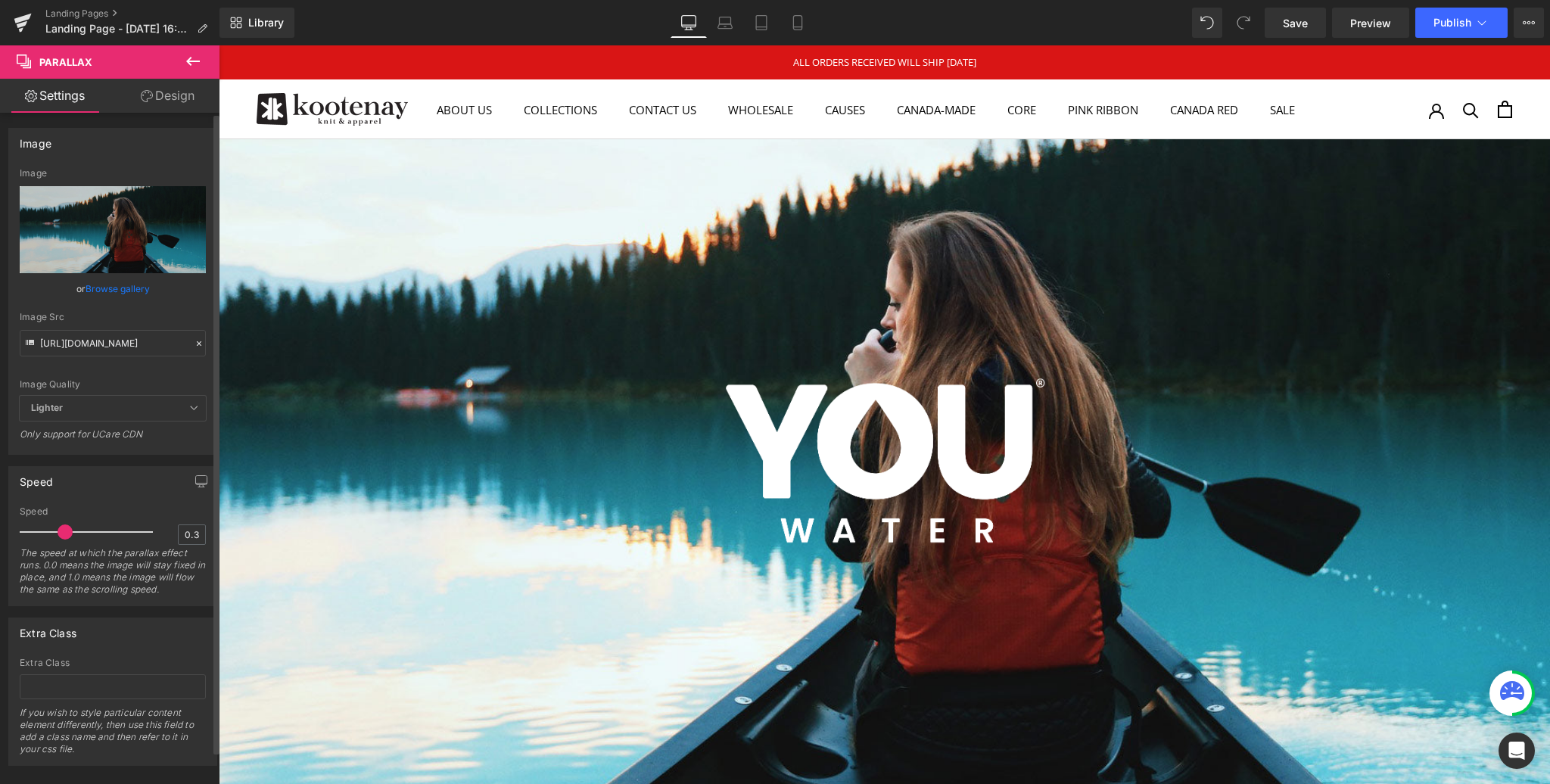
drag, startPoint x: 84, startPoint y: 531, endPoint x: 61, endPoint y: 528, distance: 23.2
click at [61, 528] on span at bounding box center [65, 531] width 15 height 15
click at [1297, 25] on span "Save" at bounding box center [1295, 23] width 25 height 16
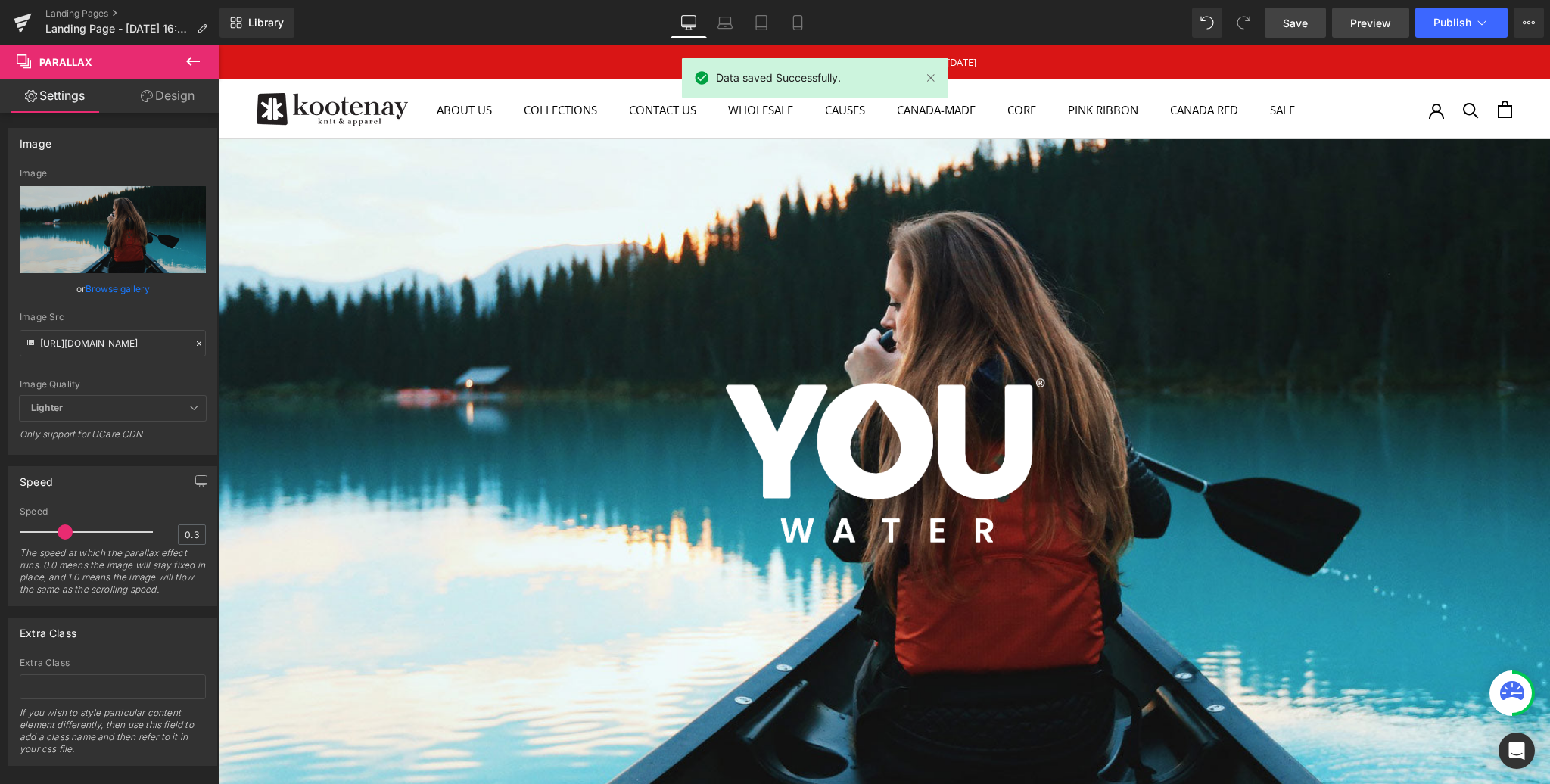
click at [1367, 17] on span "Preview" at bounding box center [1371, 23] width 41 height 16
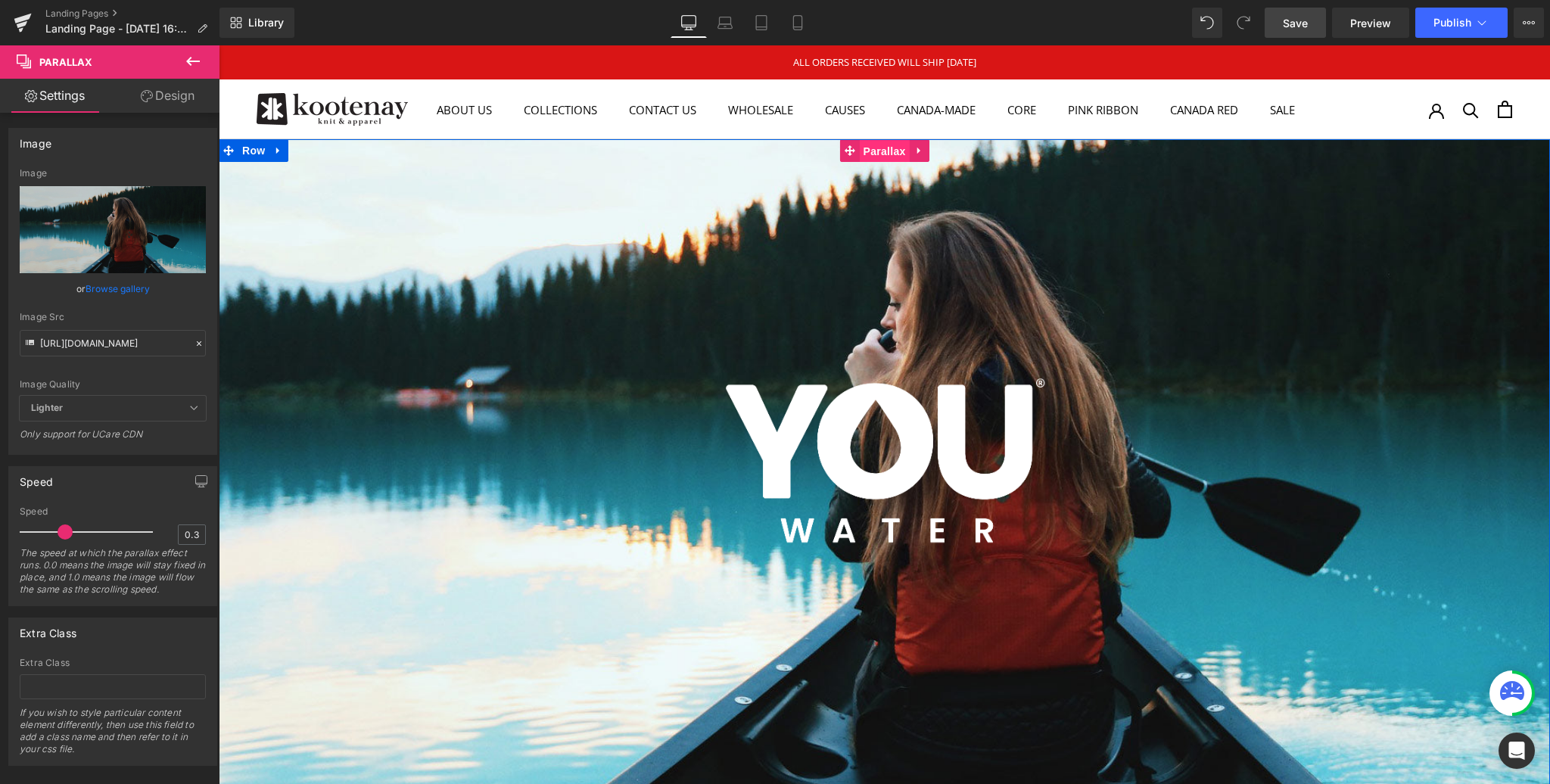
click at [875, 150] on span "Parallax" at bounding box center [885, 151] width 50 height 23
click at [799, 23] on icon at bounding box center [798, 22] width 15 height 15
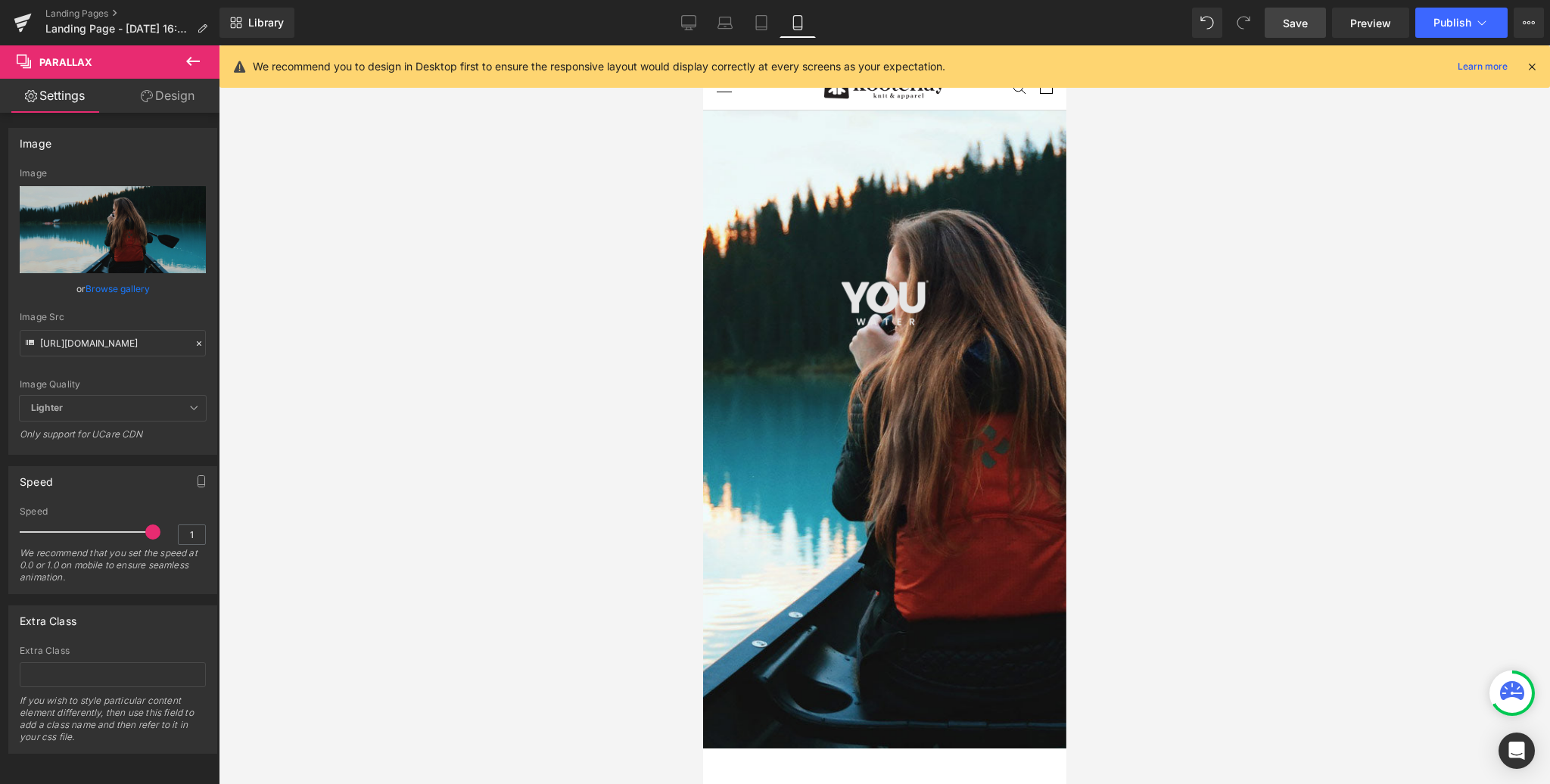
scroll to position [14, 0]
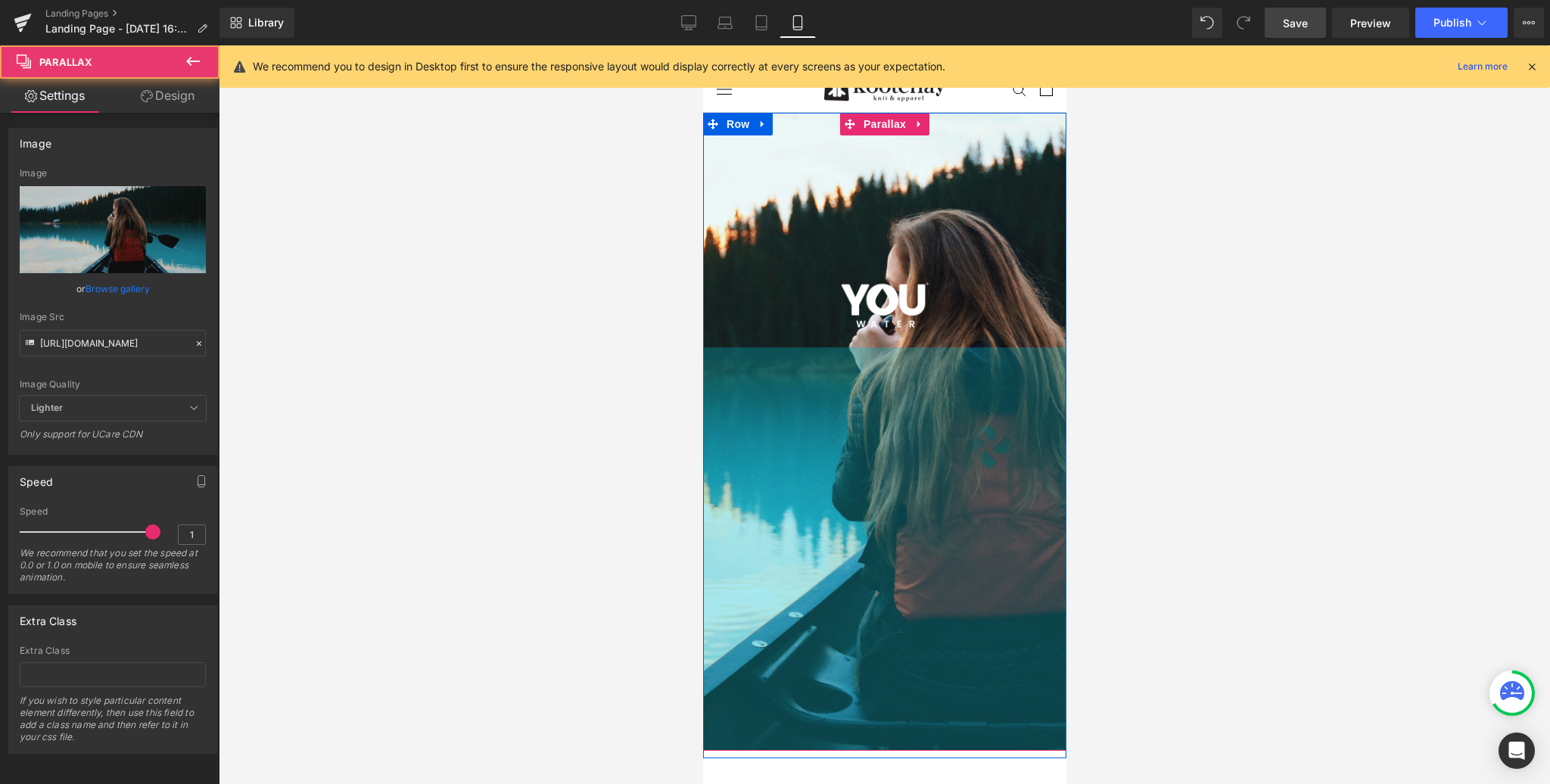
click at [897, 745] on div "Image Parallax 533px" at bounding box center [884, 432] width 363 height 638
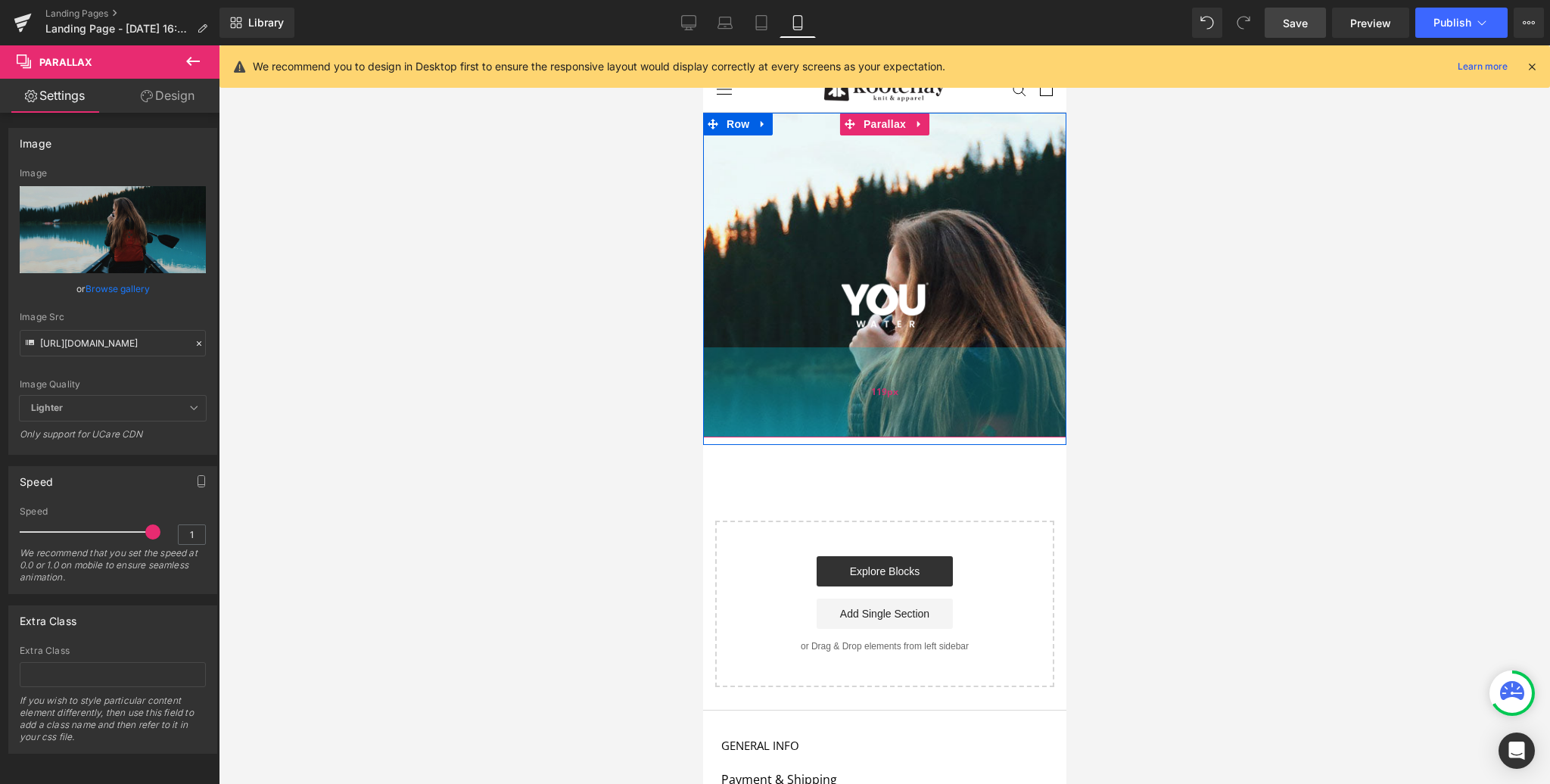
scroll to position [1493, 363]
drag, startPoint x: 897, startPoint y: 749, endPoint x: 913, endPoint y: 436, distance: 313.4
click at [913, 436] on div "119px" at bounding box center [884, 392] width 363 height 90
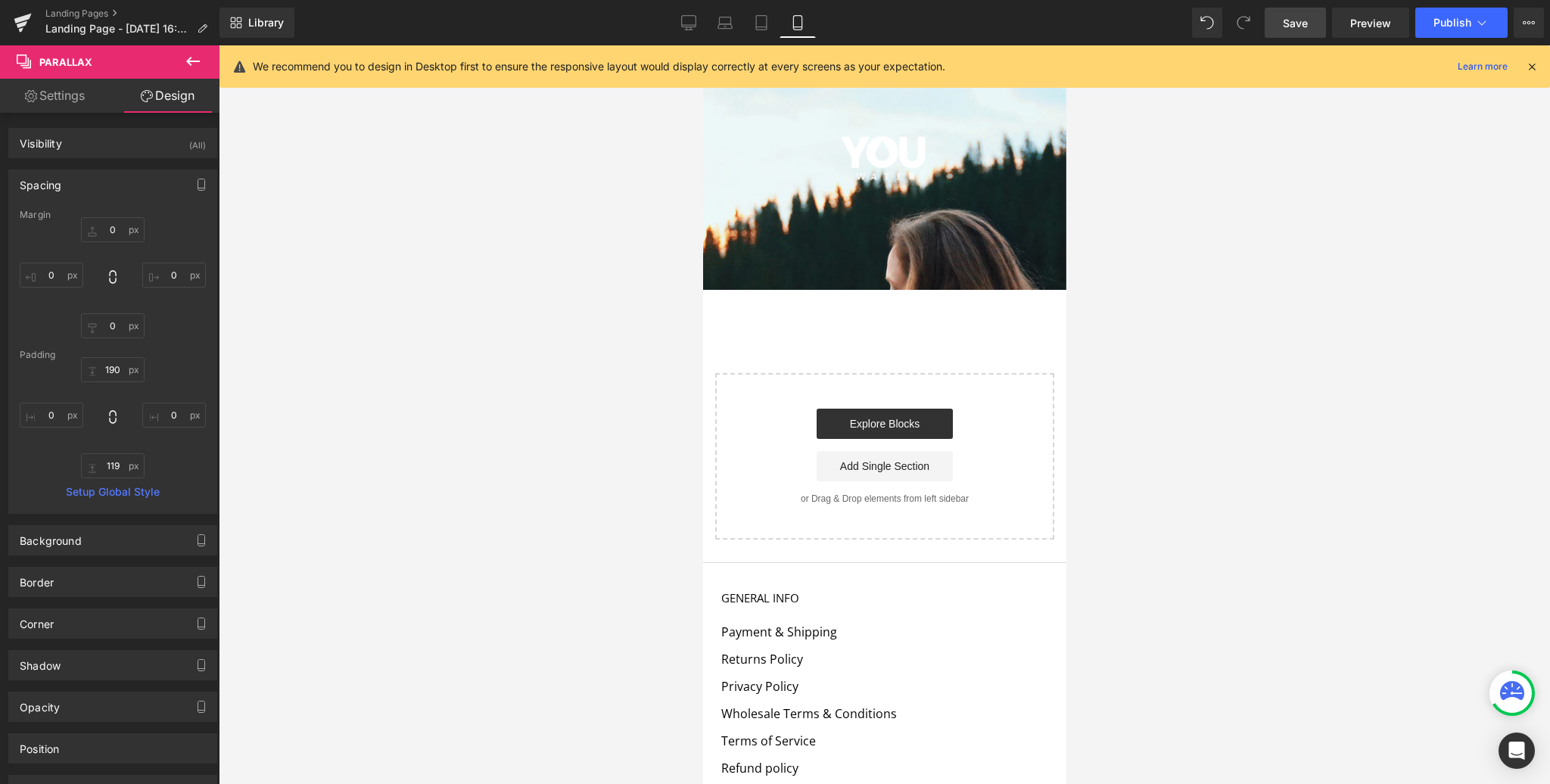
scroll to position [0, 0]
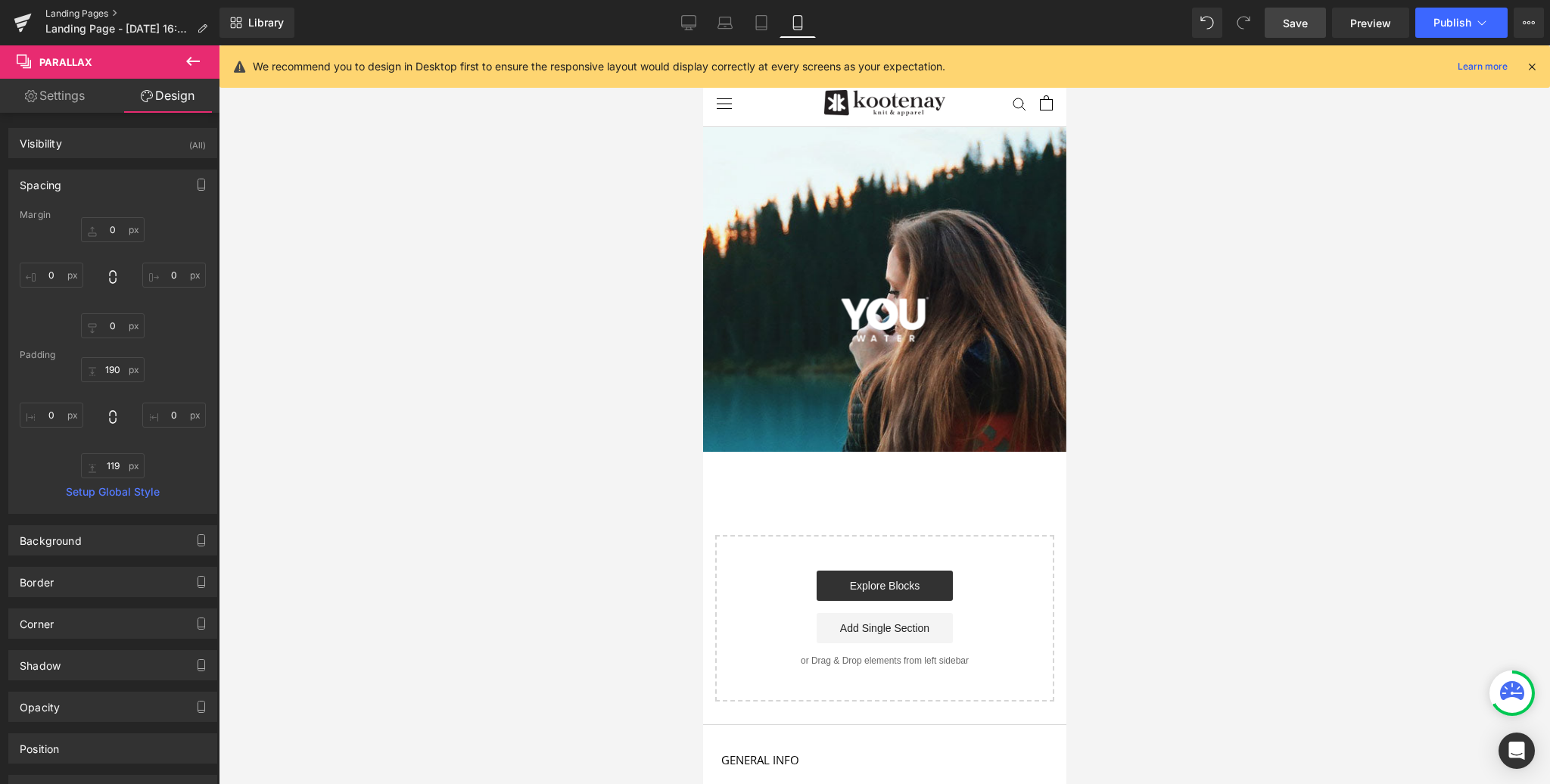
click at [73, 14] on link "Landing Pages" at bounding box center [133, 14] width 174 height 12
